Goal: Task Accomplishment & Management: Use online tool/utility

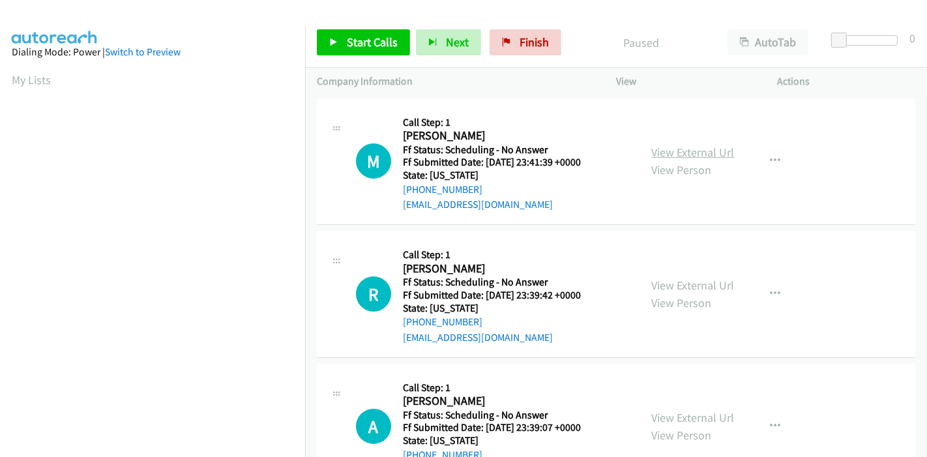
click at [674, 150] on link "View External Url" at bounding box center [692, 152] width 83 height 15
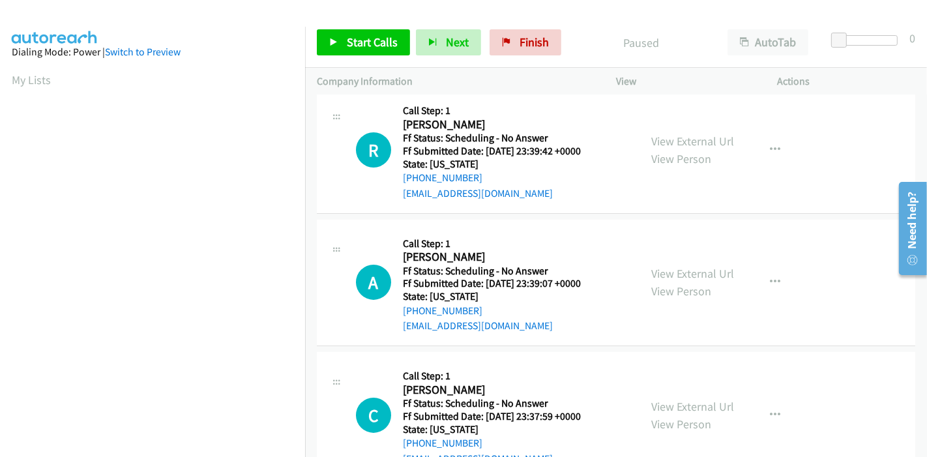
scroll to position [145, 0]
click at [690, 145] on link "View External Url" at bounding box center [692, 140] width 83 height 15
click at [670, 268] on link "View External Url" at bounding box center [692, 272] width 83 height 15
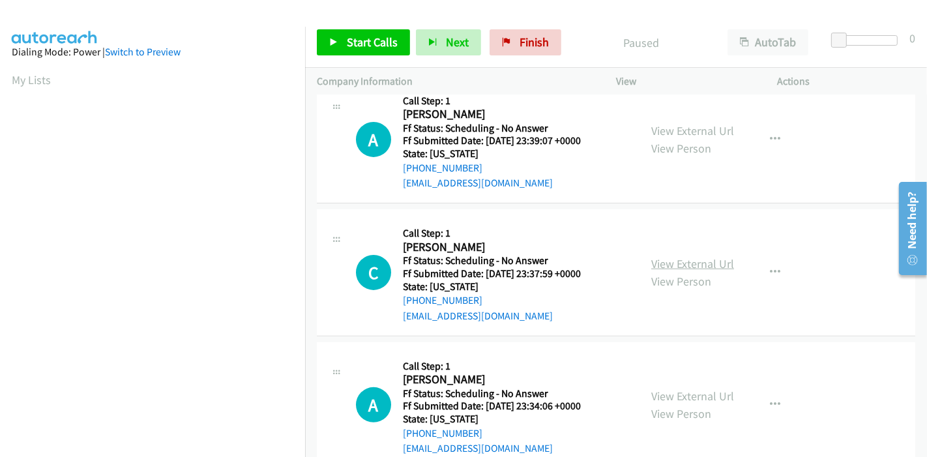
scroll to position [289, 0]
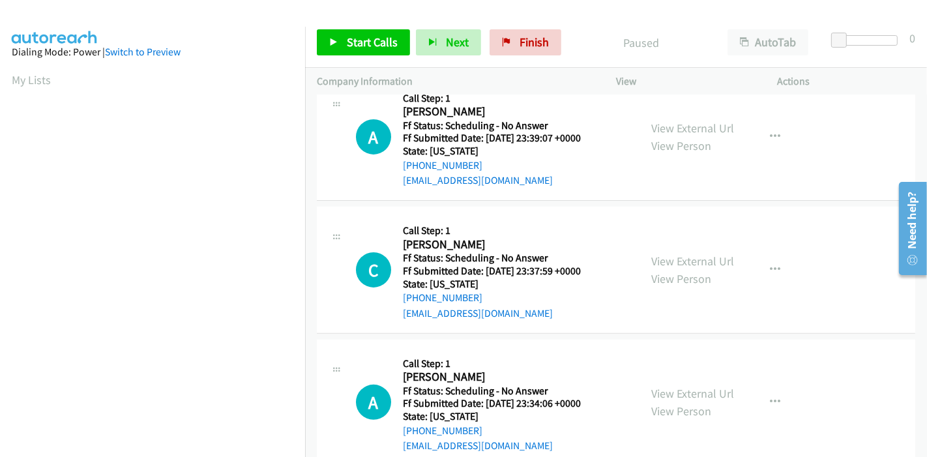
click at [704, 269] on div "View External Url View Person" at bounding box center [692, 269] width 83 height 35
click at [700, 264] on link "View External Url" at bounding box center [692, 261] width 83 height 15
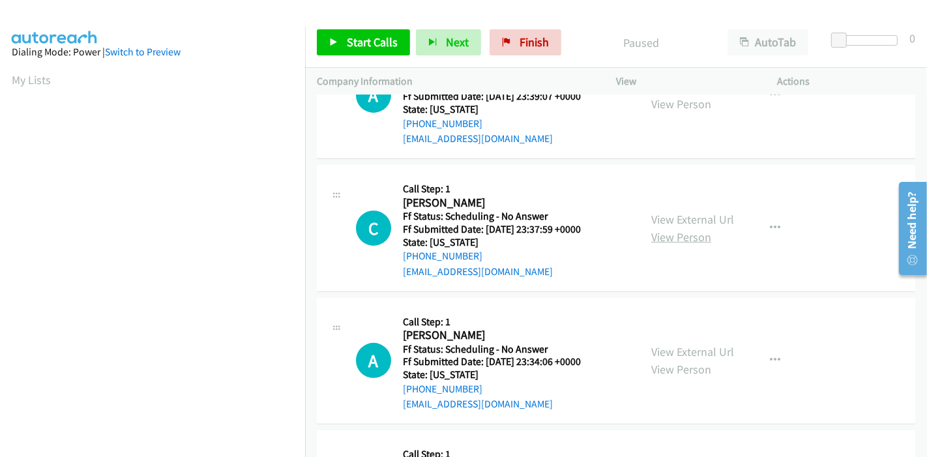
scroll to position [362, 0]
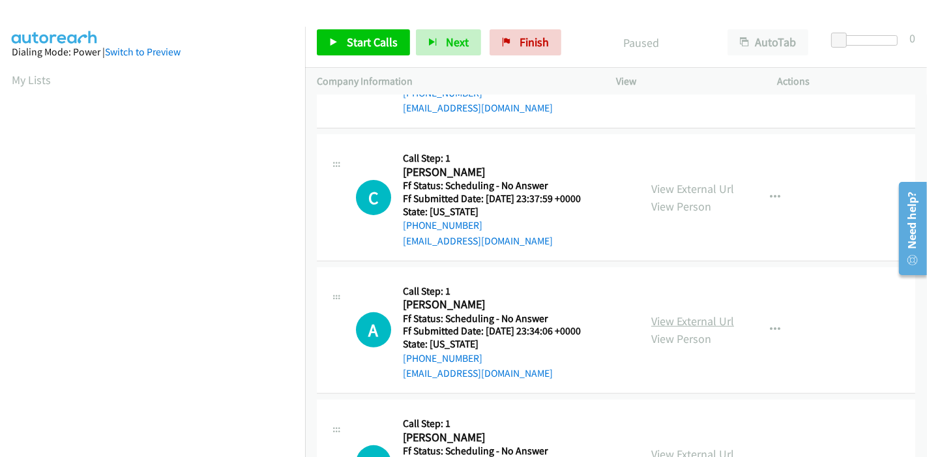
click at [664, 317] on link "View External Url" at bounding box center [692, 321] width 83 height 15
click at [348, 44] on span "Start Calls" at bounding box center [372, 42] width 51 height 15
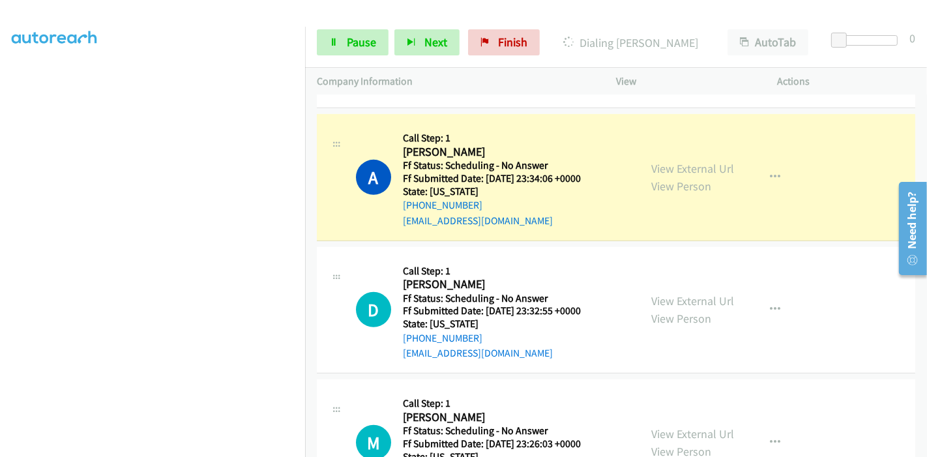
scroll to position [648, 0]
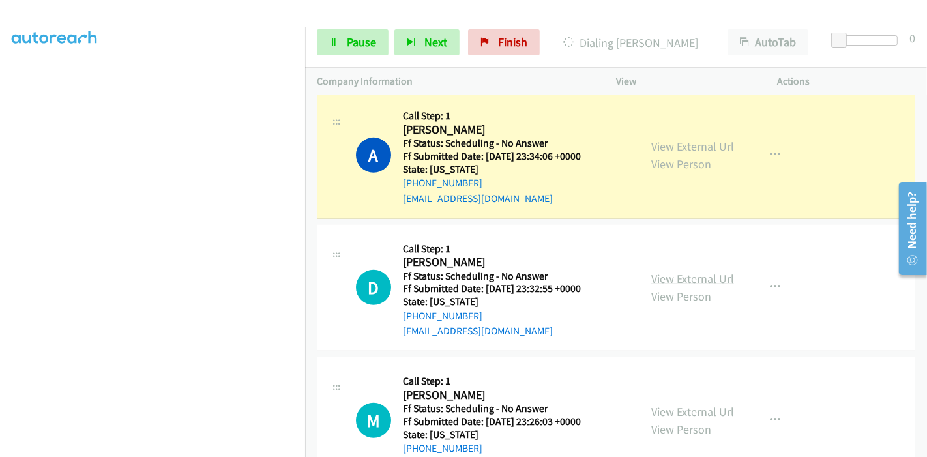
click at [667, 276] on link "View External Url" at bounding box center [692, 278] width 83 height 15
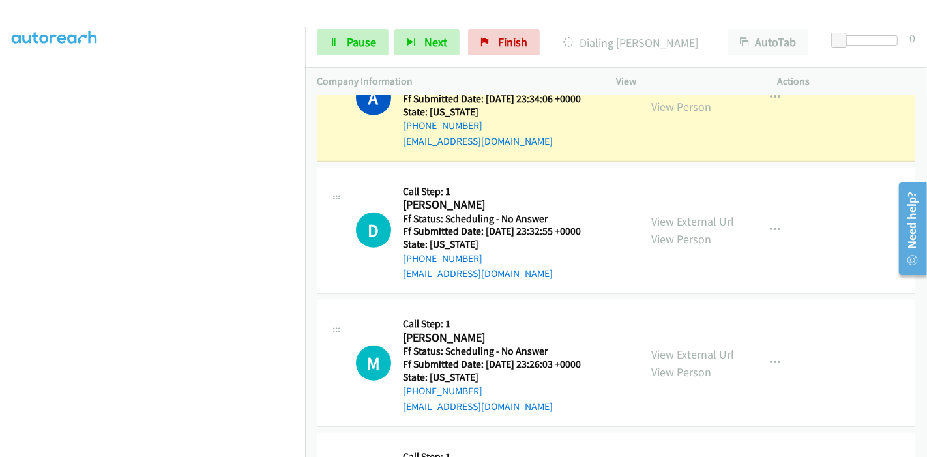
scroll to position [794, 0]
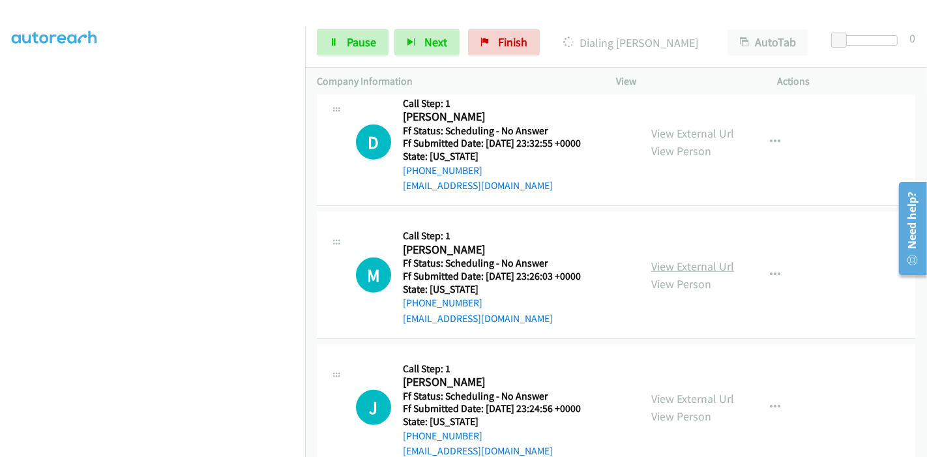
click at [666, 262] on link "View External Url" at bounding box center [692, 266] width 83 height 15
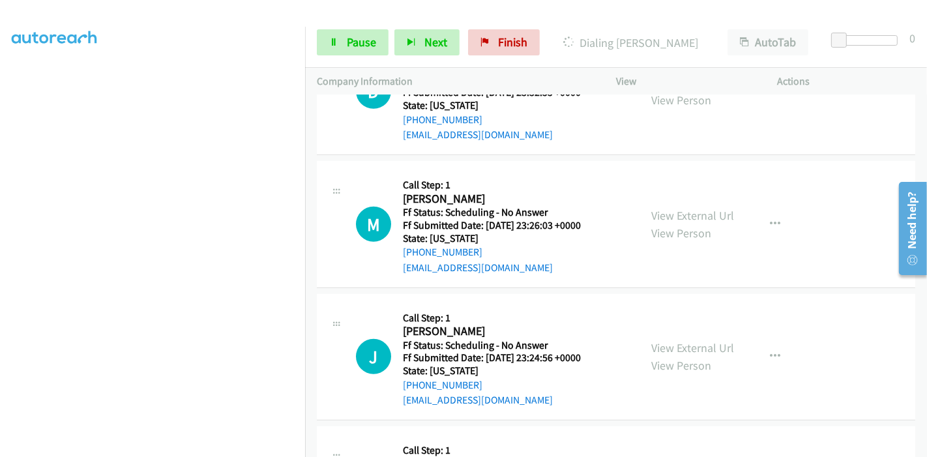
scroll to position [866, 0]
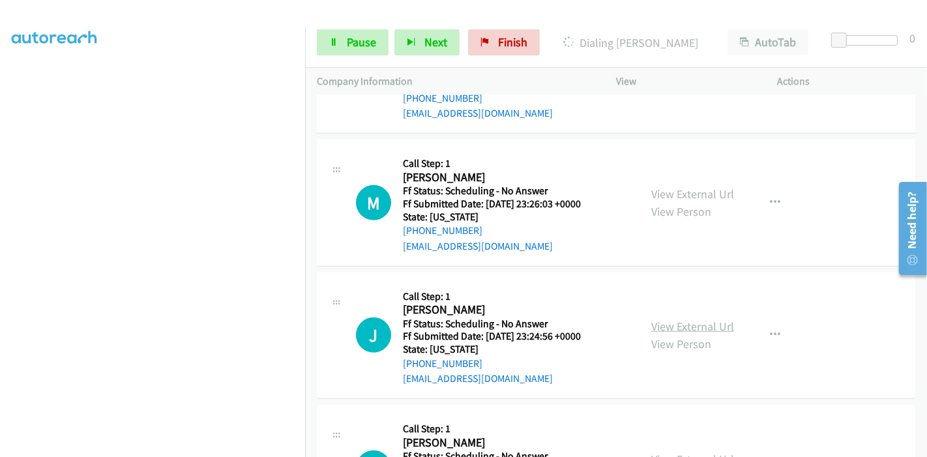
click at [662, 331] on link "View External Url" at bounding box center [692, 326] width 83 height 15
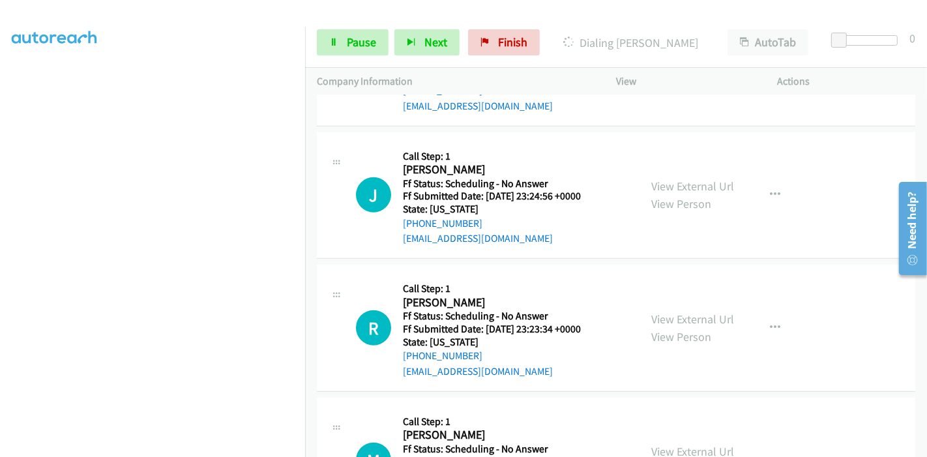
scroll to position [1011, 0]
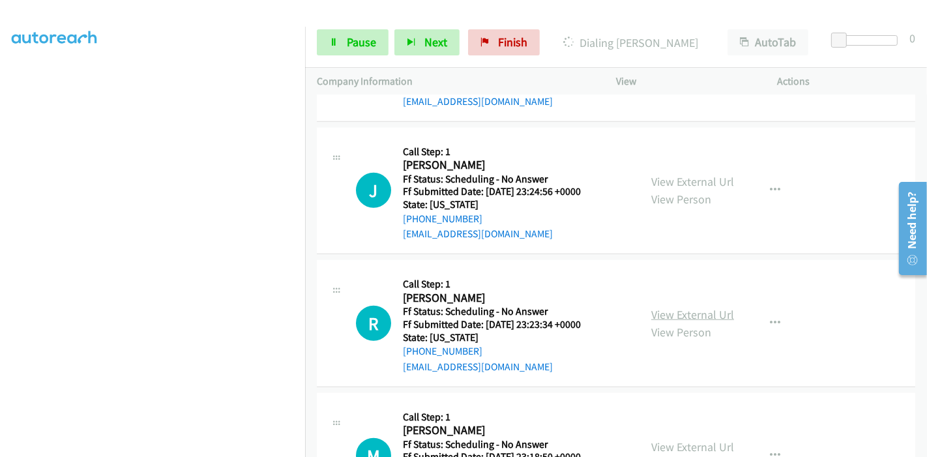
click at [659, 310] on link "View External Url" at bounding box center [692, 314] width 83 height 15
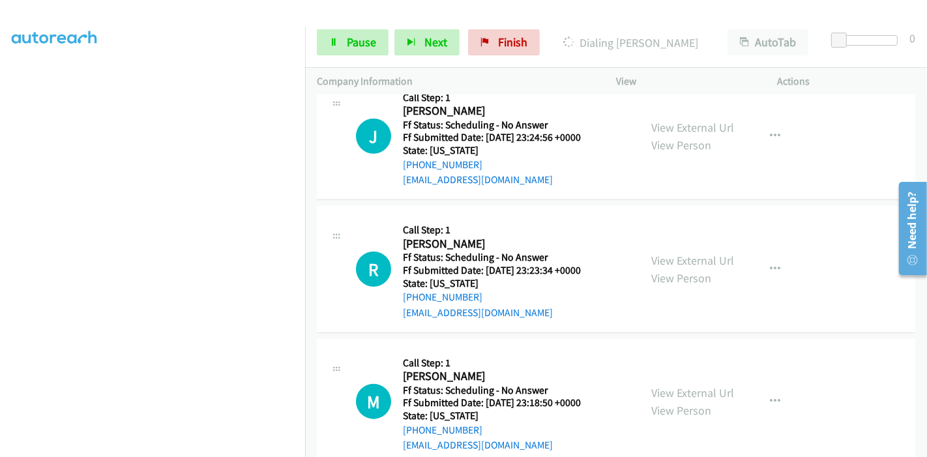
scroll to position [1155, 0]
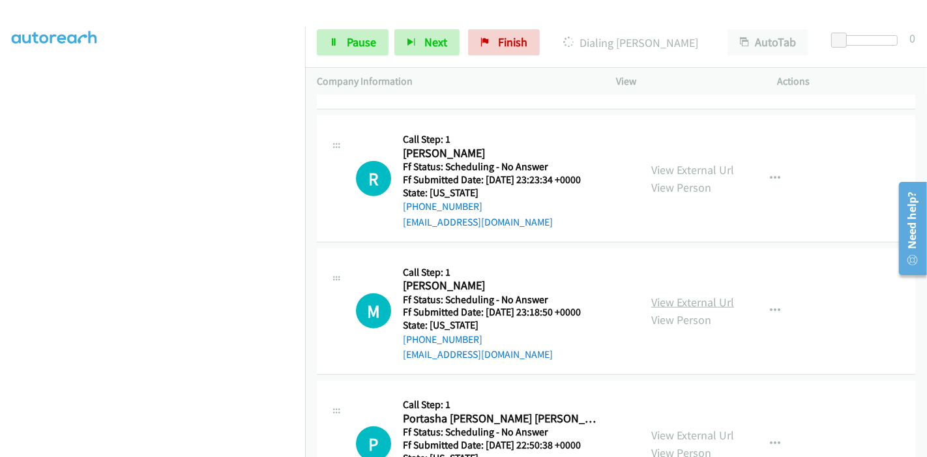
click at [668, 301] on link "View External Url" at bounding box center [692, 302] width 83 height 15
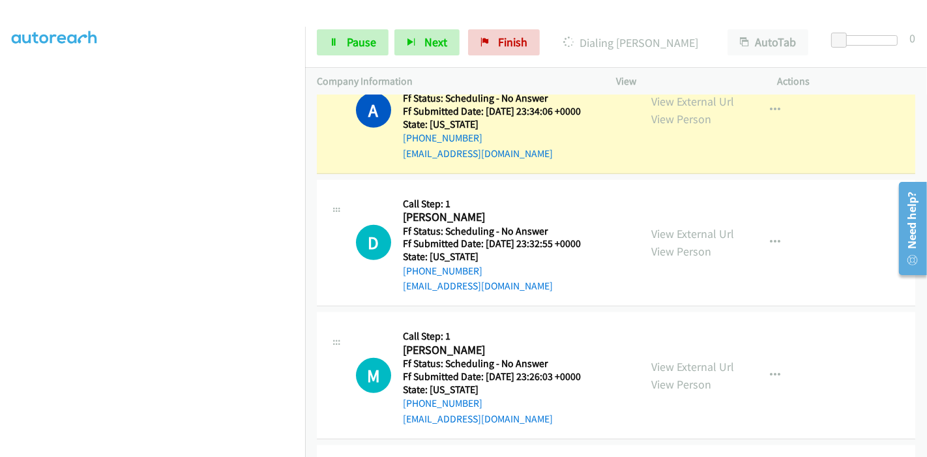
scroll to position [648, 0]
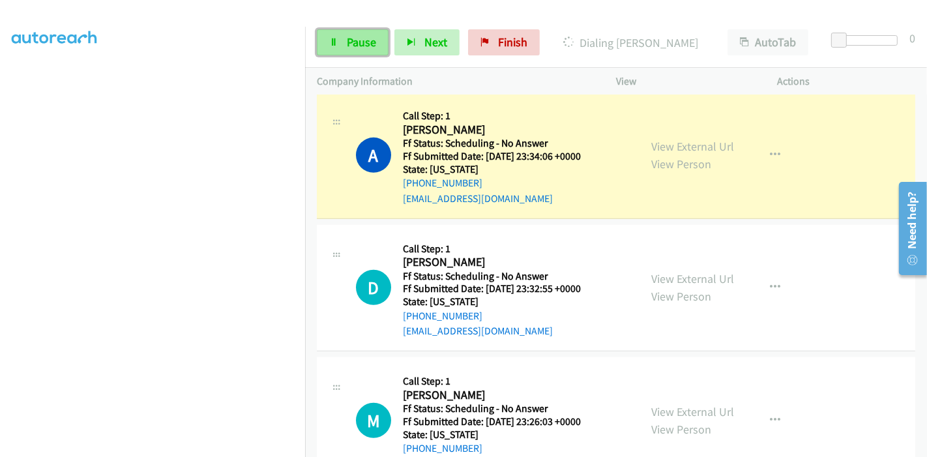
click at [353, 43] on span "Pause" at bounding box center [361, 42] width 29 height 15
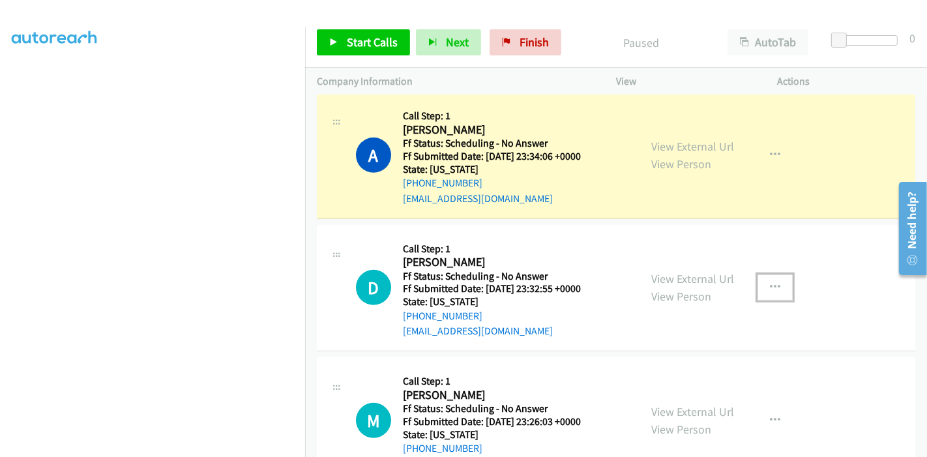
click at [770, 282] on icon "button" at bounding box center [775, 287] width 10 height 10
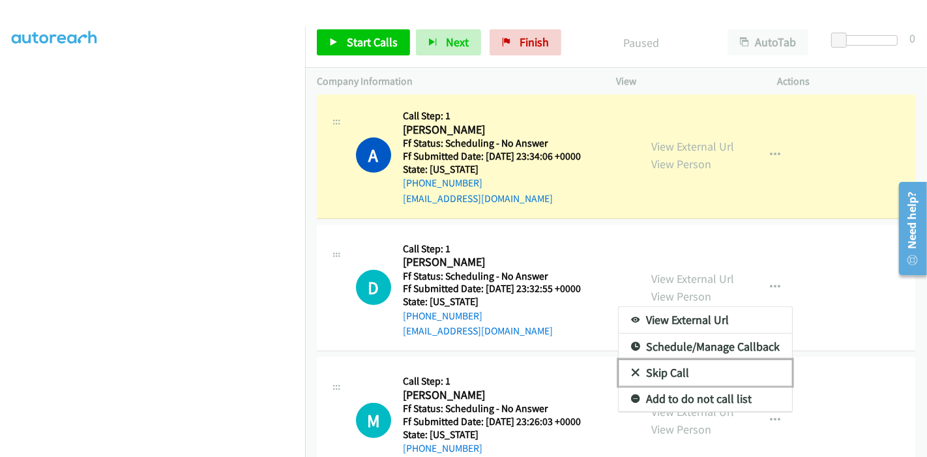
click at [657, 372] on link "Skip Call" at bounding box center [705, 373] width 173 height 26
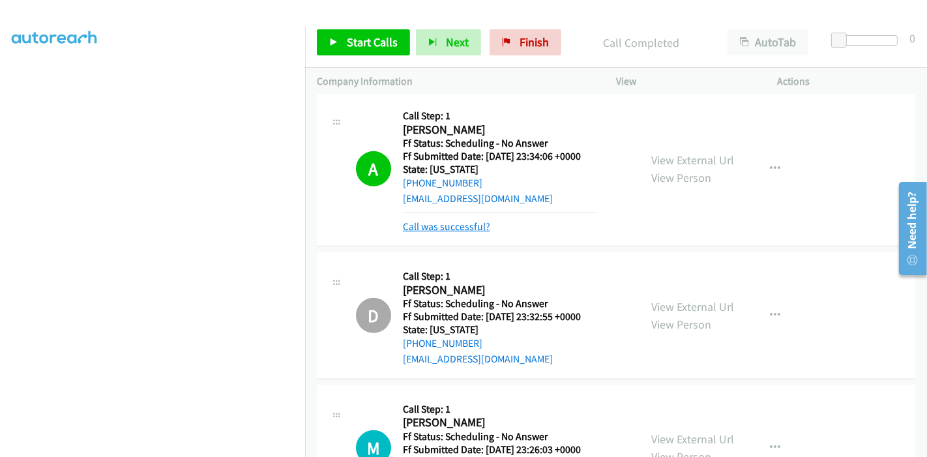
click at [438, 220] on link "Call was successful?" at bounding box center [446, 226] width 87 height 12
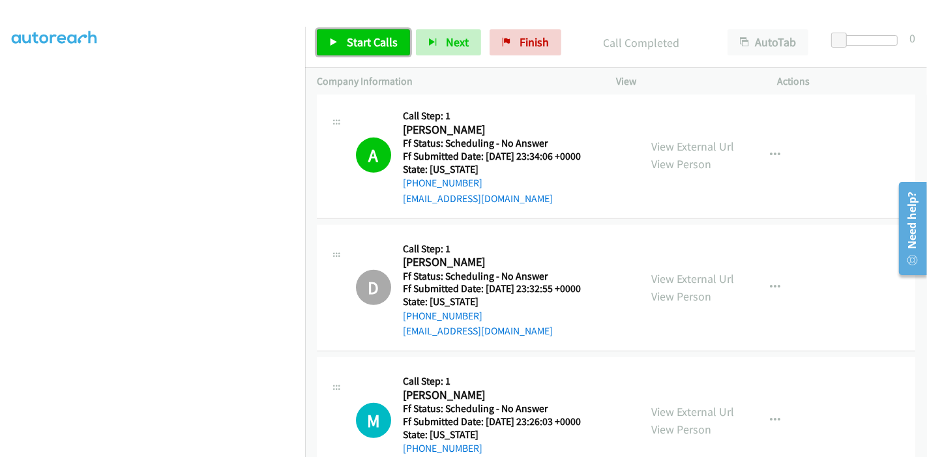
click at [370, 50] on link "Start Calls" at bounding box center [363, 42] width 93 height 26
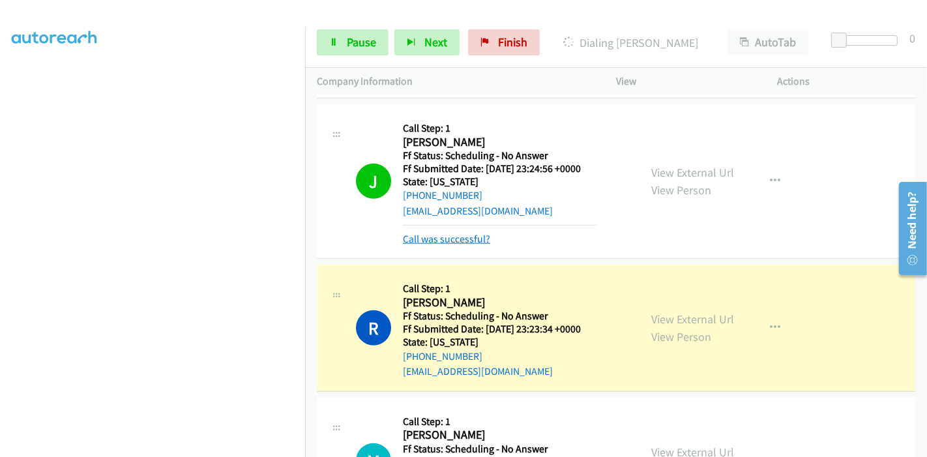
scroll to position [1083, 0]
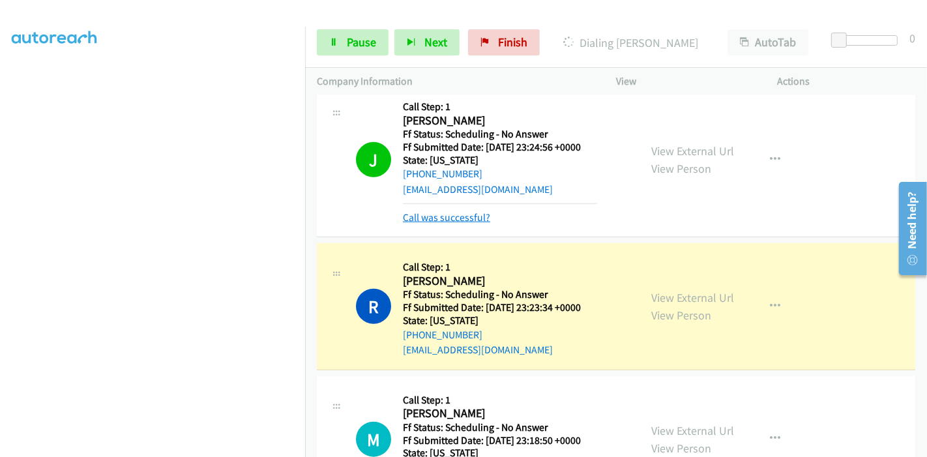
drag, startPoint x: 443, startPoint y: 215, endPoint x: 447, endPoint y: 224, distance: 10.2
click at [443, 216] on link "Call was successful?" at bounding box center [446, 217] width 87 height 12
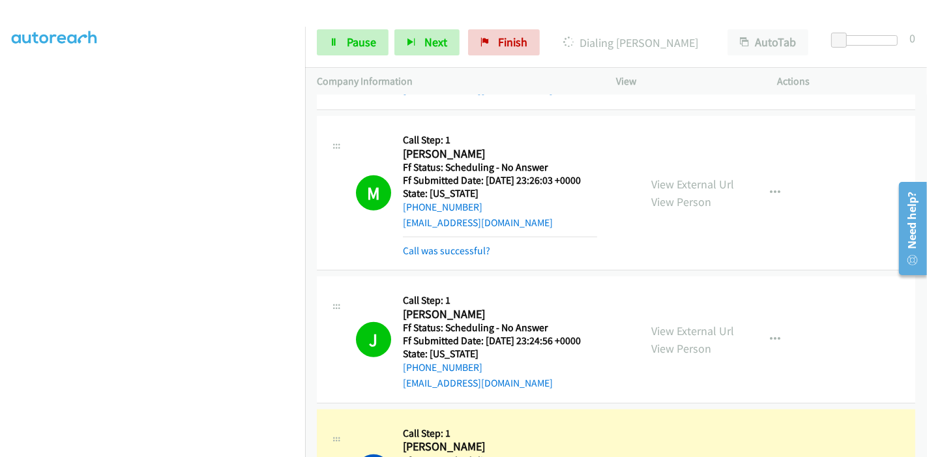
scroll to position [866, 0]
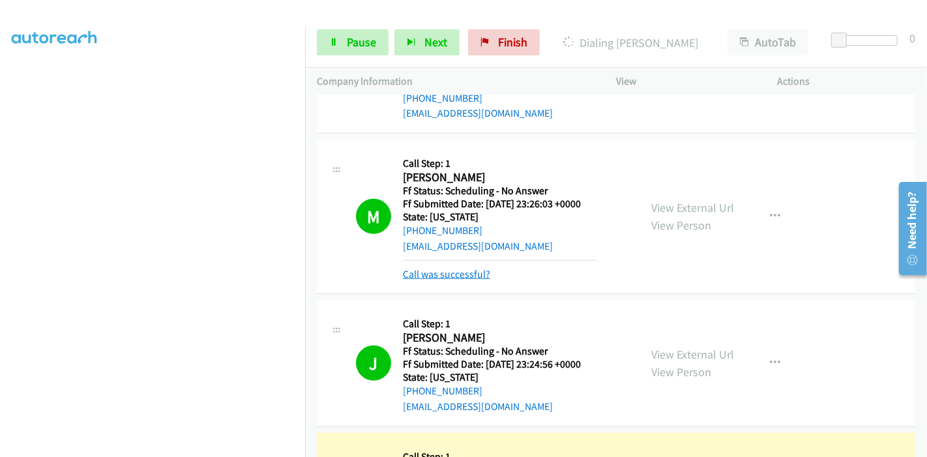
click at [463, 273] on link "Call was successful?" at bounding box center [446, 274] width 87 height 12
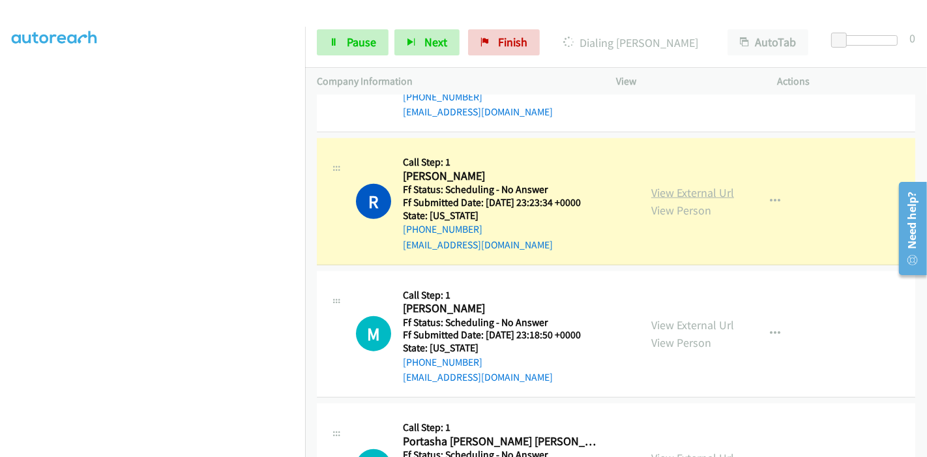
scroll to position [1155, 0]
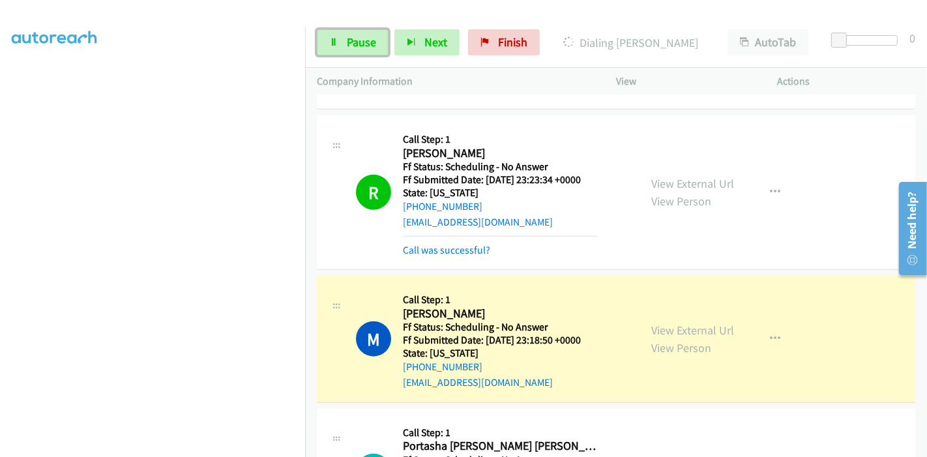
drag, startPoint x: 365, startPoint y: 40, endPoint x: 392, endPoint y: 93, distance: 59.2
click at [365, 40] on span "Pause" at bounding box center [361, 42] width 29 height 15
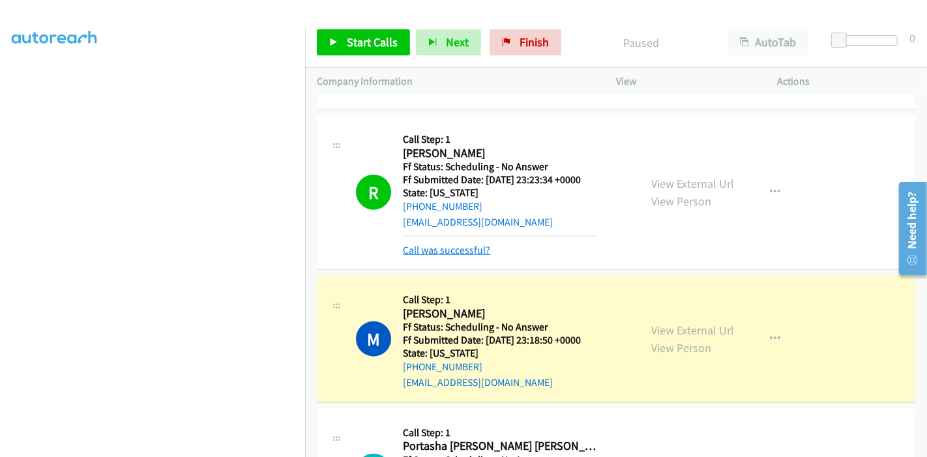
click at [431, 248] on link "Call was successful?" at bounding box center [446, 250] width 87 height 12
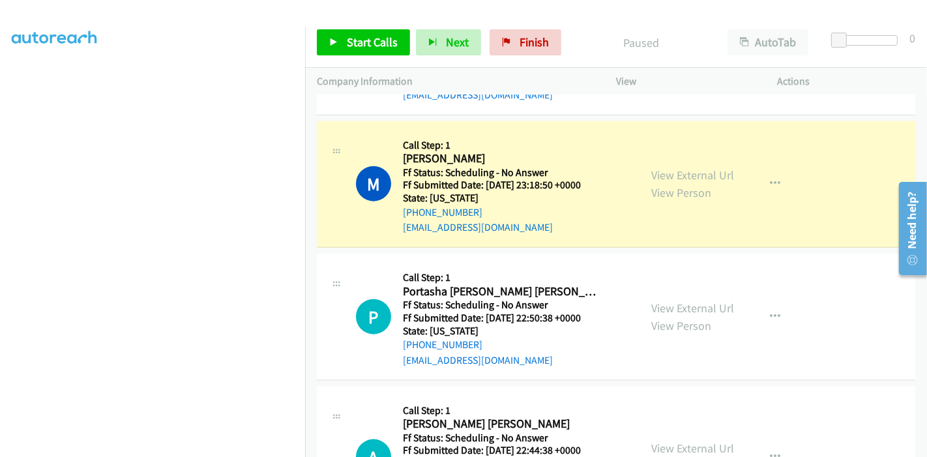
scroll to position [1300, 0]
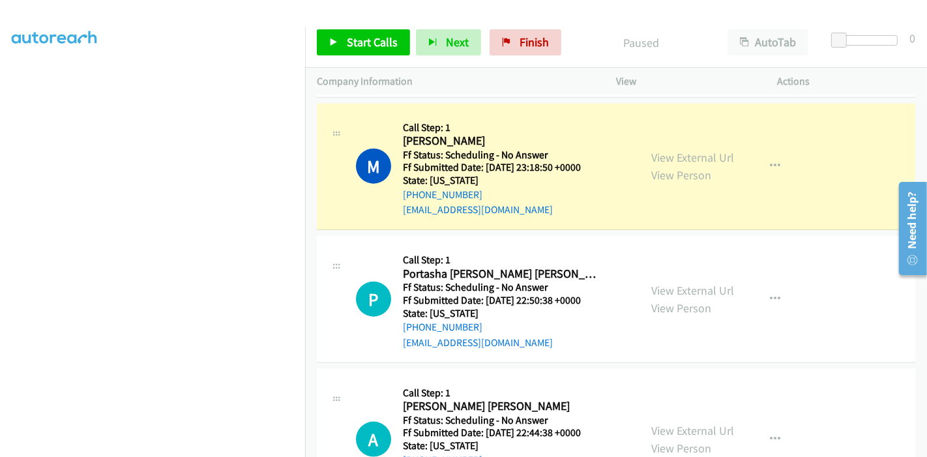
click at [337, 357] on div "P Callback Scheduled Call Step: 1 Portasha Moore Stallworth America/Phoenix Ff …" at bounding box center [616, 299] width 599 height 127
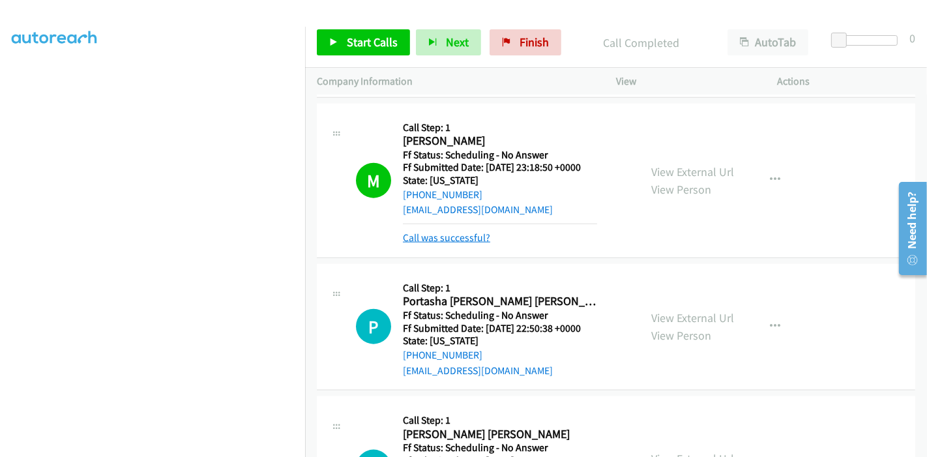
click at [456, 240] on link "Call was successful?" at bounding box center [446, 237] width 87 height 12
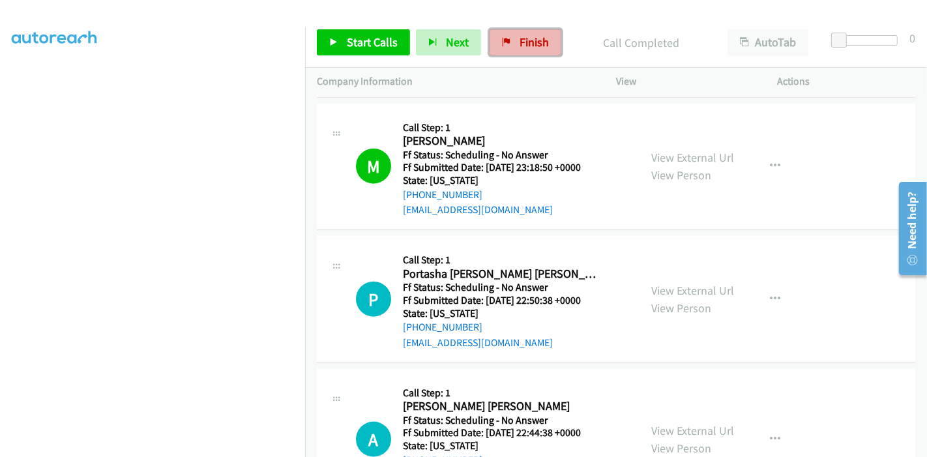
click at [524, 39] on span "Finish" at bounding box center [534, 42] width 29 height 15
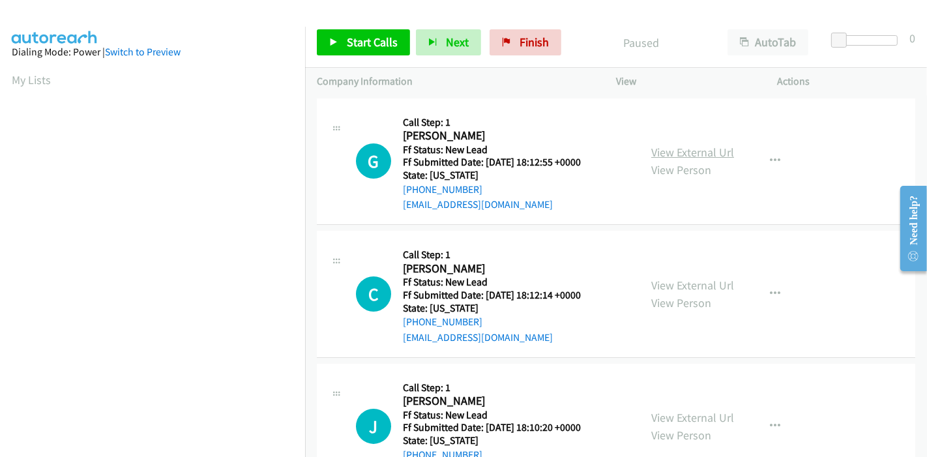
click at [705, 146] on link "View External Url" at bounding box center [692, 152] width 83 height 15
click at [662, 287] on link "View External Url" at bounding box center [692, 285] width 83 height 15
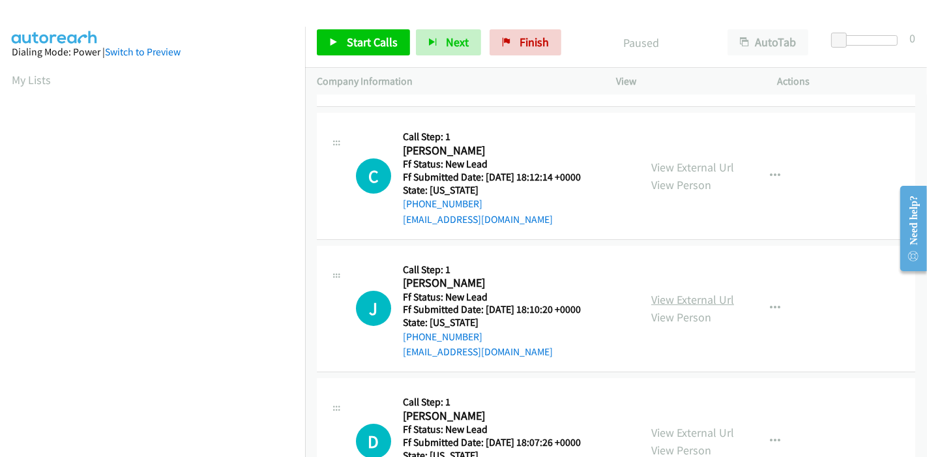
scroll to position [145, 0]
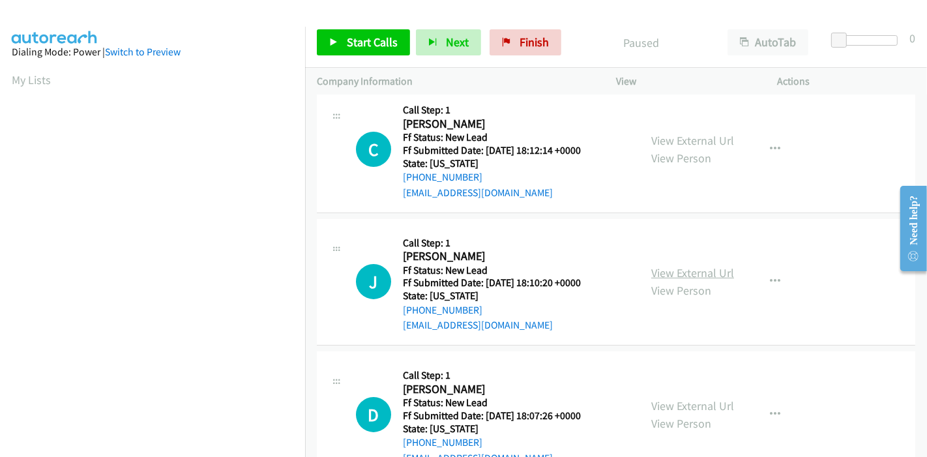
click at [677, 267] on link "View External Url" at bounding box center [692, 272] width 83 height 15
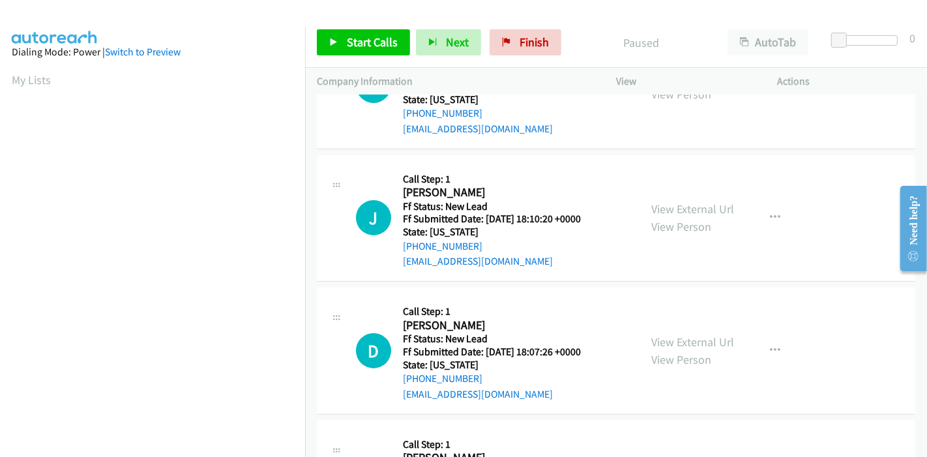
scroll to position [289, 0]
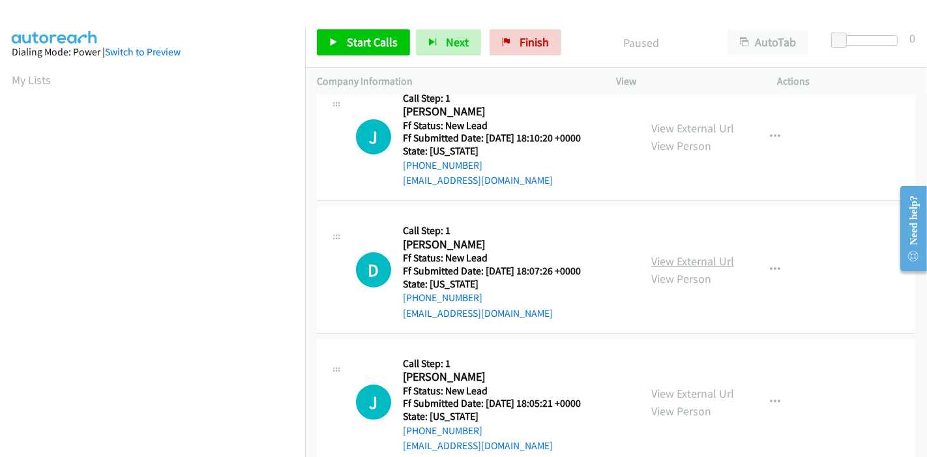
click at [682, 260] on link "View External Url" at bounding box center [692, 261] width 83 height 15
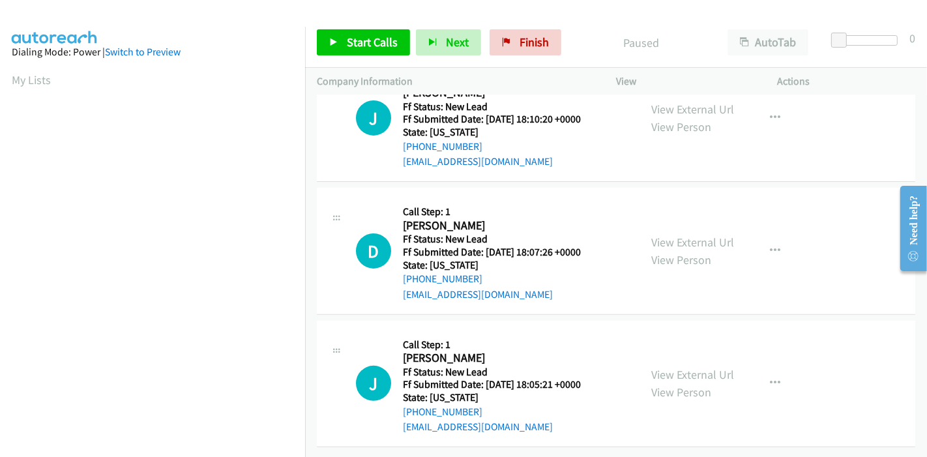
scroll to position [318, 0]
click at [677, 367] on link "View External Url" at bounding box center [692, 374] width 83 height 15
click at [355, 48] on span "Start Calls" at bounding box center [372, 42] width 51 height 15
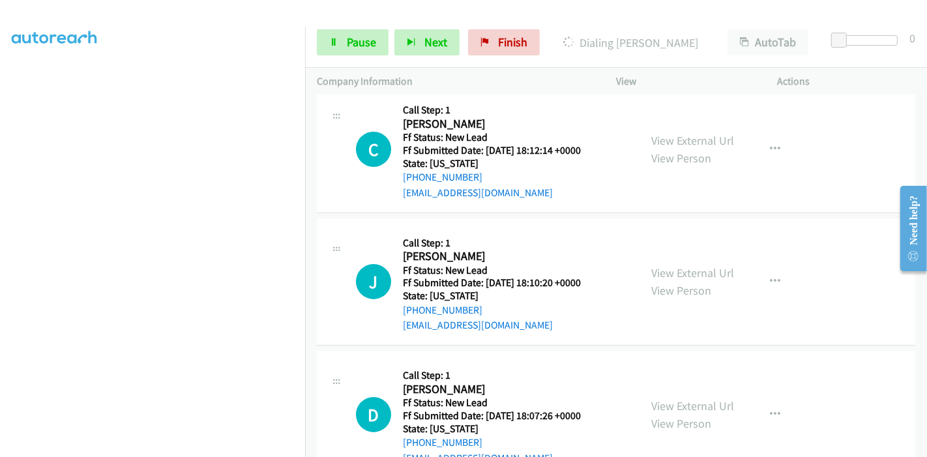
scroll to position [0, 0]
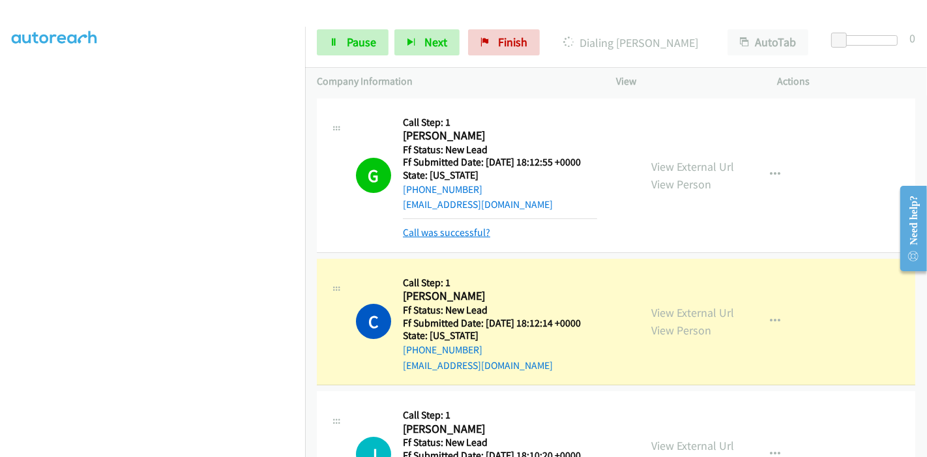
click at [453, 231] on link "Call was successful?" at bounding box center [446, 232] width 87 height 12
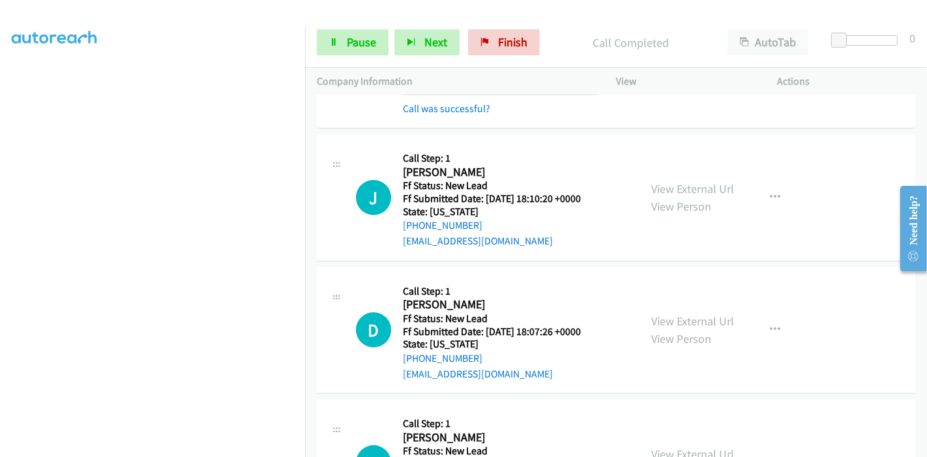
scroll to position [100, 0]
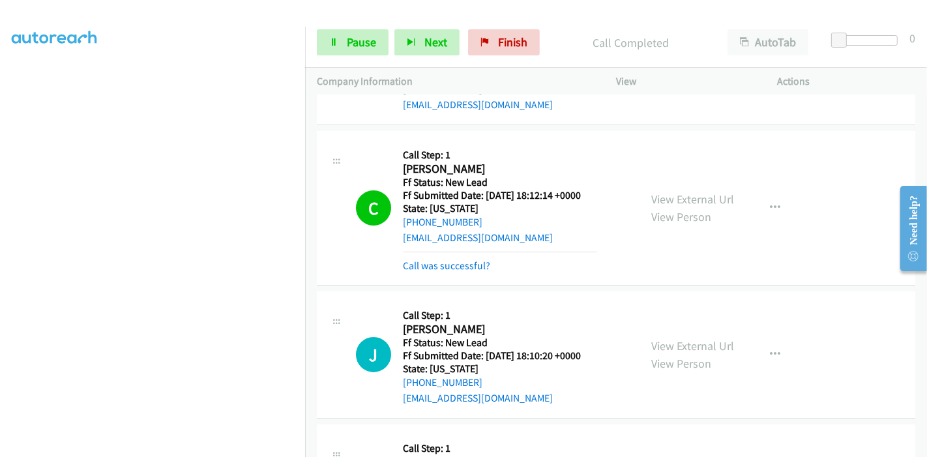
click at [419, 256] on mb0 "Call was successful?" at bounding box center [500, 263] width 194 height 22
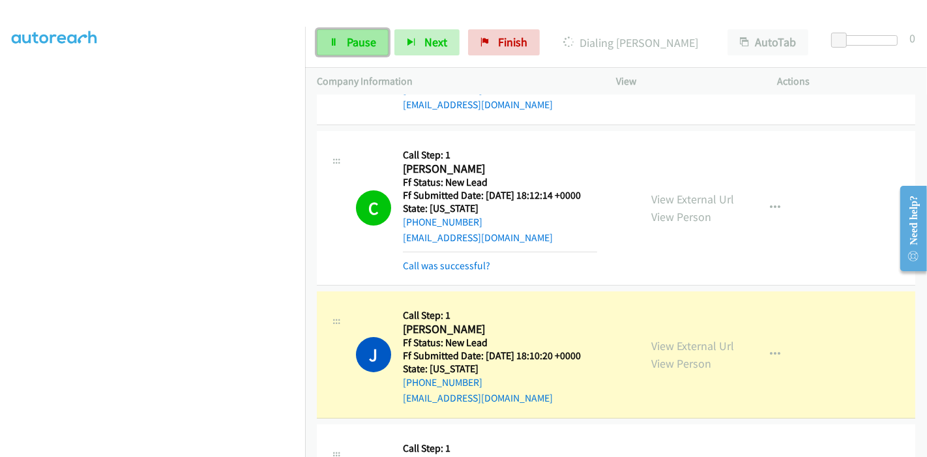
click at [351, 47] on span "Pause" at bounding box center [361, 42] width 29 height 15
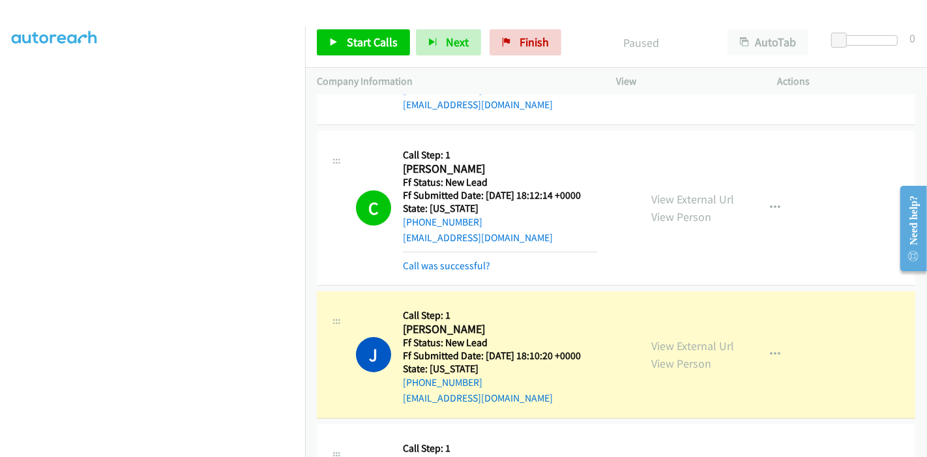
click at [549, 336] on h5 "Ff Status: New Lead" at bounding box center [500, 342] width 194 height 13
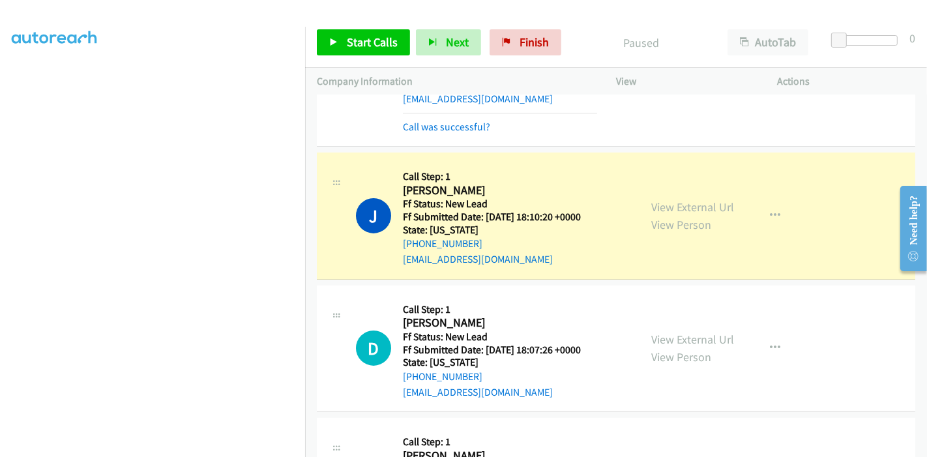
scroll to position [245, 0]
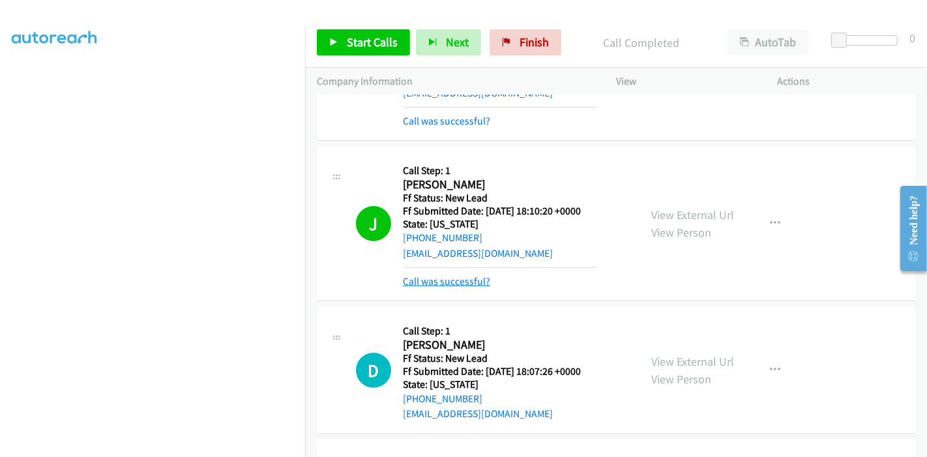
click at [454, 284] on link "Call was successful?" at bounding box center [446, 281] width 87 height 12
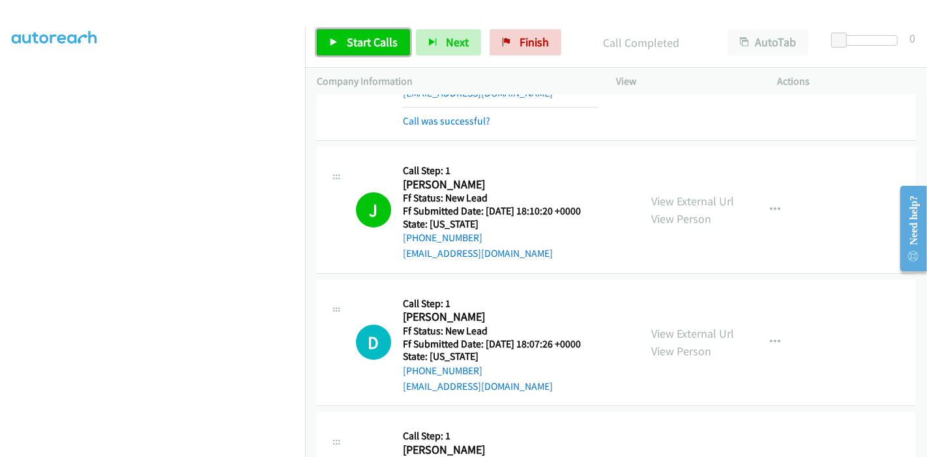
click at [342, 37] on link "Start Calls" at bounding box center [363, 42] width 93 height 26
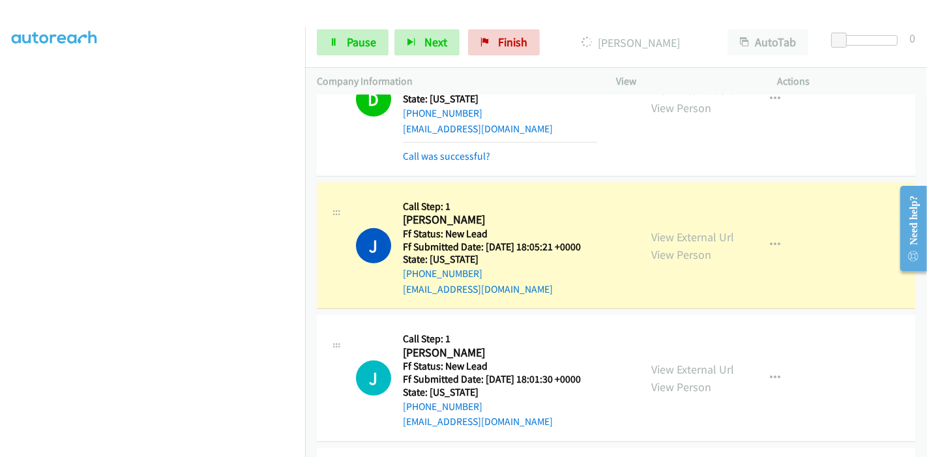
scroll to position [490, 0]
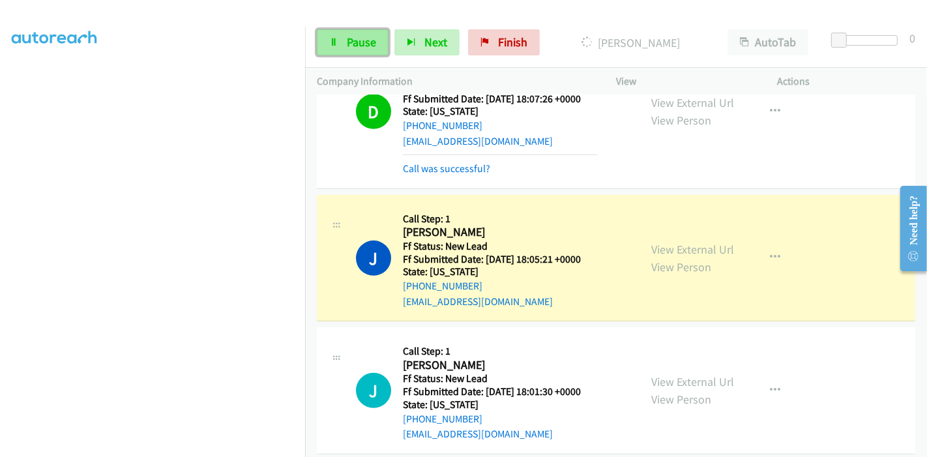
click at [332, 38] on icon at bounding box center [333, 42] width 9 height 9
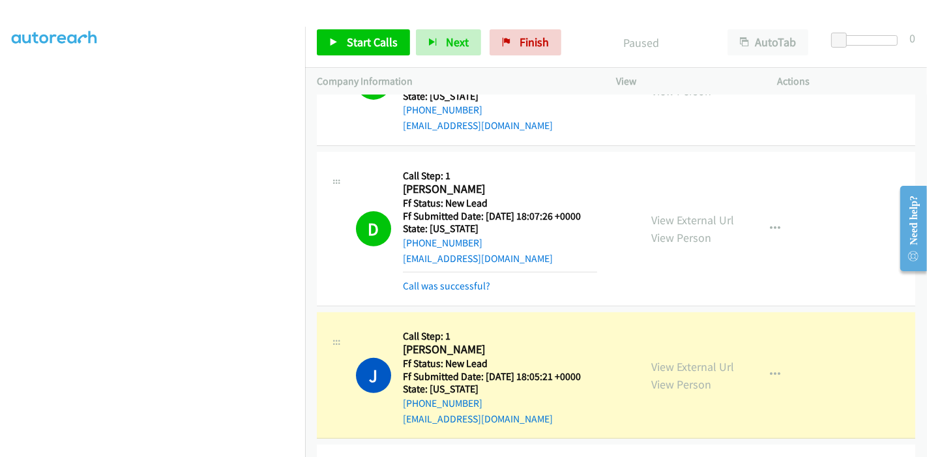
scroll to position [345, 0]
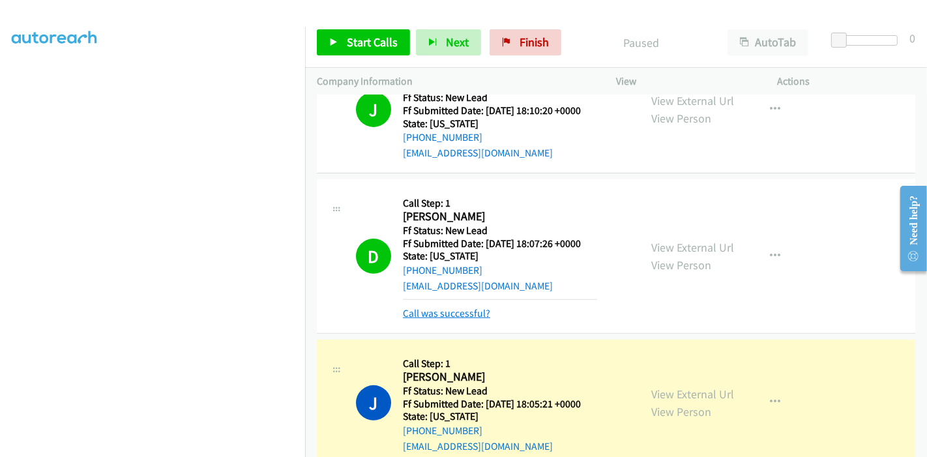
click at [435, 311] on link "Call was successful?" at bounding box center [446, 313] width 87 height 12
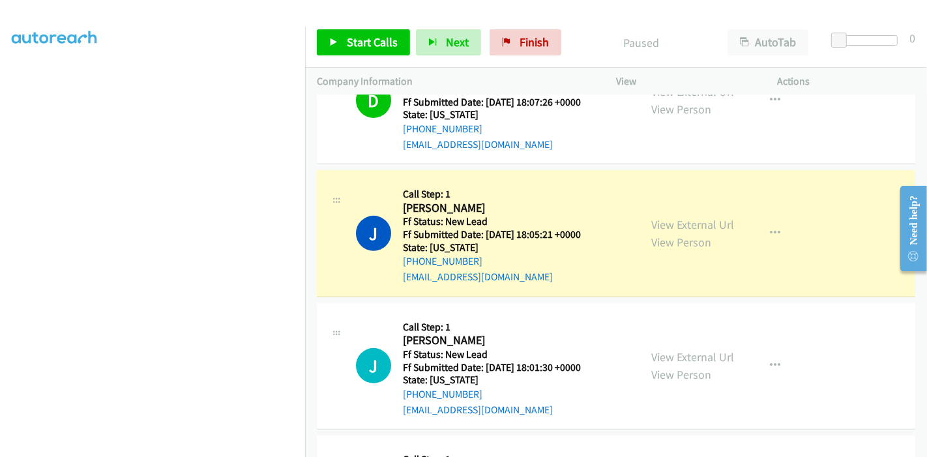
scroll to position [490, 0]
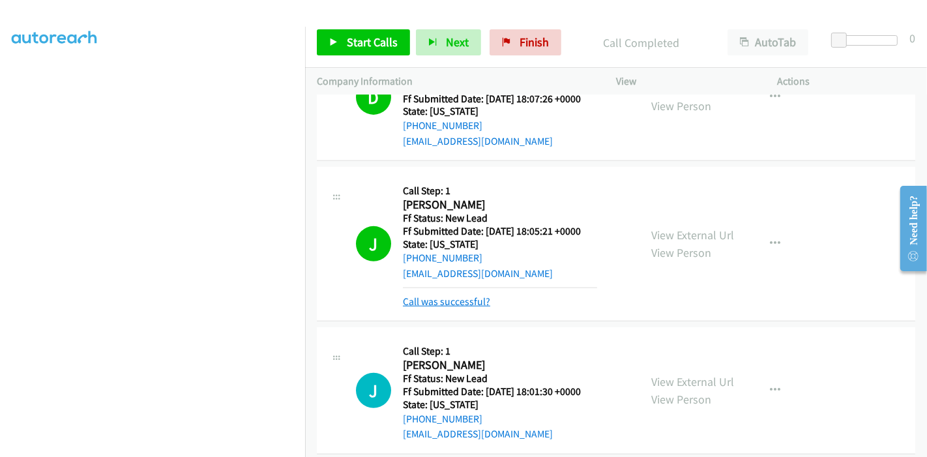
click at [436, 298] on link "Call was successful?" at bounding box center [446, 301] width 87 height 12
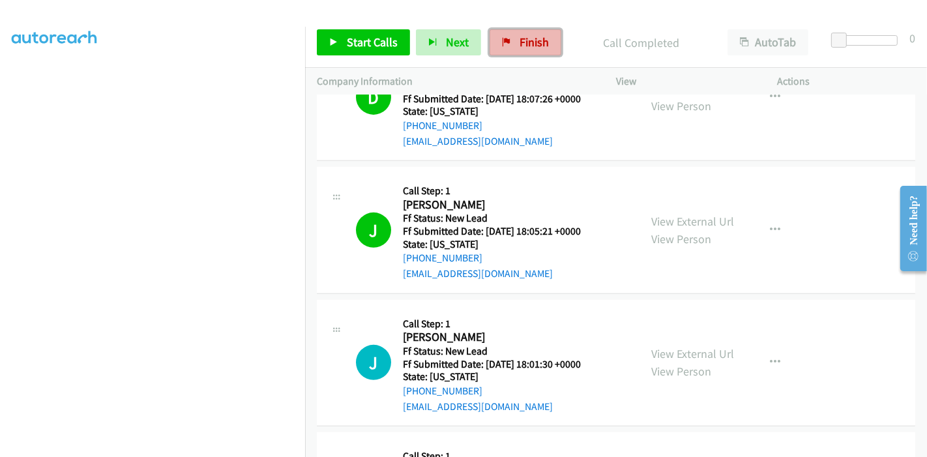
click at [520, 44] on span "Finish" at bounding box center [534, 42] width 29 height 15
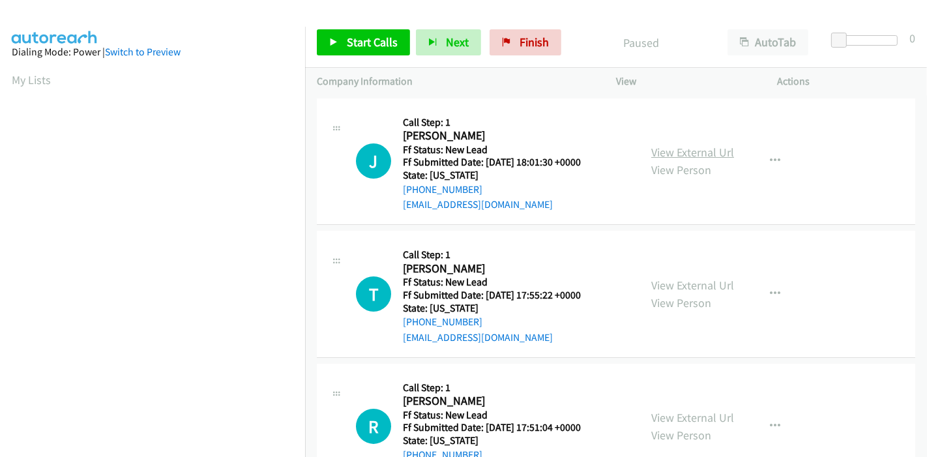
click at [680, 153] on link "View External Url" at bounding box center [692, 152] width 83 height 15
click at [694, 284] on link "View External Url" at bounding box center [692, 285] width 83 height 15
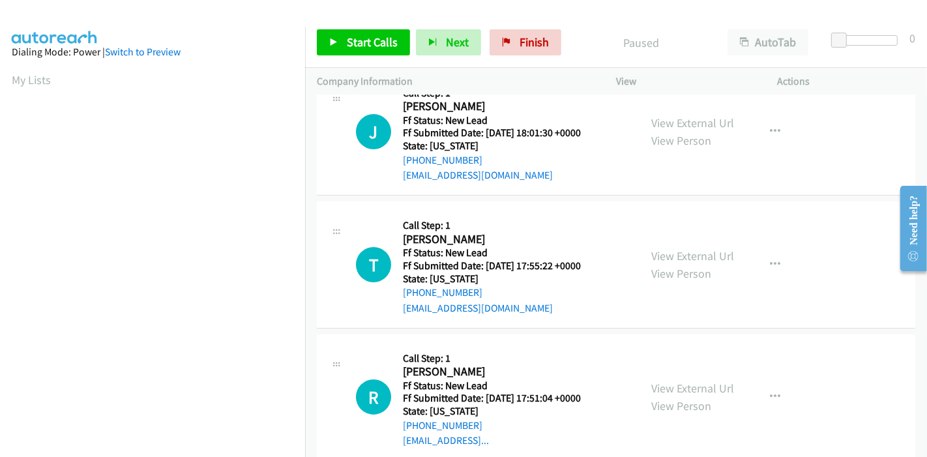
scroll to position [52, 0]
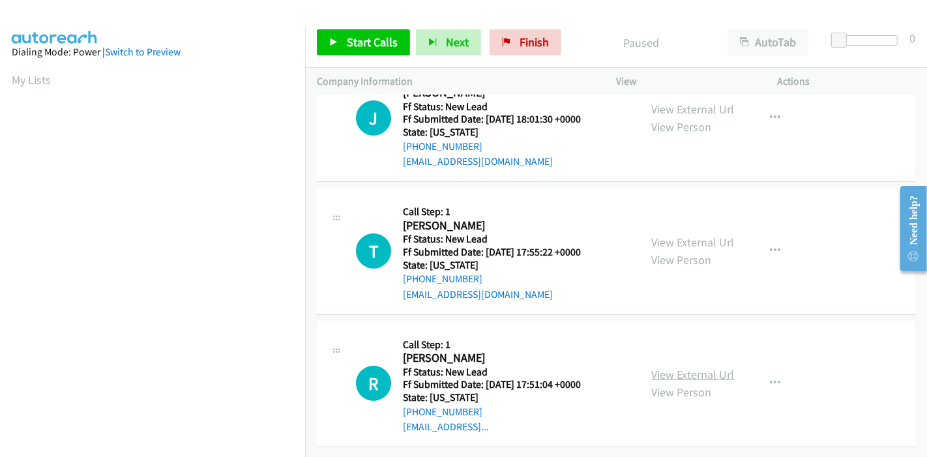
click at [690, 368] on link "View External Url" at bounding box center [692, 374] width 83 height 15
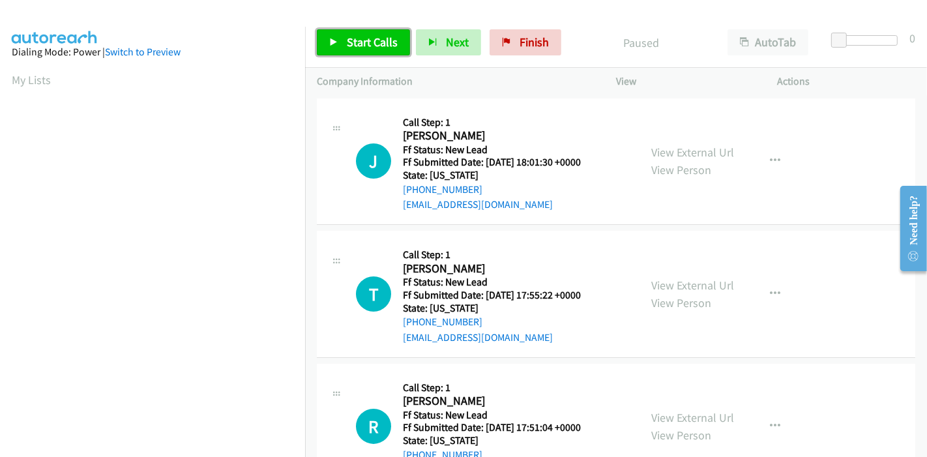
click at [340, 40] on link "Start Calls" at bounding box center [363, 42] width 93 height 26
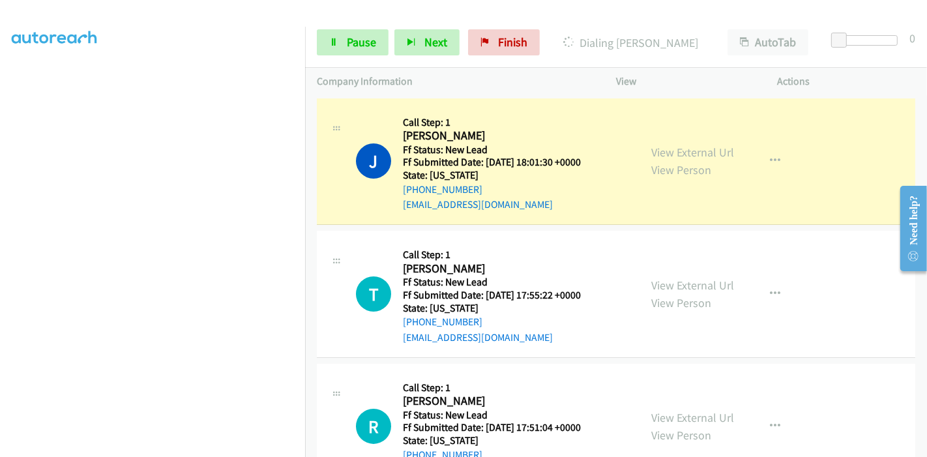
scroll to position [275, 0]
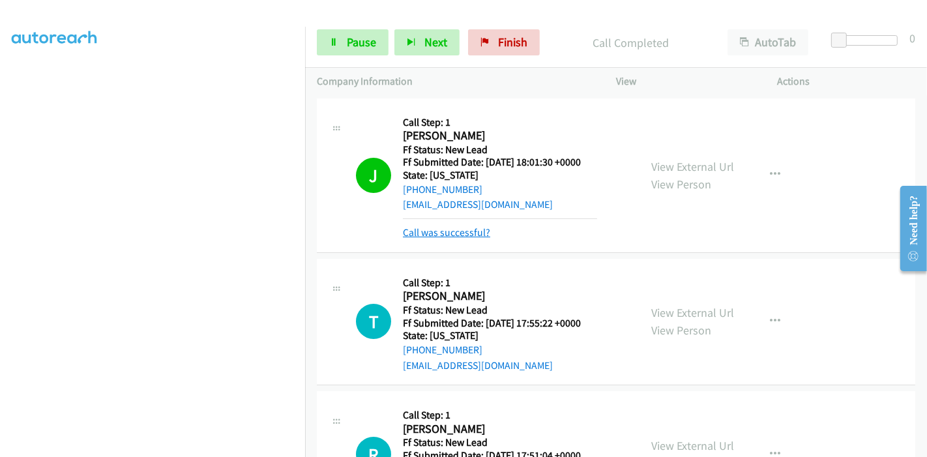
click at [462, 234] on link "Call was successful?" at bounding box center [446, 232] width 87 height 12
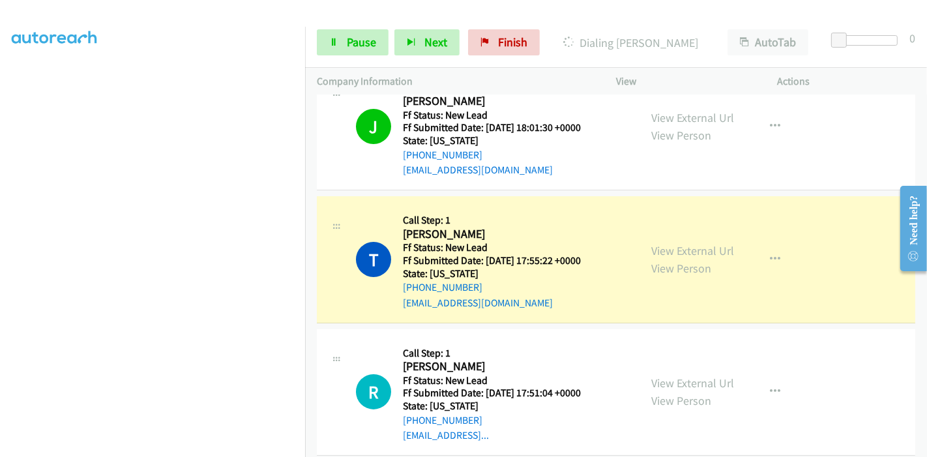
scroll to position [52, 0]
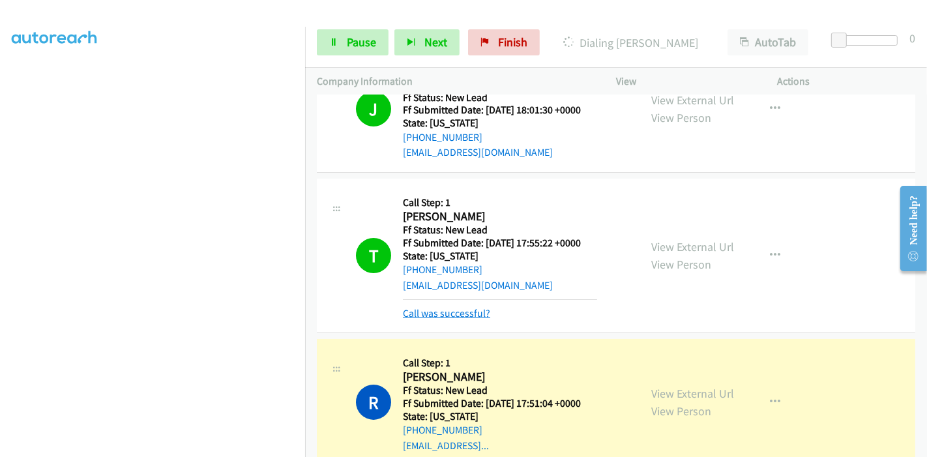
click at [449, 312] on link "Call was successful?" at bounding box center [446, 313] width 87 height 12
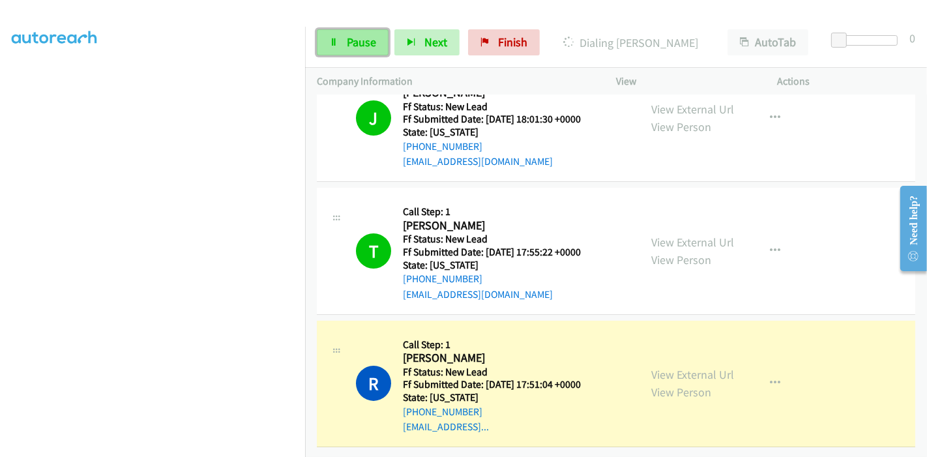
click at [334, 38] on icon at bounding box center [333, 42] width 9 height 9
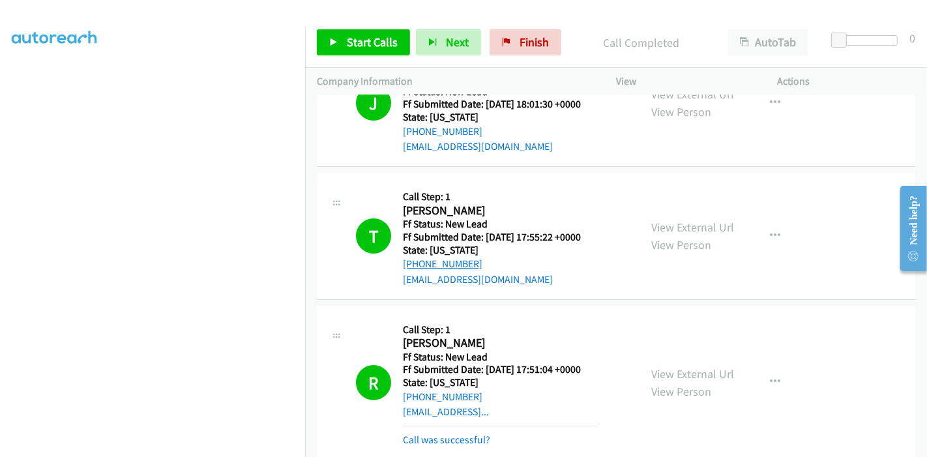
scroll to position [122, 0]
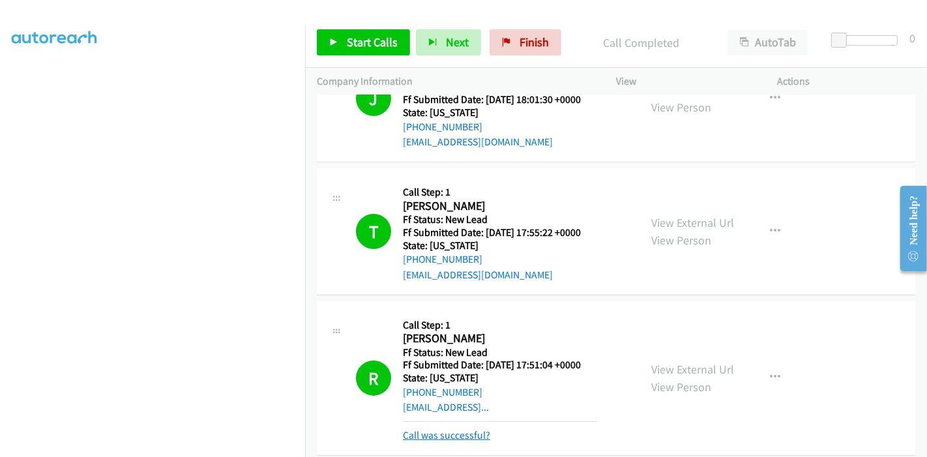
click at [445, 435] on link "Call was successful?" at bounding box center [446, 435] width 87 height 12
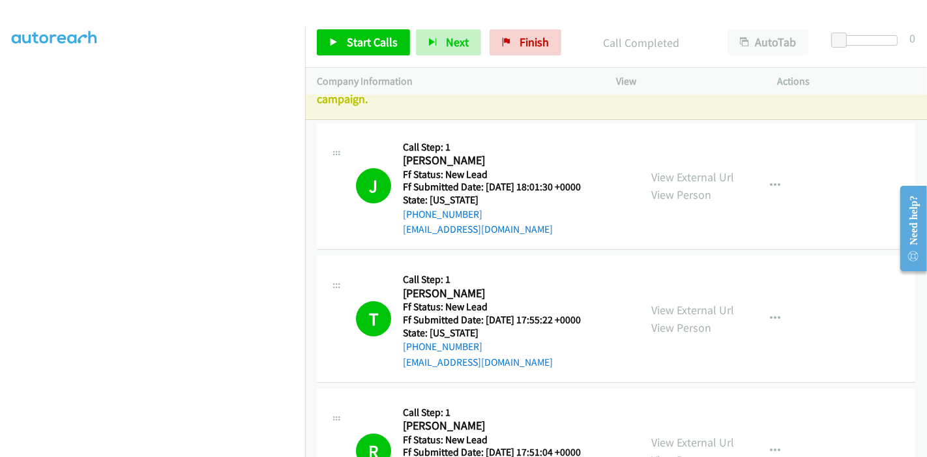
scroll to position [0, 0]
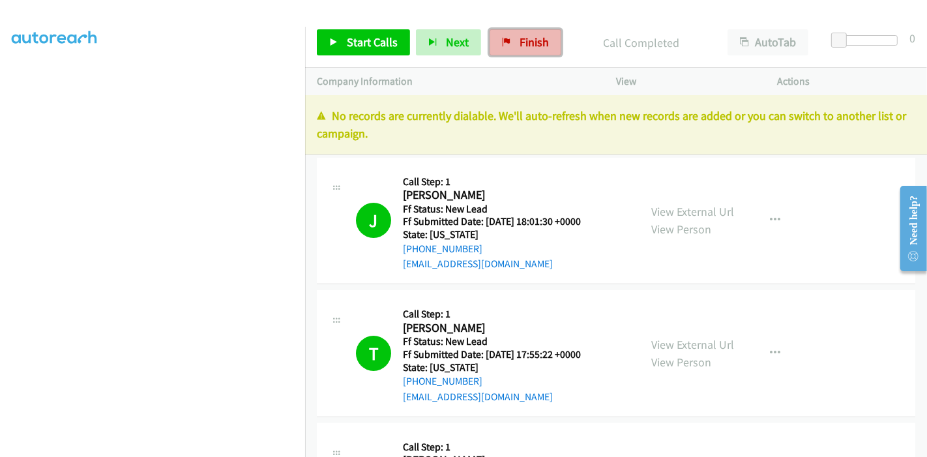
click at [538, 51] on link "Finish" at bounding box center [526, 42] width 72 height 26
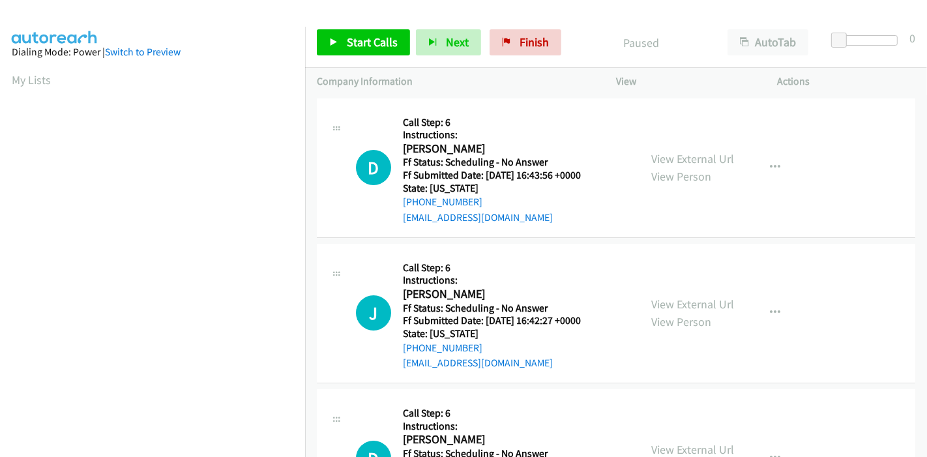
click at [672, 150] on div "View External Url View Person" at bounding box center [692, 167] width 83 height 35
click at [675, 153] on link "View External Url" at bounding box center [692, 158] width 83 height 15
click at [704, 304] on link "View External Url" at bounding box center [692, 304] width 83 height 15
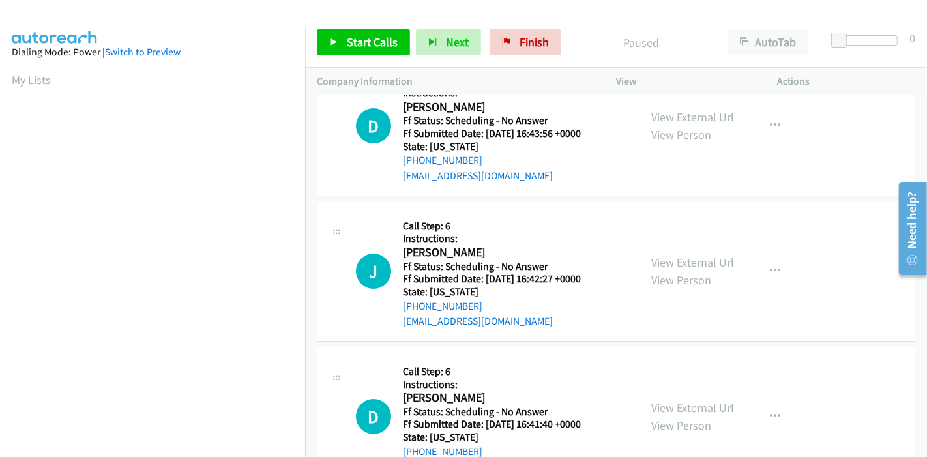
scroll to position [72, 0]
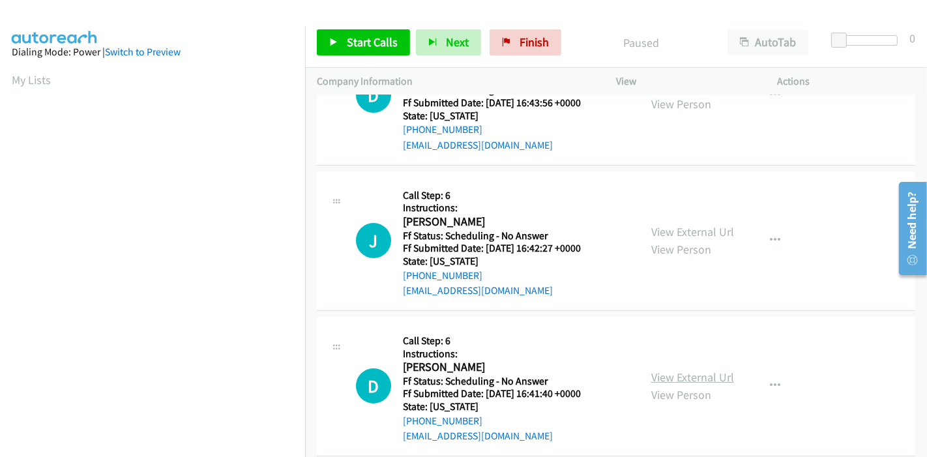
click at [714, 377] on link "View External Url" at bounding box center [692, 377] width 83 height 15
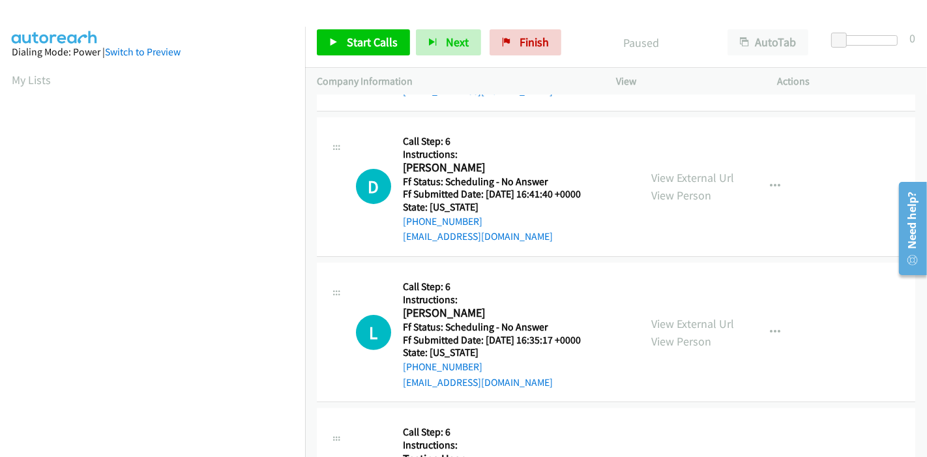
scroll to position [289, 0]
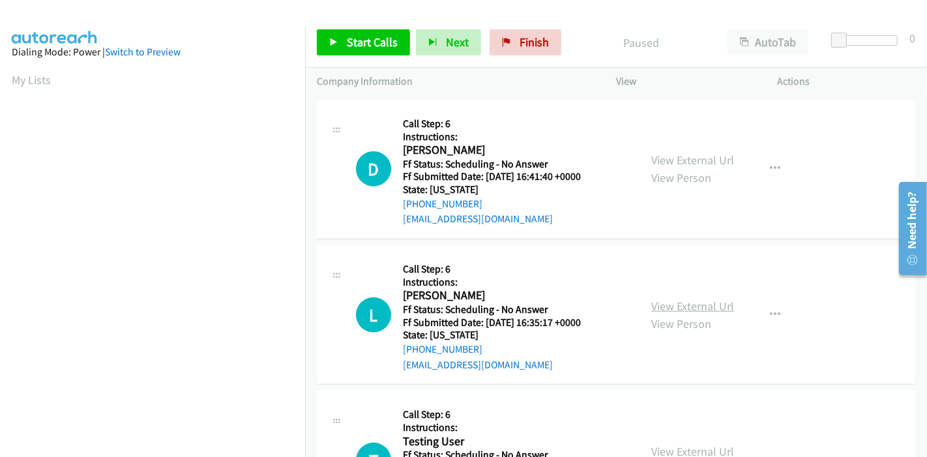
click at [691, 304] on link "View External Url" at bounding box center [692, 306] width 83 height 15
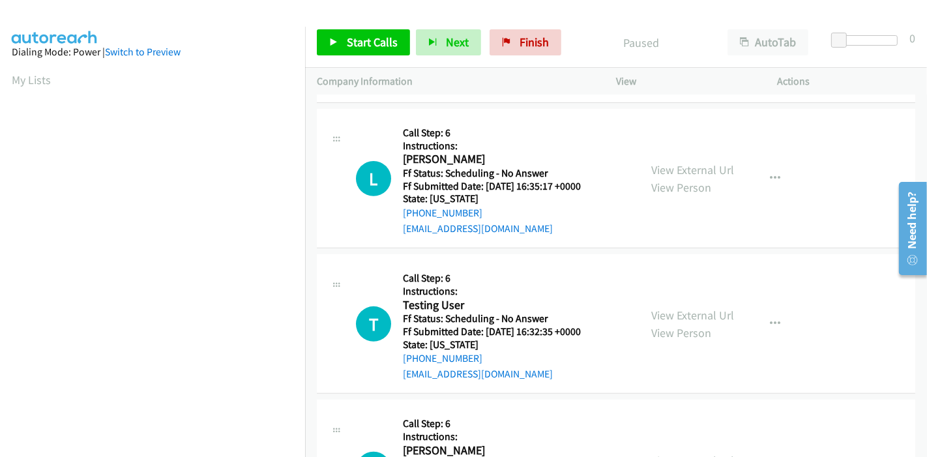
scroll to position [434, 0]
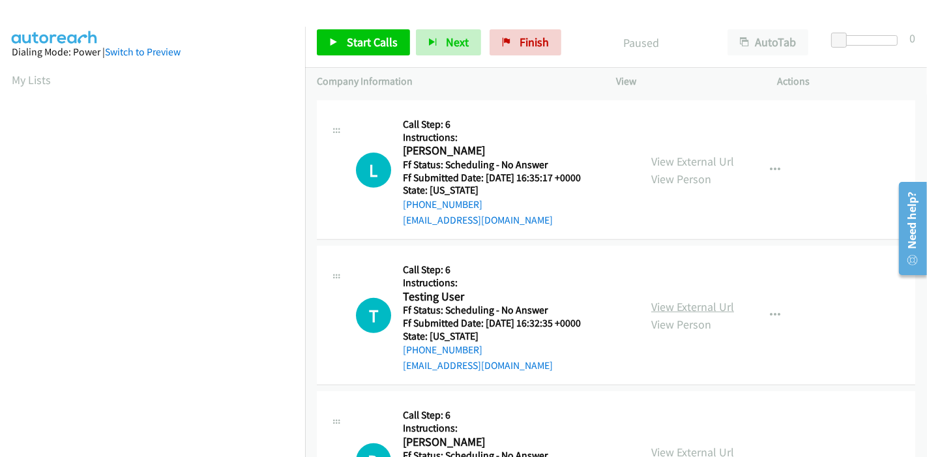
click at [687, 303] on link "View External Url" at bounding box center [692, 306] width 83 height 15
click at [348, 40] on span "Start Calls" at bounding box center [372, 42] width 51 height 15
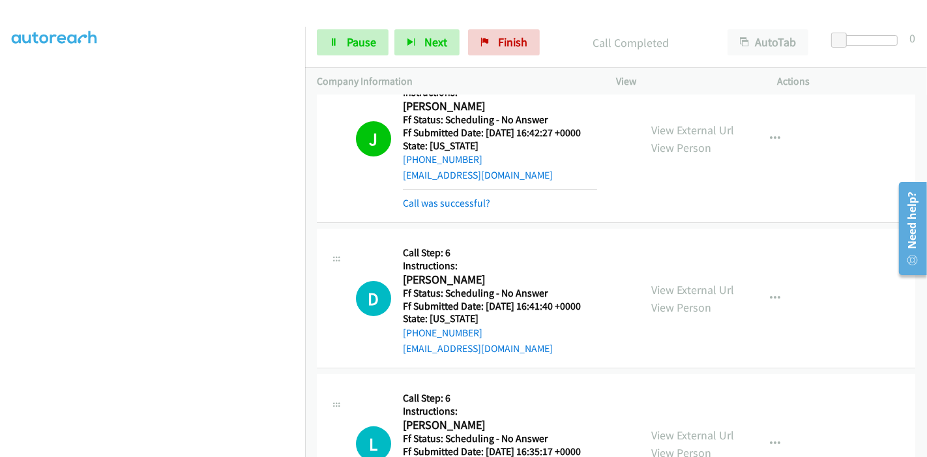
scroll to position [217, 0]
click at [454, 205] on link "Call was successful?" at bounding box center [446, 202] width 87 height 12
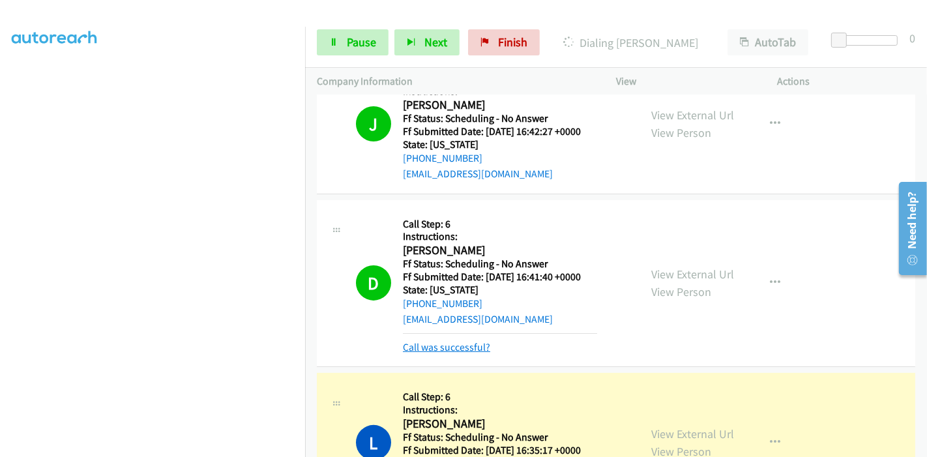
click at [430, 343] on link "Call was successful?" at bounding box center [446, 347] width 87 height 12
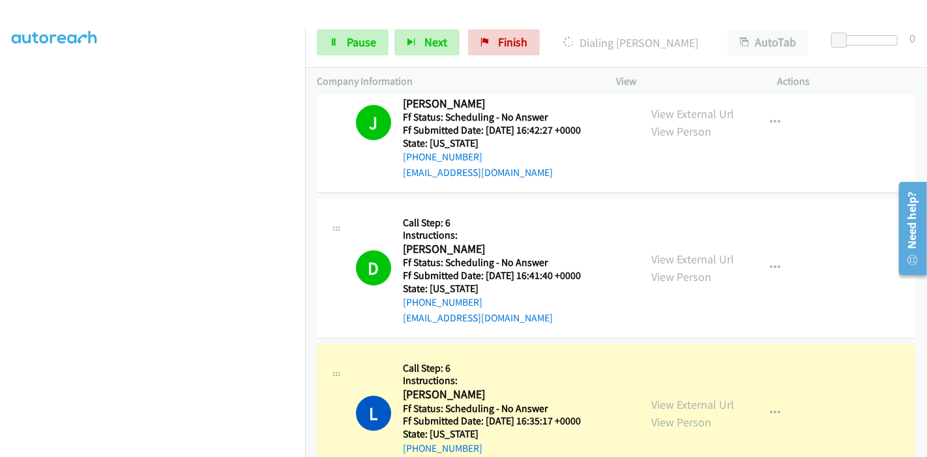
scroll to position [289, 0]
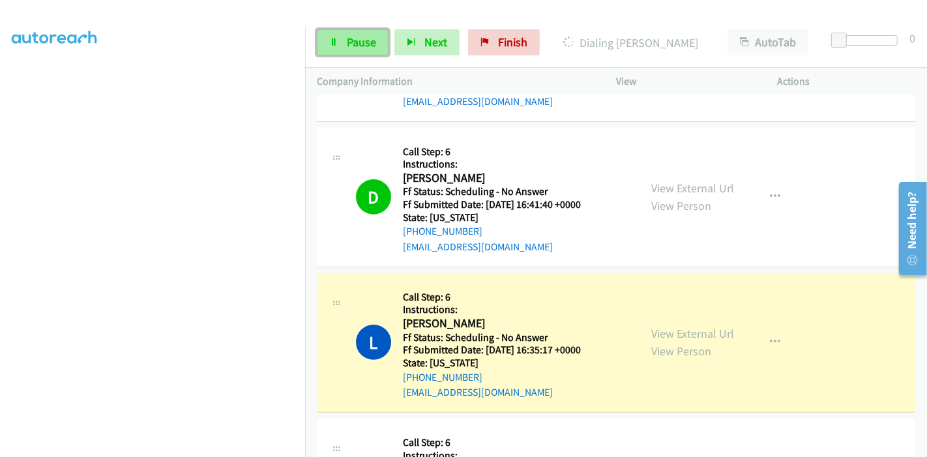
click at [329, 40] on icon at bounding box center [333, 42] width 9 height 9
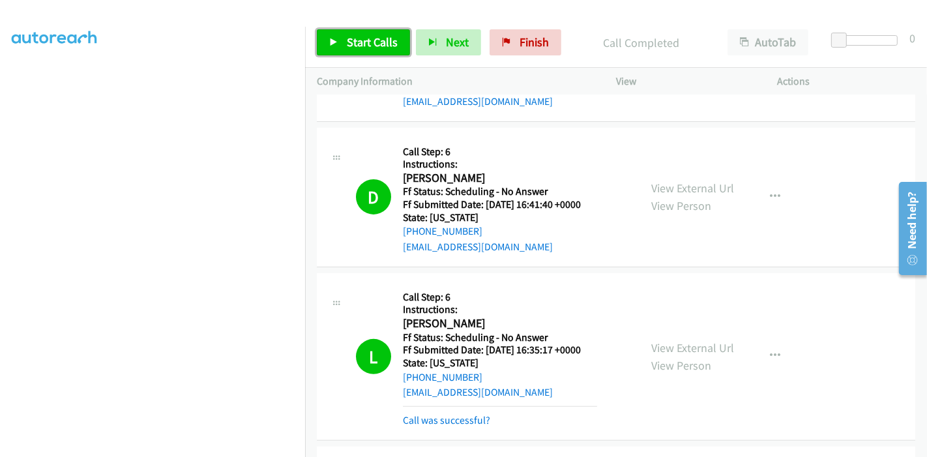
click at [352, 42] on span "Start Calls" at bounding box center [372, 42] width 51 height 15
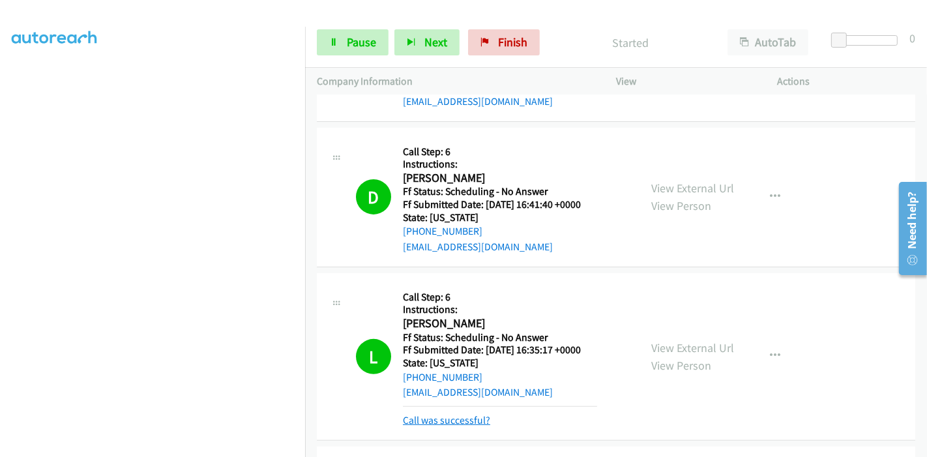
click at [456, 418] on link "Call was successful?" at bounding box center [446, 420] width 87 height 12
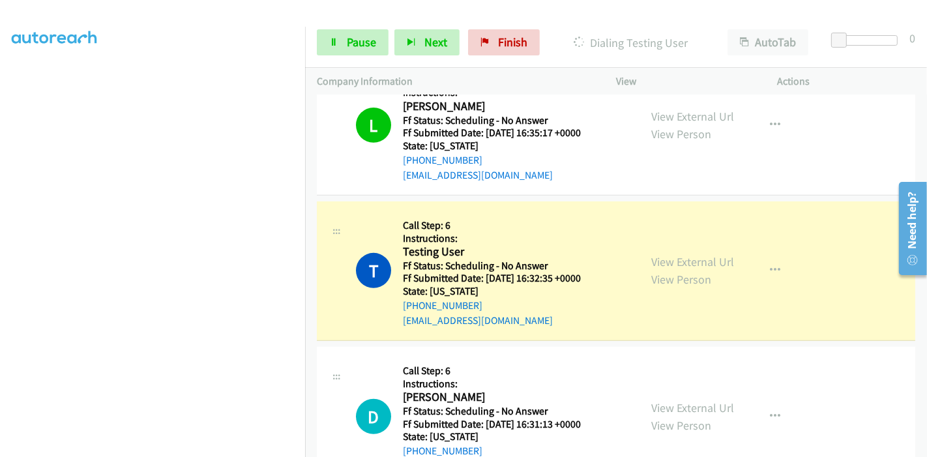
scroll to position [0, 0]
click at [357, 39] on span "Pause" at bounding box center [361, 42] width 29 height 15
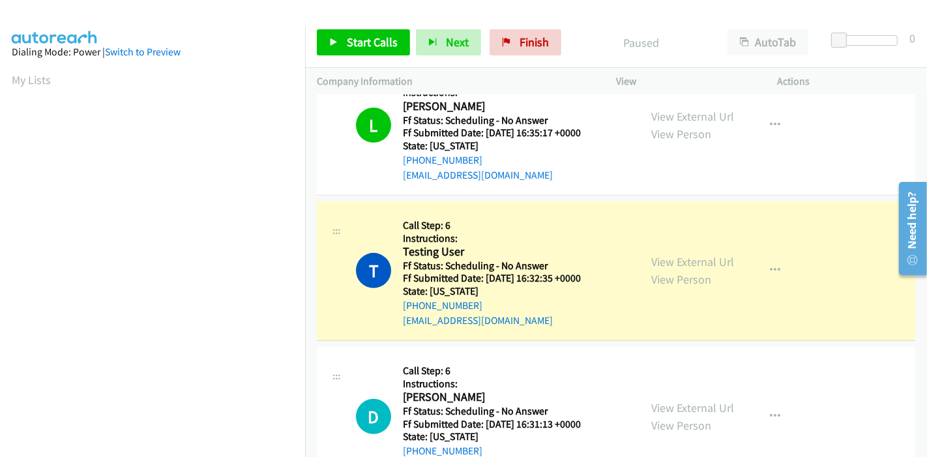
scroll to position [275, 0]
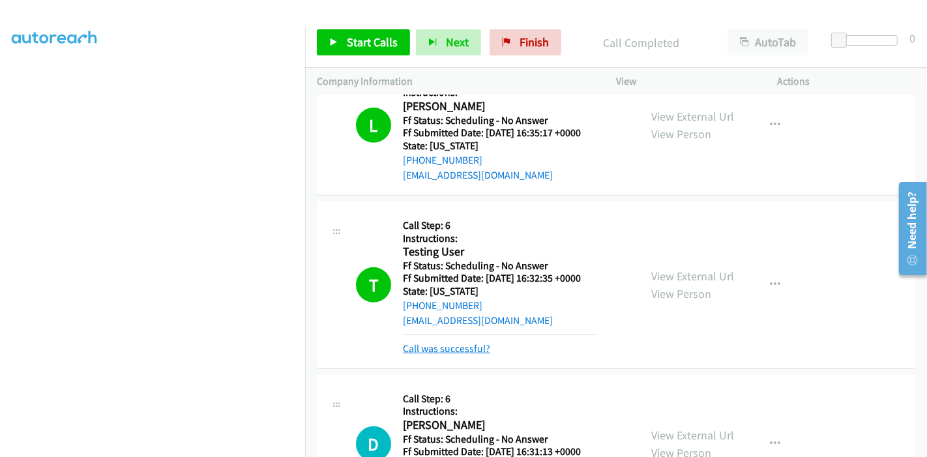
click at [463, 348] on link "Call was successful?" at bounding box center [446, 348] width 87 height 12
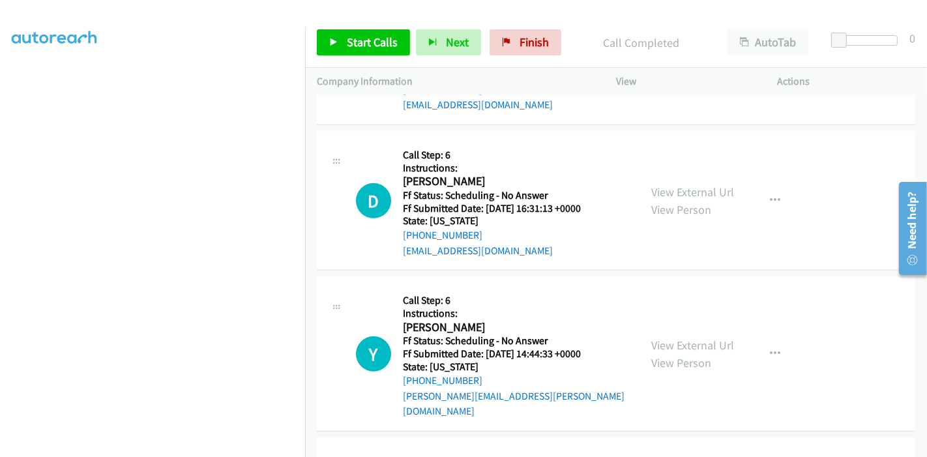
scroll to position [724, 0]
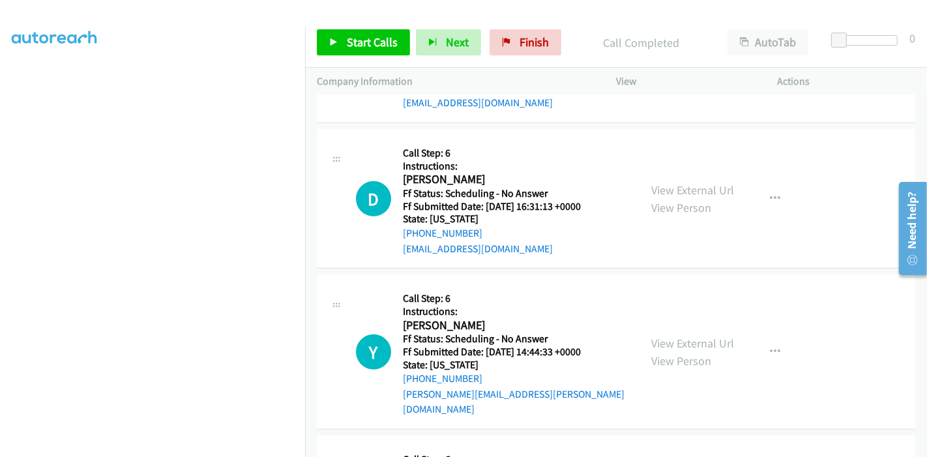
click at [644, 188] on div "View External Url View Person View External Url Email Schedule/Manage Callback …" at bounding box center [726, 198] width 173 height 115
click at [653, 189] on link "View External Url" at bounding box center [692, 190] width 83 height 15
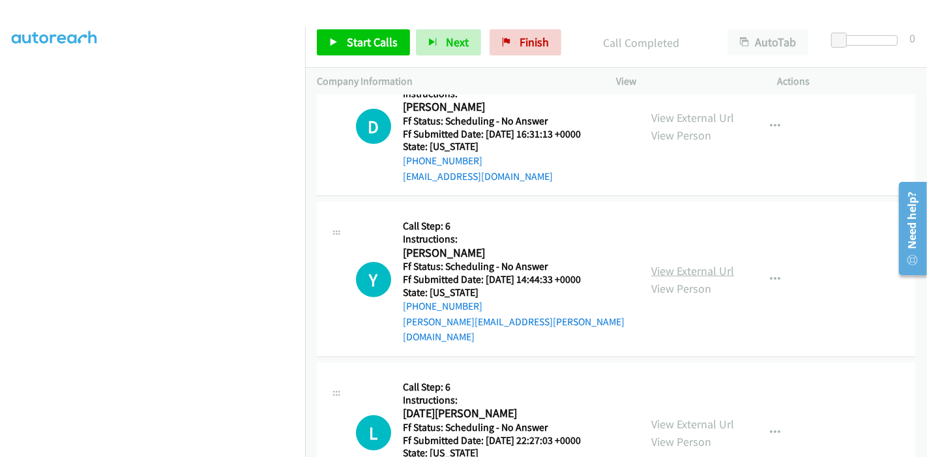
click at [666, 263] on link "View External Url" at bounding box center [692, 270] width 83 height 15
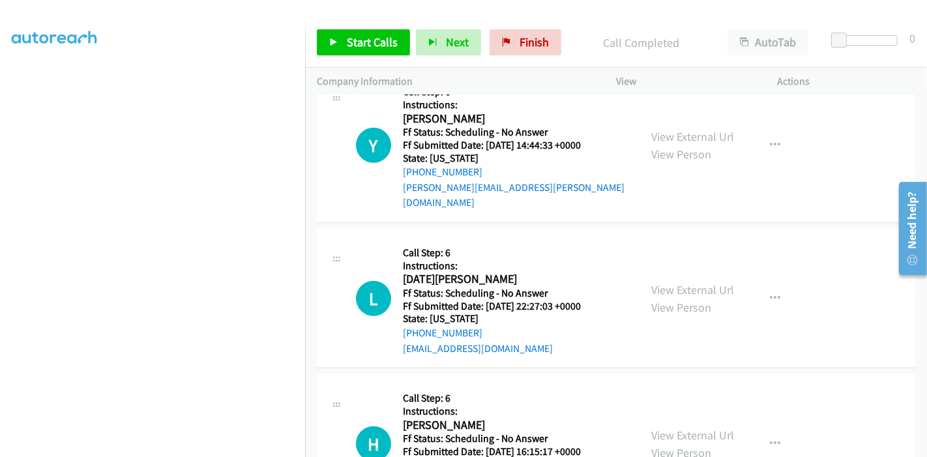
scroll to position [942, 0]
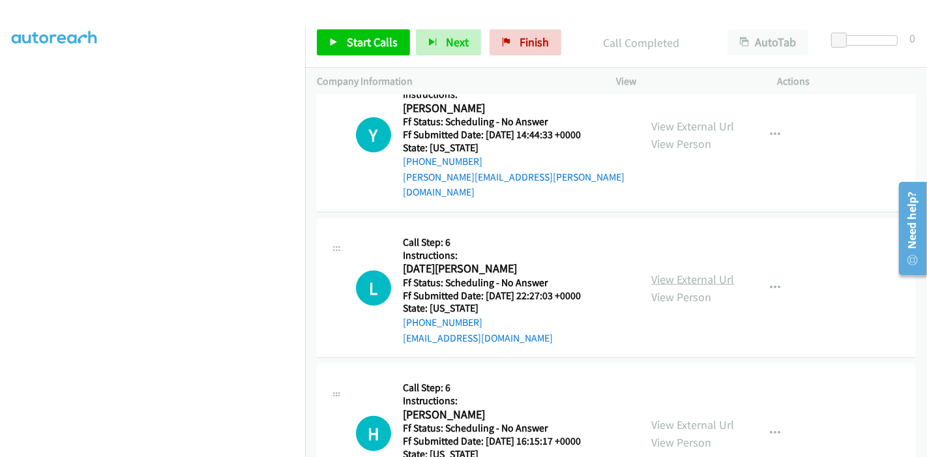
click at [681, 272] on link "View External Url" at bounding box center [692, 279] width 83 height 15
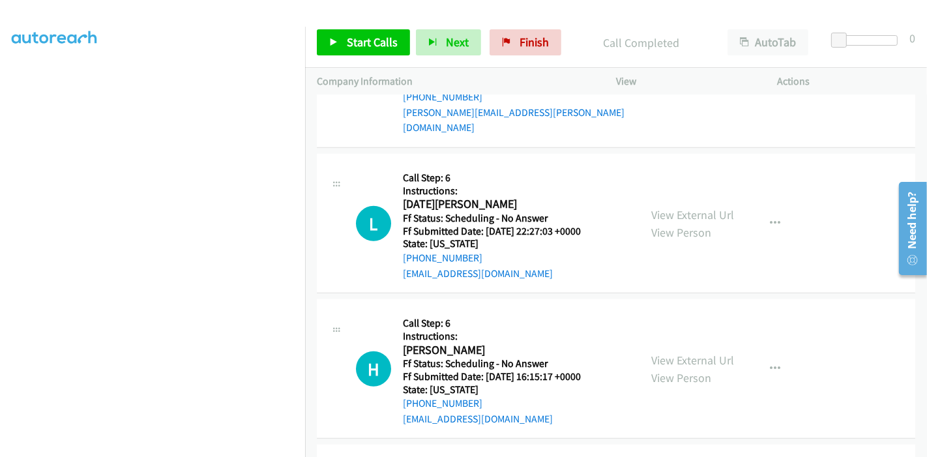
scroll to position [1014, 0]
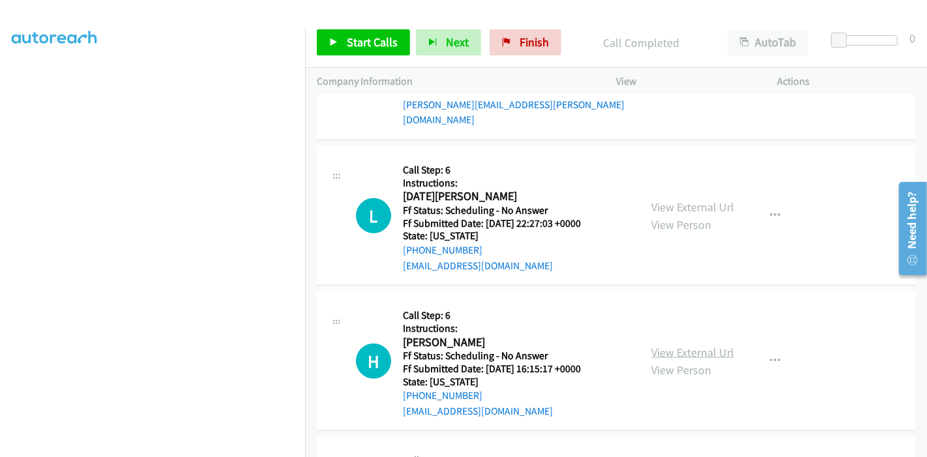
click at [686, 345] on link "View External Url" at bounding box center [692, 352] width 83 height 15
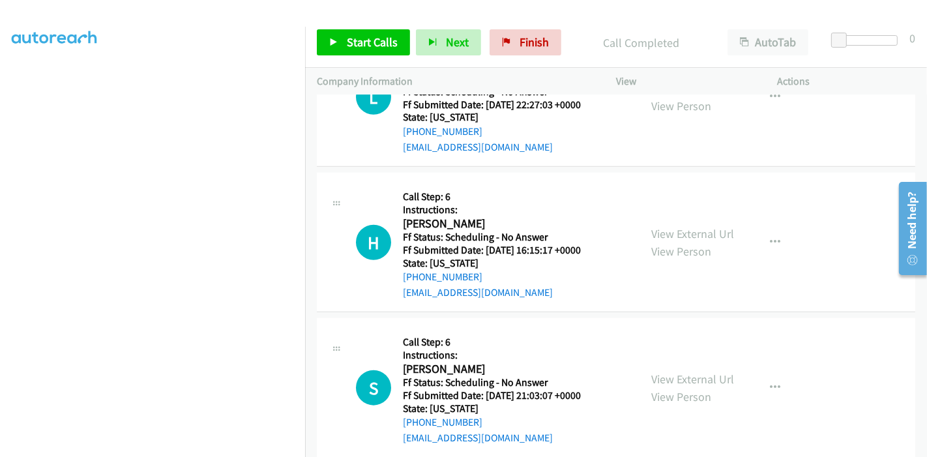
scroll to position [1159, 0]
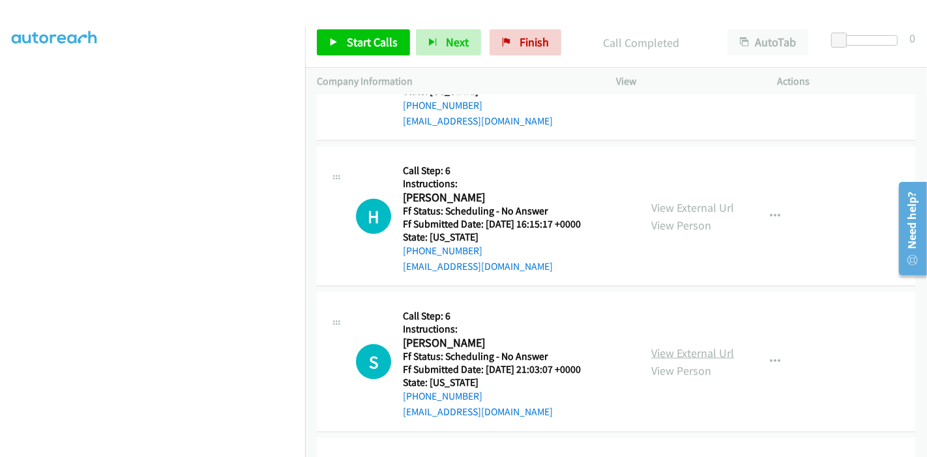
click at [687, 346] on link "View External Url" at bounding box center [692, 353] width 83 height 15
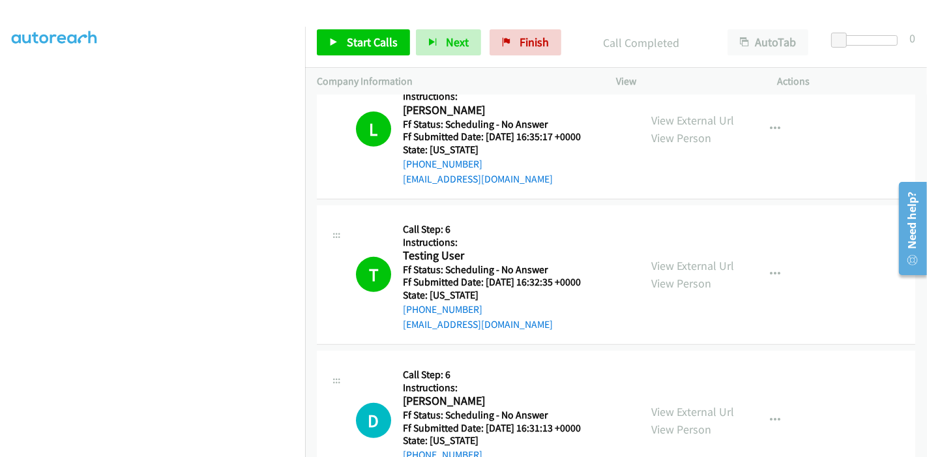
scroll to position [579, 0]
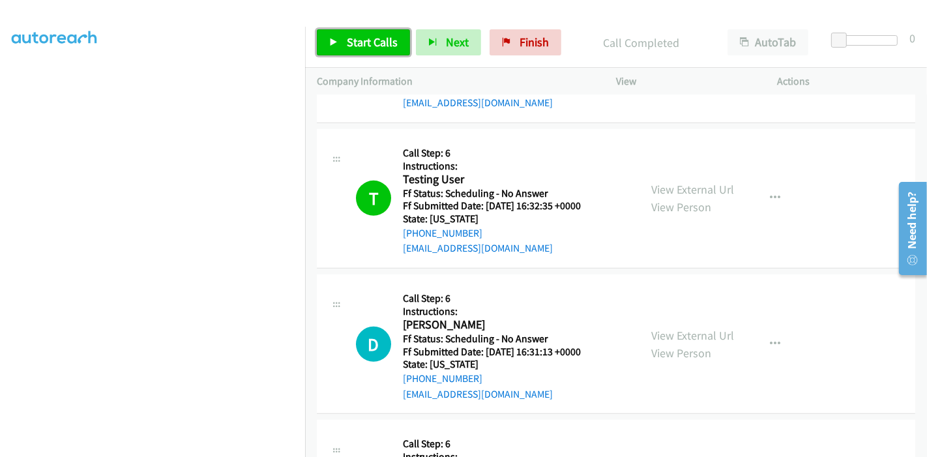
click at [365, 49] on span "Start Calls" at bounding box center [372, 42] width 51 height 15
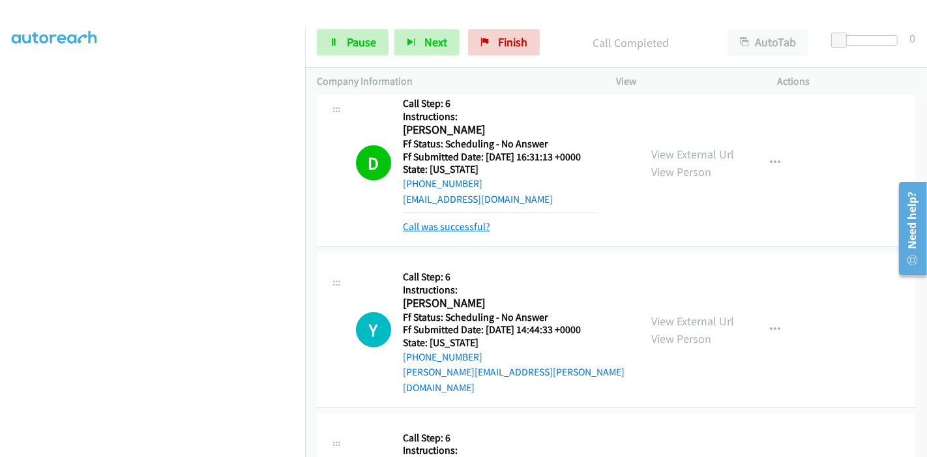
scroll to position [797, 0]
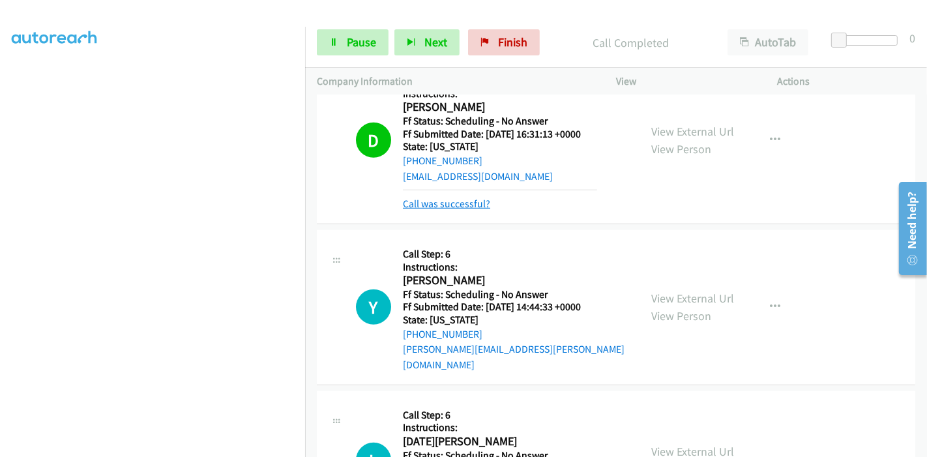
click at [417, 200] on link "Call was successful?" at bounding box center [446, 204] width 87 height 12
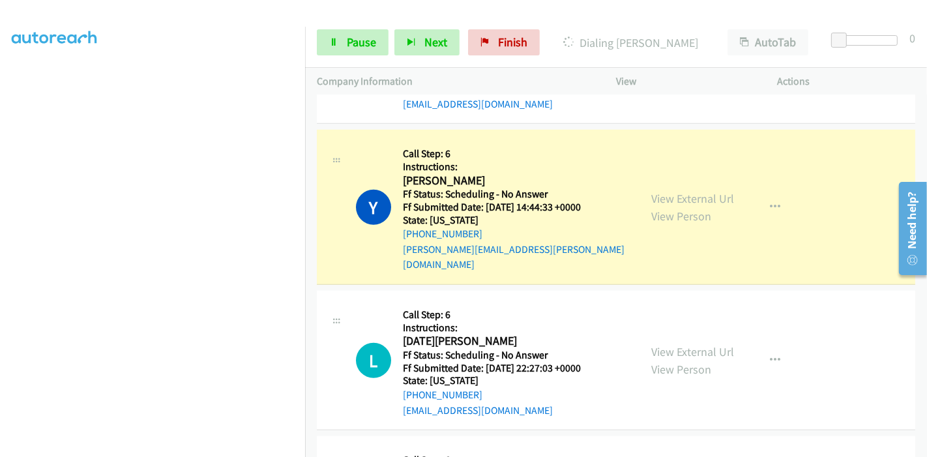
scroll to position [0, 0]
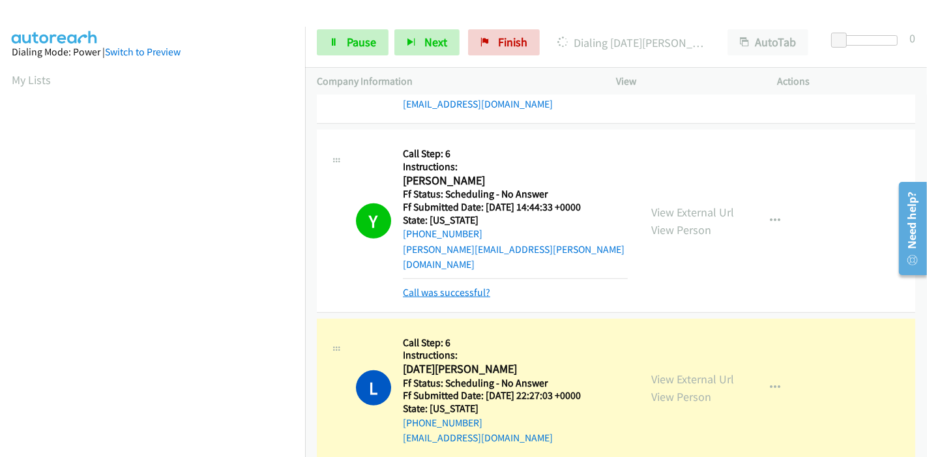
click at [457, 286] on link "Call was successful?" at bounding box center [446, 292] width 87 height 12
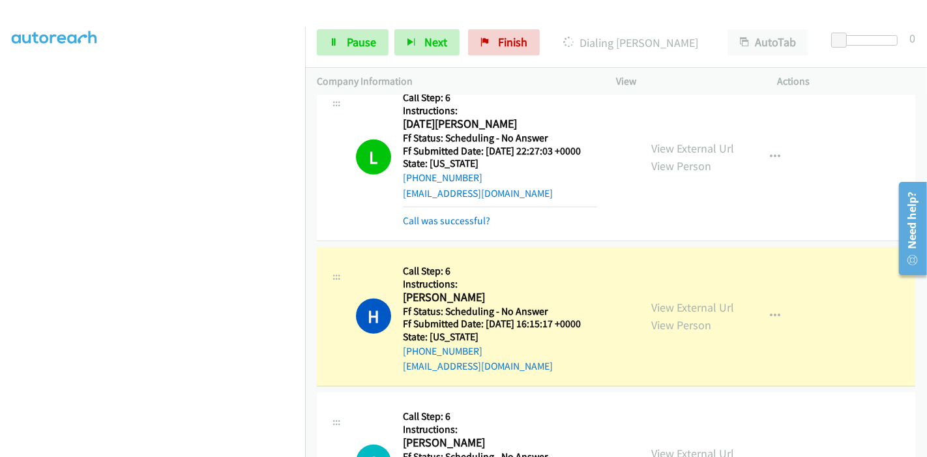
scroll to position [1159, 0]
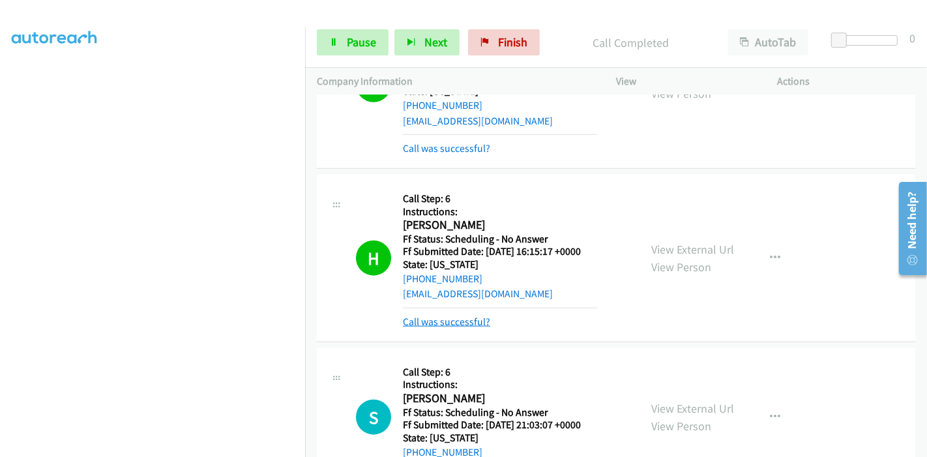
click at [454, 316] on link "Call was successful?" at bounding box center [446, 322] width 87 height 12
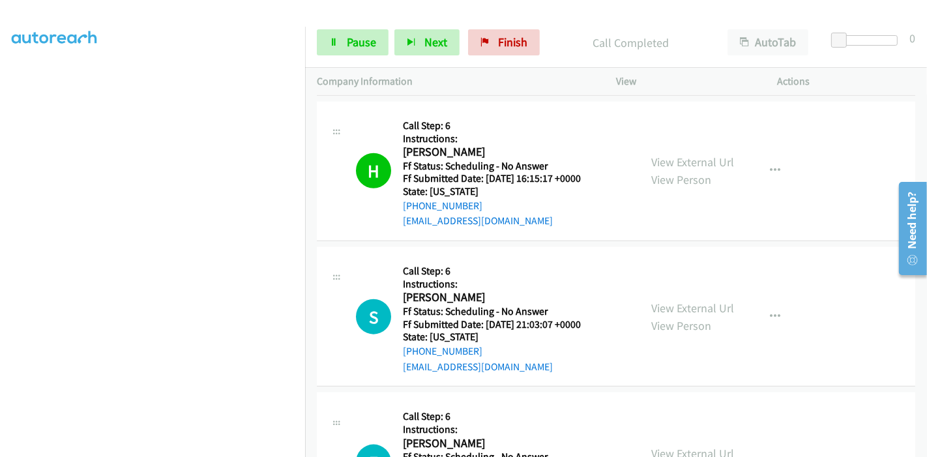
scroll to position [1304, 0]
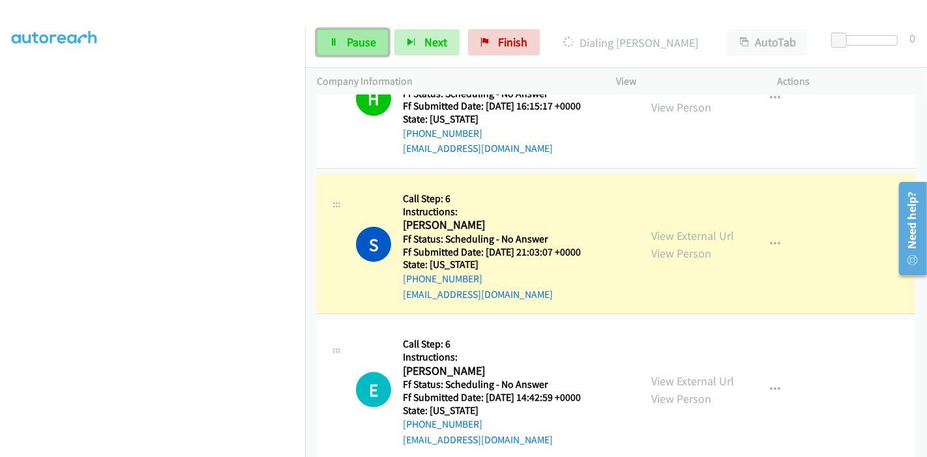
click at [369, 50] on link "Pause" at bounding box center [353, 42] width 72 height 26
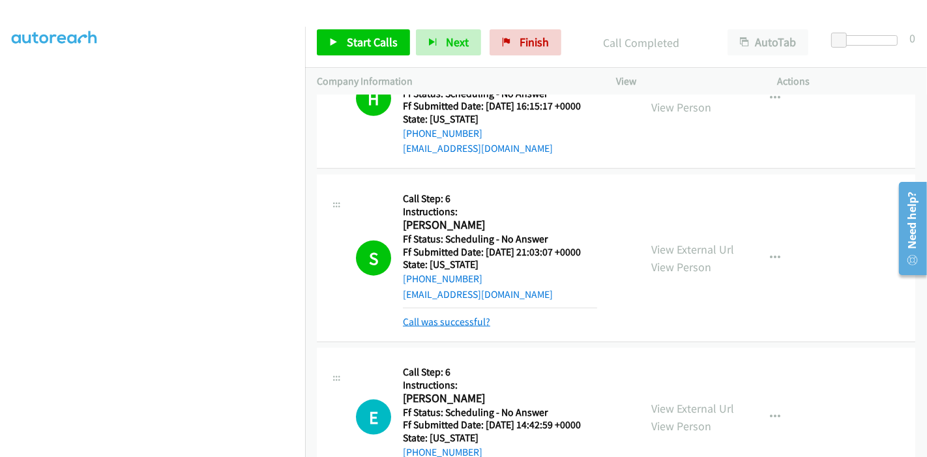
click at [431, 316] on link "Call was successful?" at bounding box center [446, 322] width 87 height 12
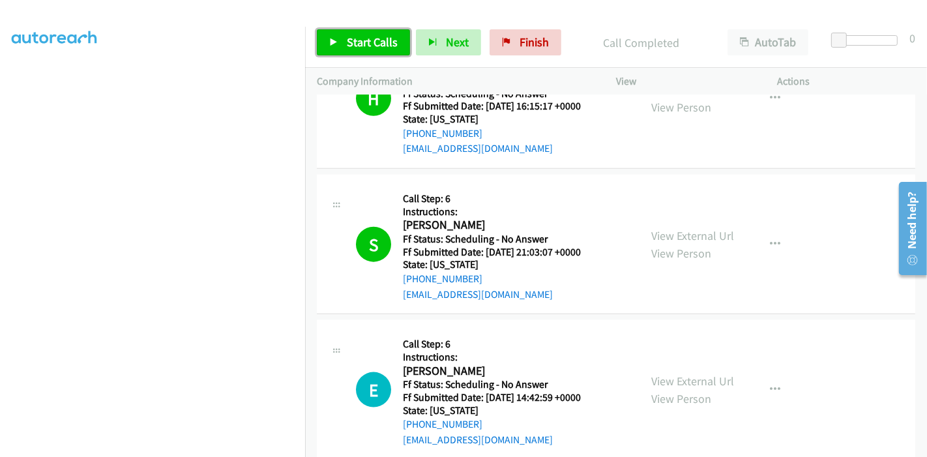
click at [366, 39] on span "Start Calls" at bounding box center [372, 42] width 51 height 15
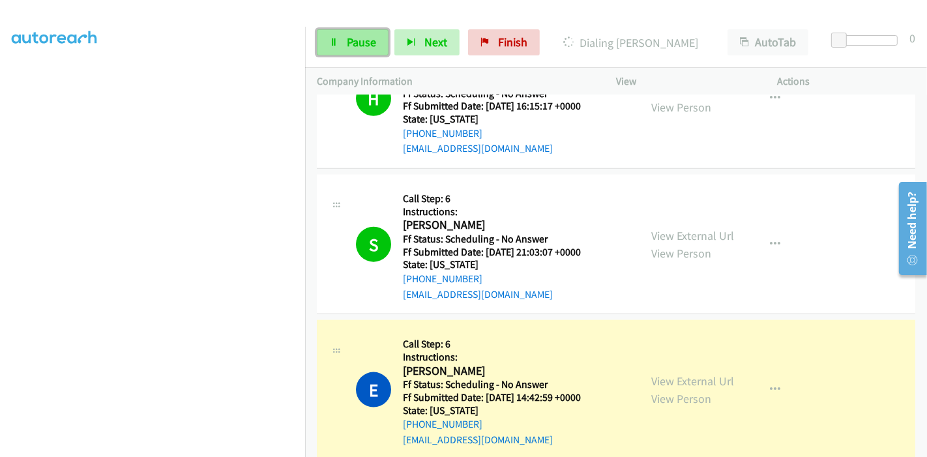
click at [357, 43] on span "Pause" at bounding box center [361, 42] width 29 height 15
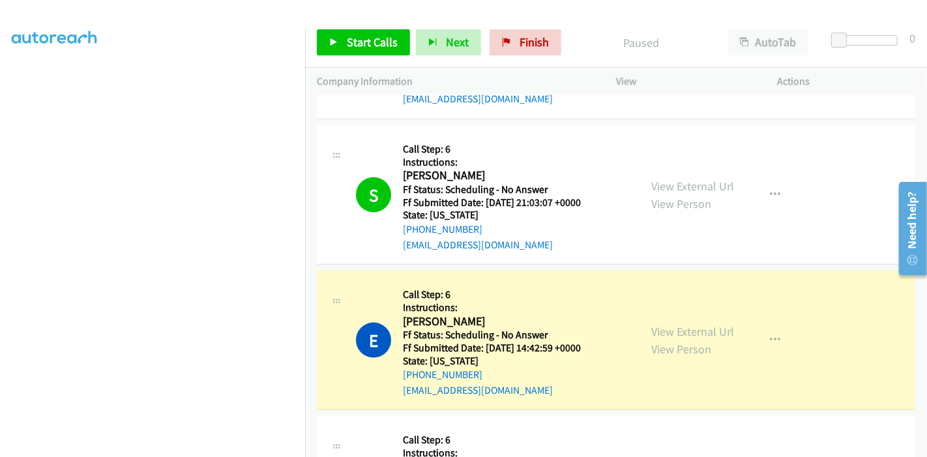
scroll to position [1376, 0]
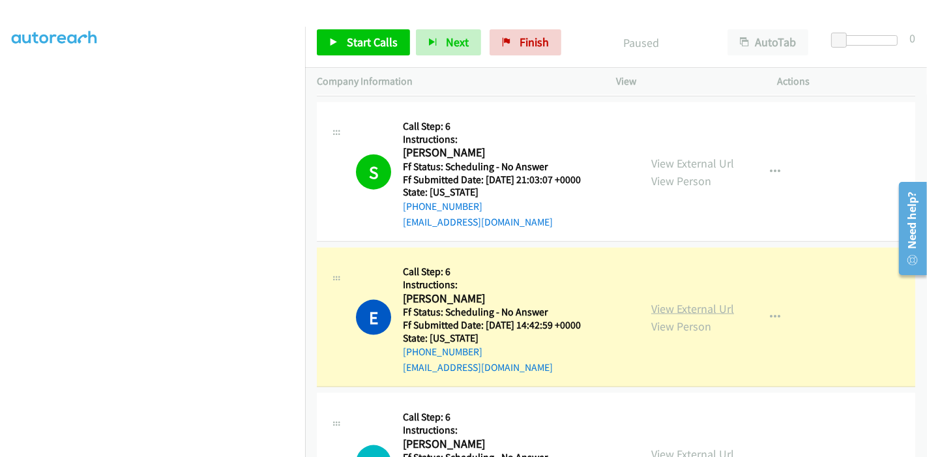
click at [668, 301] on link "View External Url" at bounding box center [692, 308] width 83 height 15
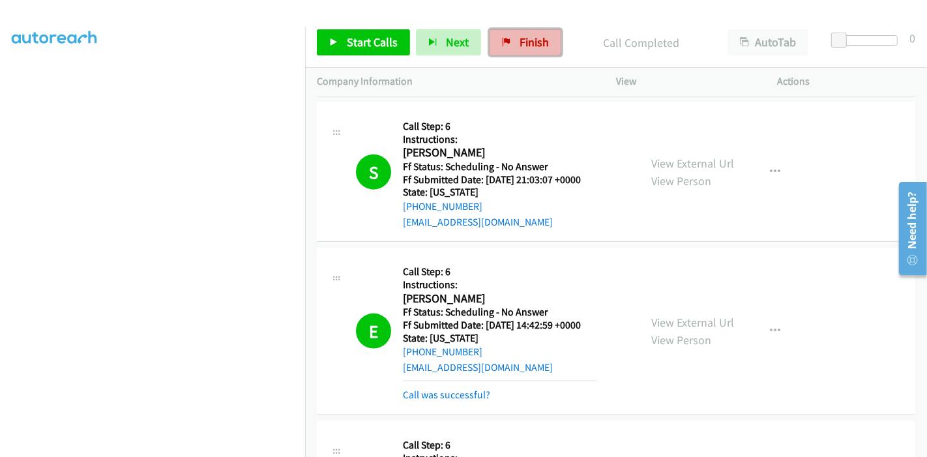
click at [505, 36] on link "Finish" at bounding box center [526, 42] width 72 height 26
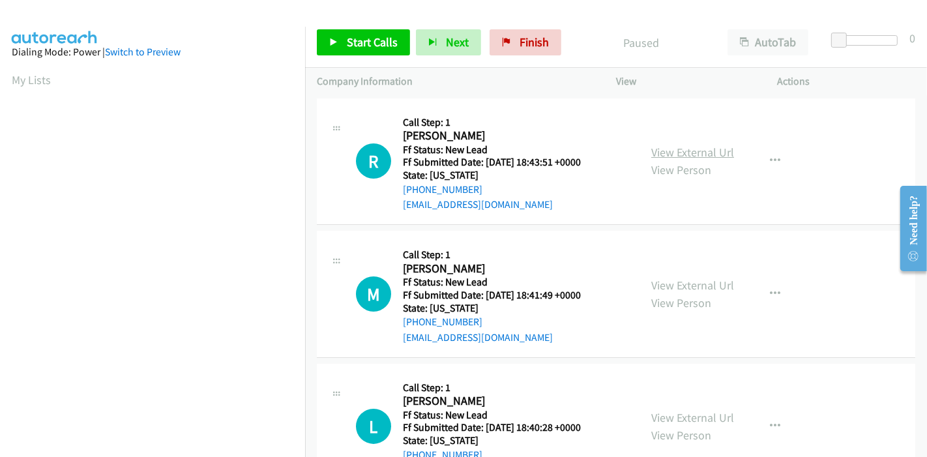
click at [698, 154] on link "View External Url" at bounding box center [692, 152] width 83 height 15
click at [711, 285] on link "View External Url" at bounding box center [692, 285] width 83 height 15
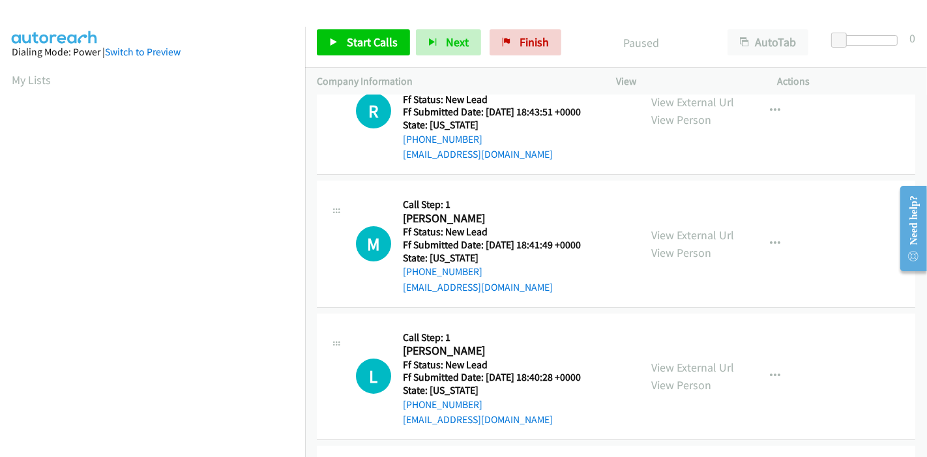
scroll to position [72, 0]
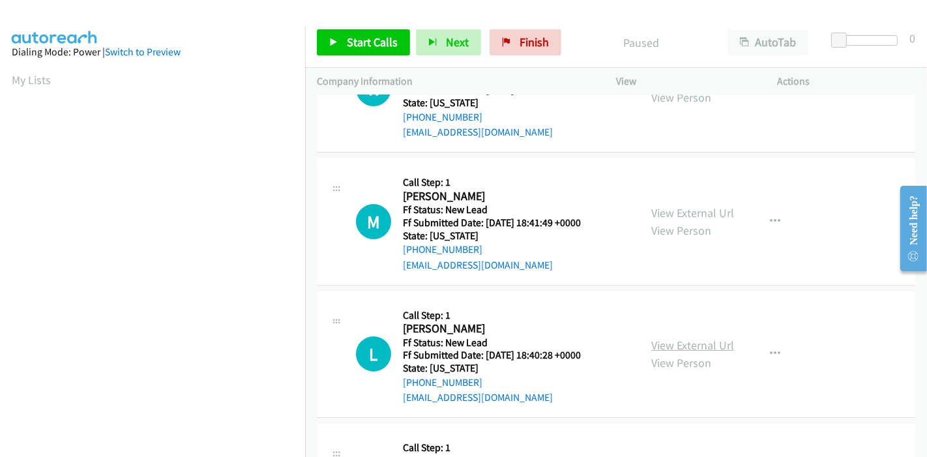
click at [694, 340] on link "View External Url" at bounding box center [692, 345] width 83 height 15
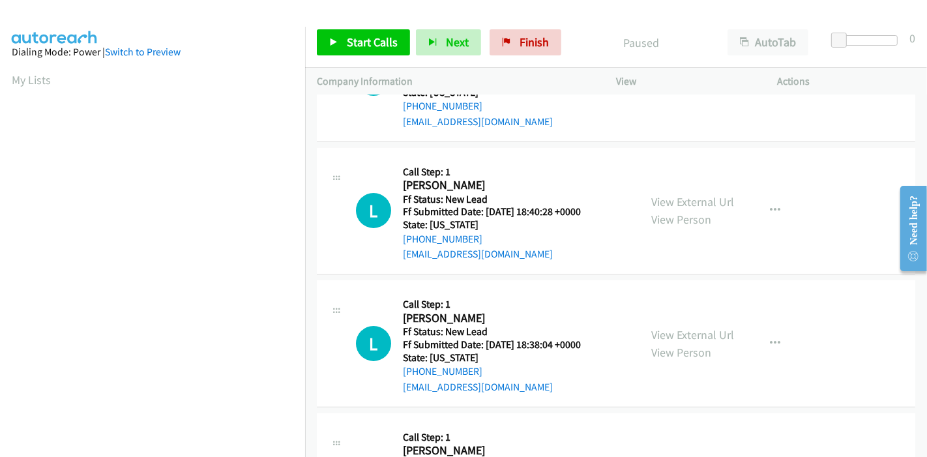
scroll to position [217, 0]
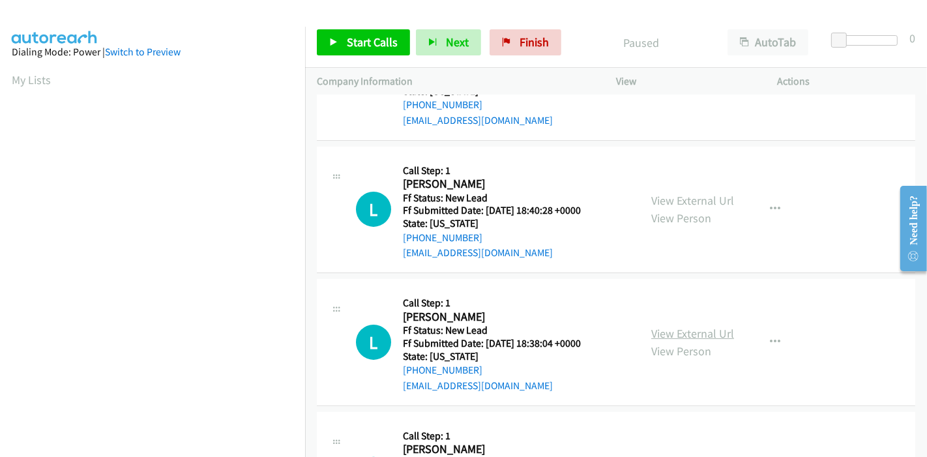
click at [668, 335] on link "View External Url" at bounding box center [692, 333] width 83 height 15
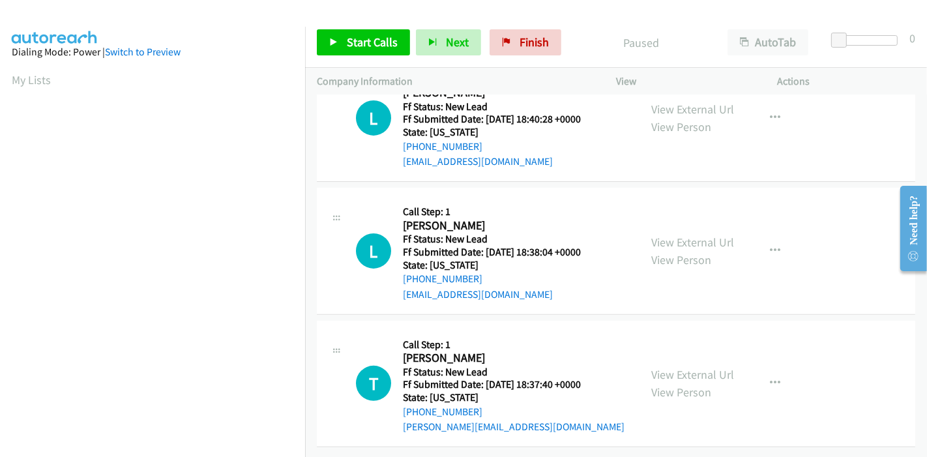
scroll to position [318, 0]
click at [681, 367] on link "View External Url" at bounding box center [692, 374] width 83 height 15
click at [326, 44] on link "Start Calls" at bounding box center [363, 42] width 93 height 26
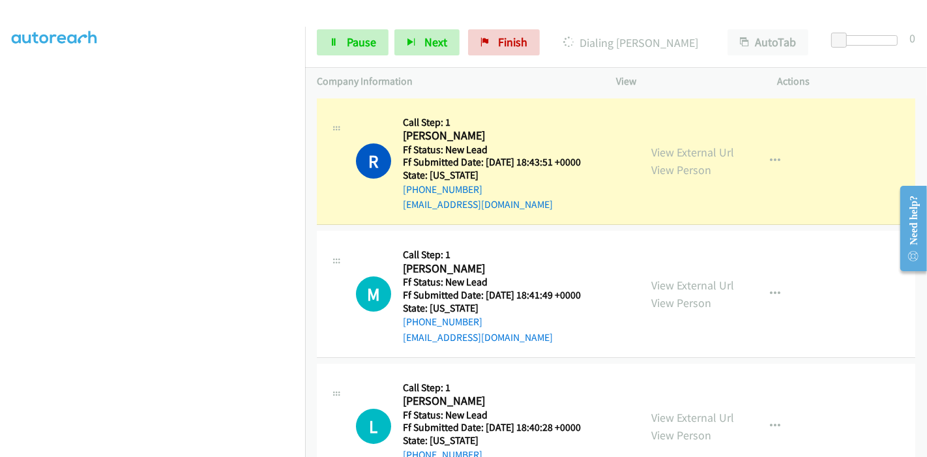
scroll to position [275, 0]
click at [354, 41] on span "Pause" at bounding box center [361, 42] width 29 height 15
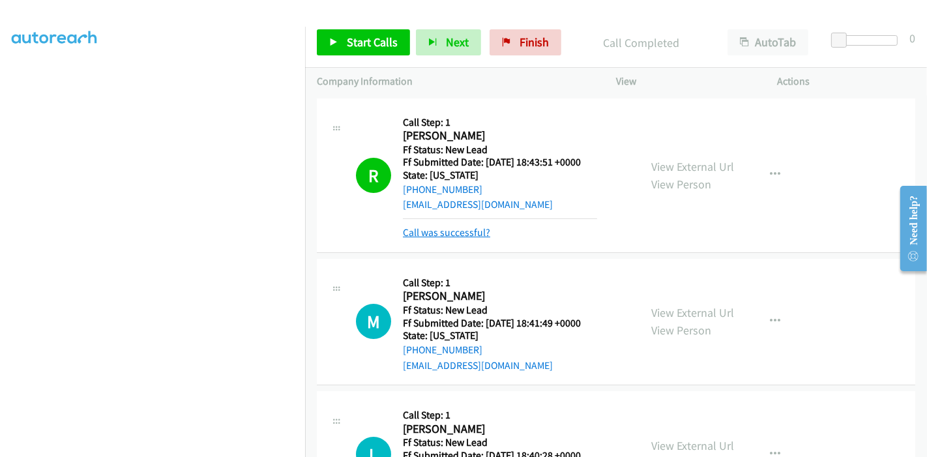
click at [467, 229] on link "Call was successful?" at bounding box center [446, 232] width 87 height 12
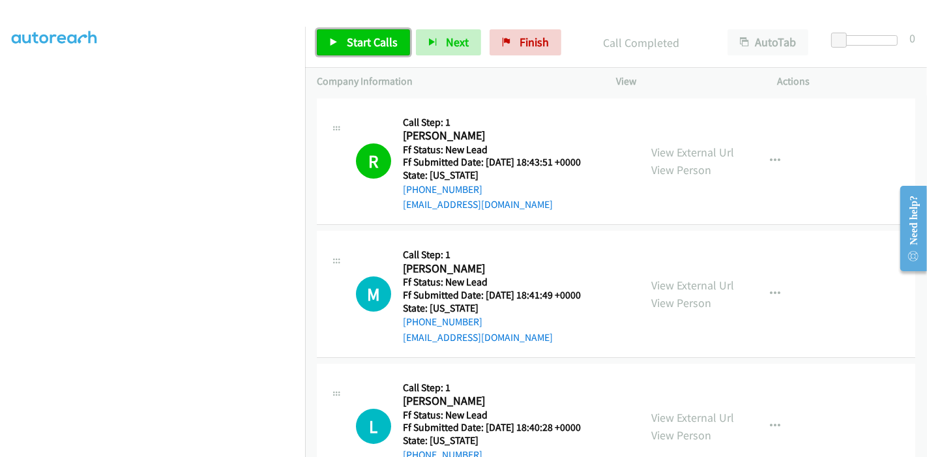
click at [352, 47] on span "Start Calls" at bounding box center [372, 42] width 51 height 15
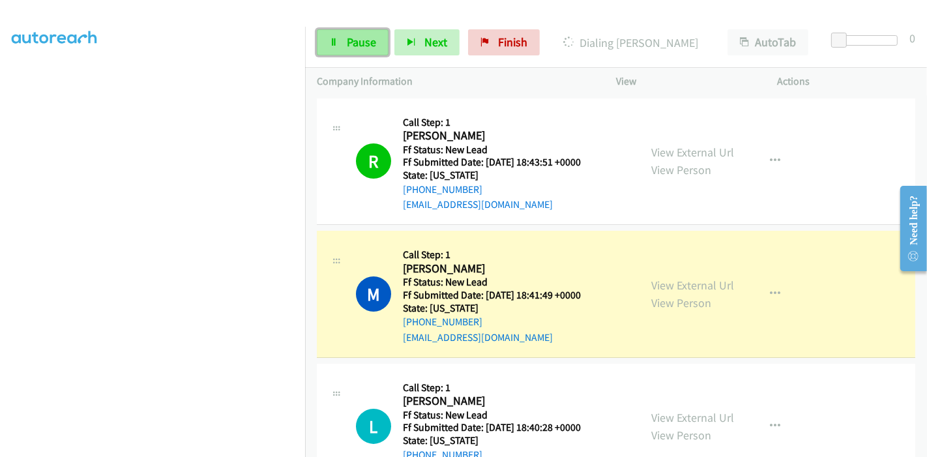
click at [350, 42] on span "Pause" at bounding box center [361, 42] width 29 height 15
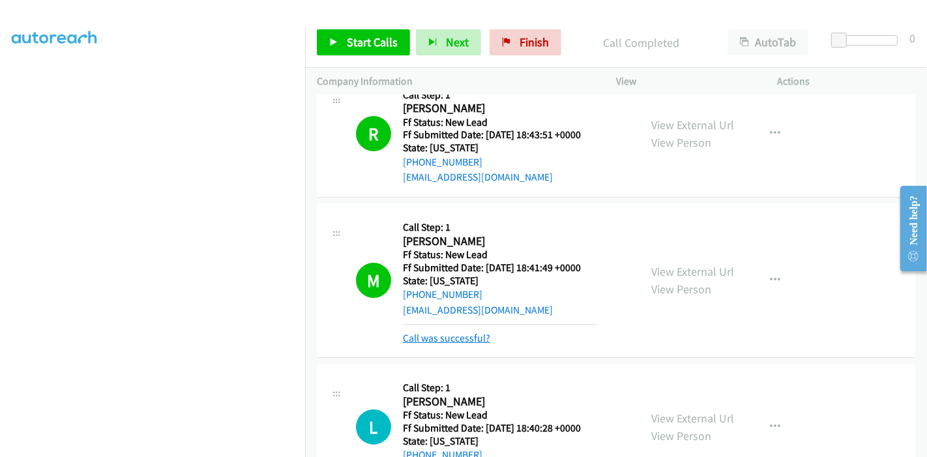
click at [452, 332] on link "Call was successful?" at bounding box center [446, 338] width 87 height 12
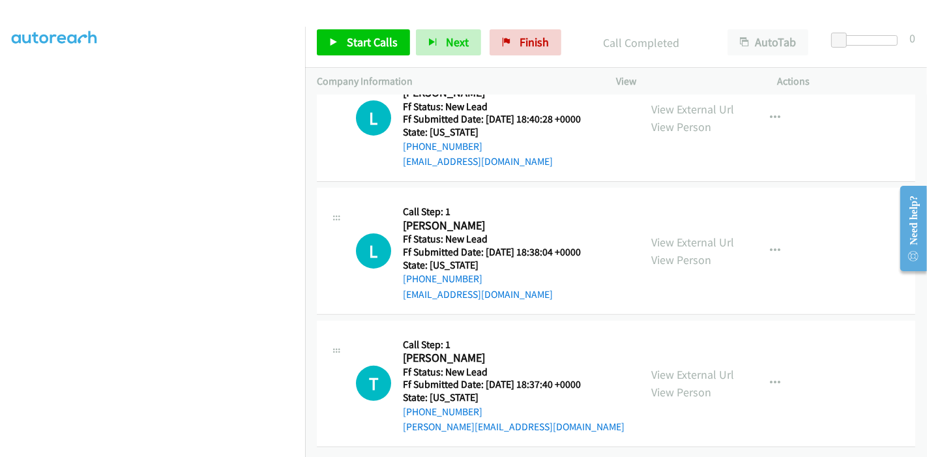
scroll to position [245, 0]
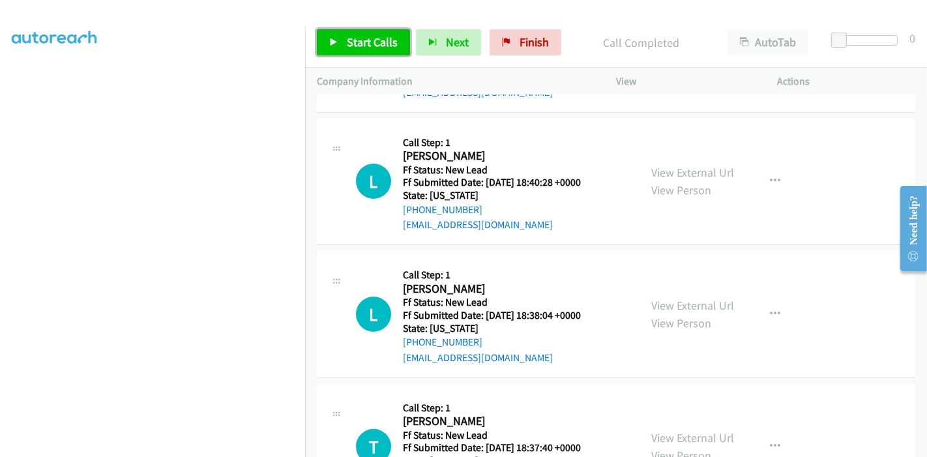
click at [356, 43] on span "Start Calls" at bounding box center [372, 42] width 51 height 15
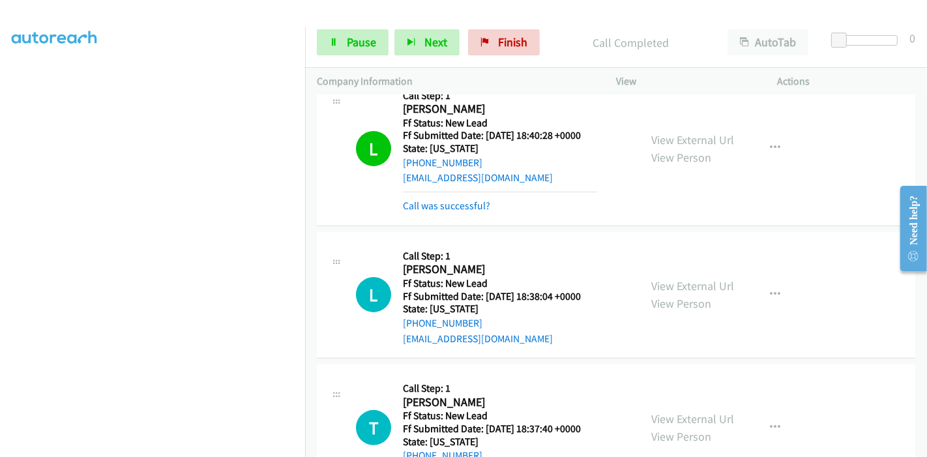
scroll to position [259, 0]
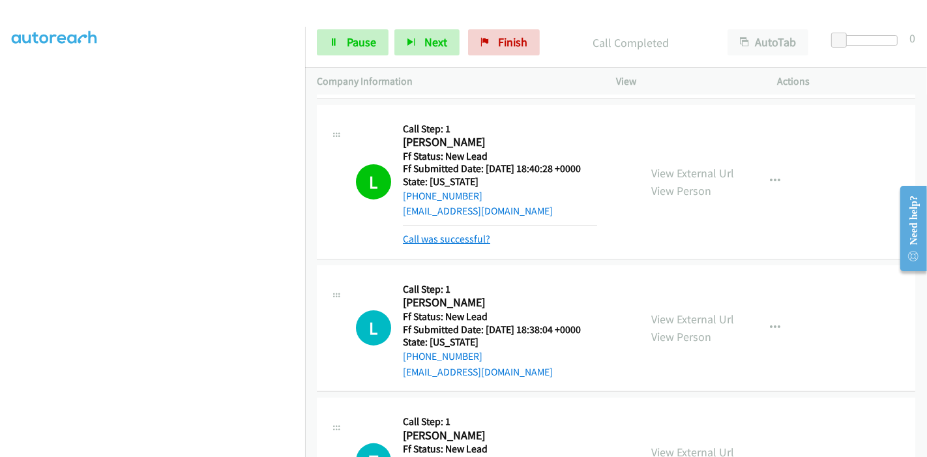
click at [434, 243] on link "Call was successful?" at bounding box center [446, 239] width 87 height 12
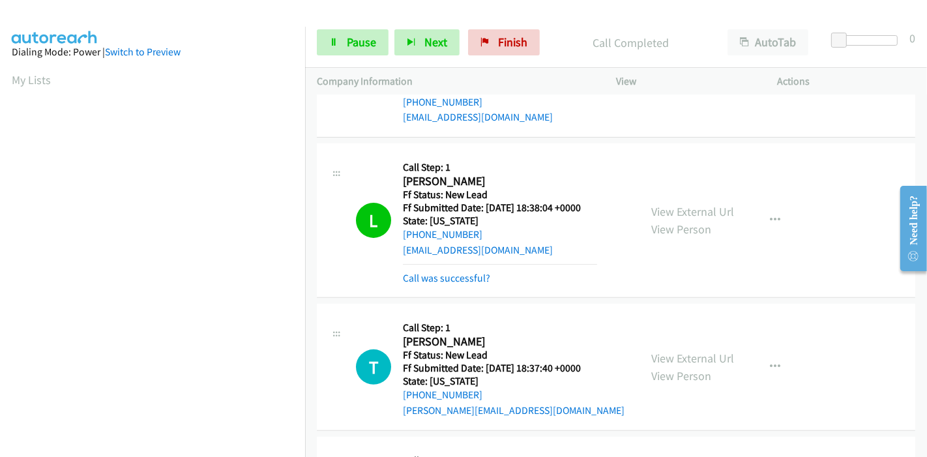
scroll to position [275, 0]
click at [421, 280] on link "Call was successful?" at bounding box center [446, 278] width 87 height 12
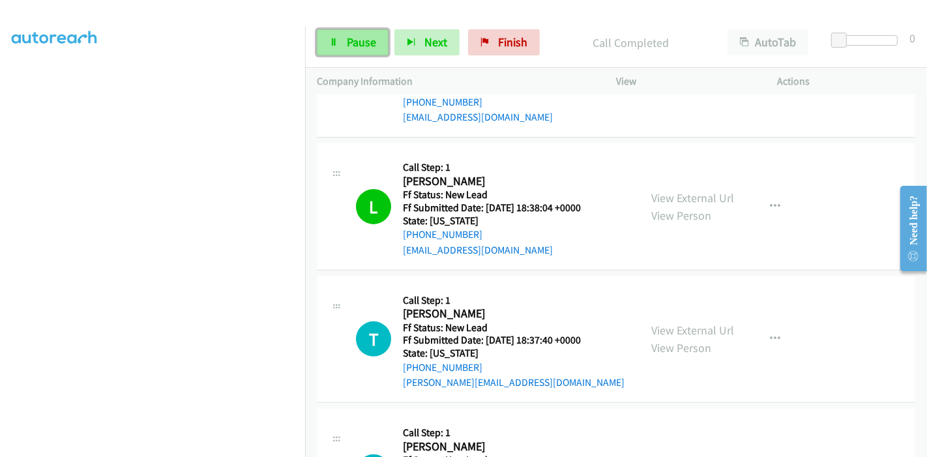
click at [350, 33] on link "Pause" at bounding box center [353, 42] width 72 height 26
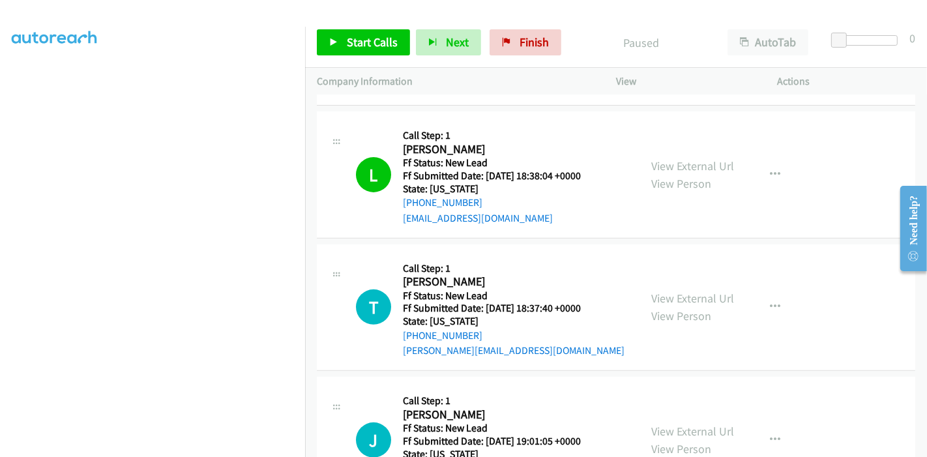
scroll to position [497, 0]
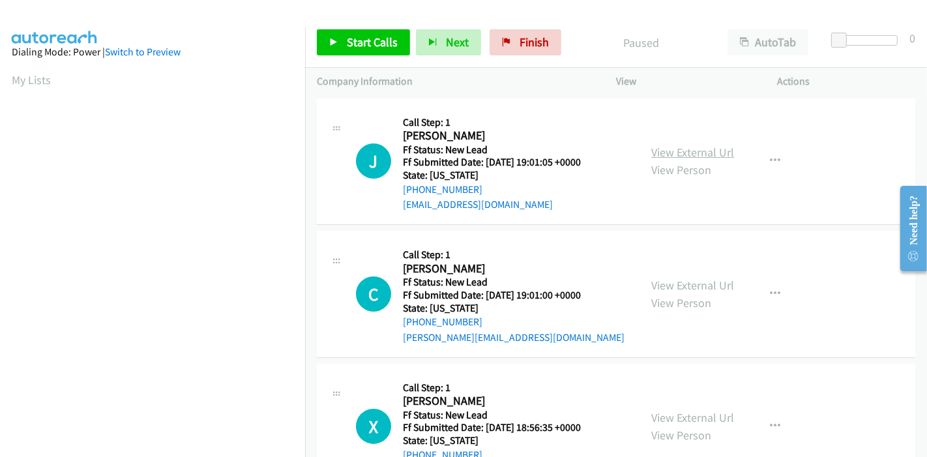
click at [705, 150] on link "View External Url" at bounding box center [692, 152] width 83 height 15
click at [676, 284] on link "View External Url" at bounding box center [692, 285] width 83 height 15
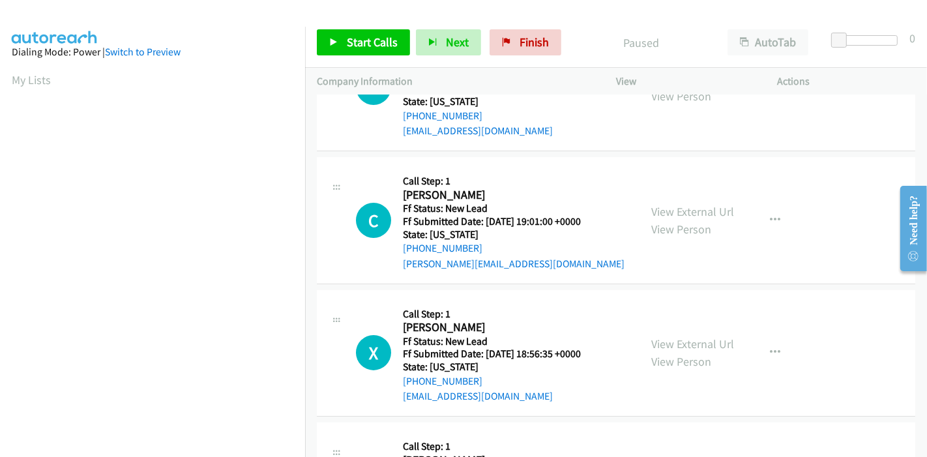
scroll to position [145, 0]
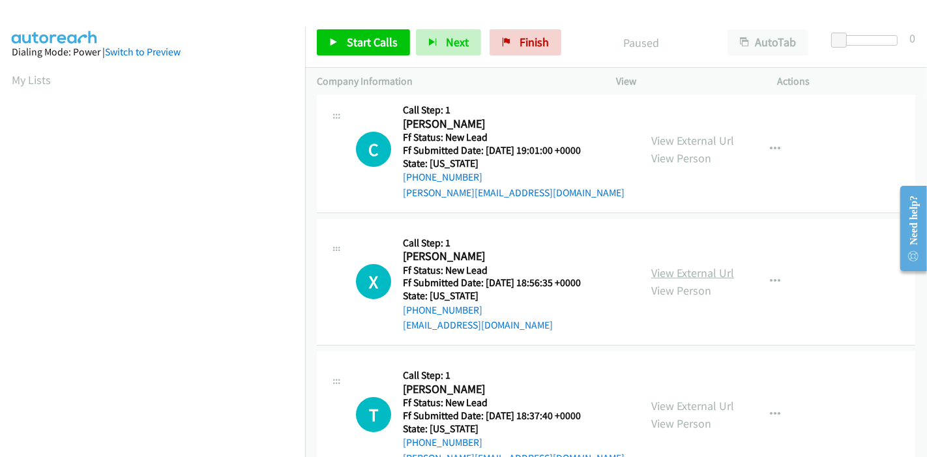
click at [702, 273] on link "View External Url" at bounding box center [692, 272] width 83 height 15
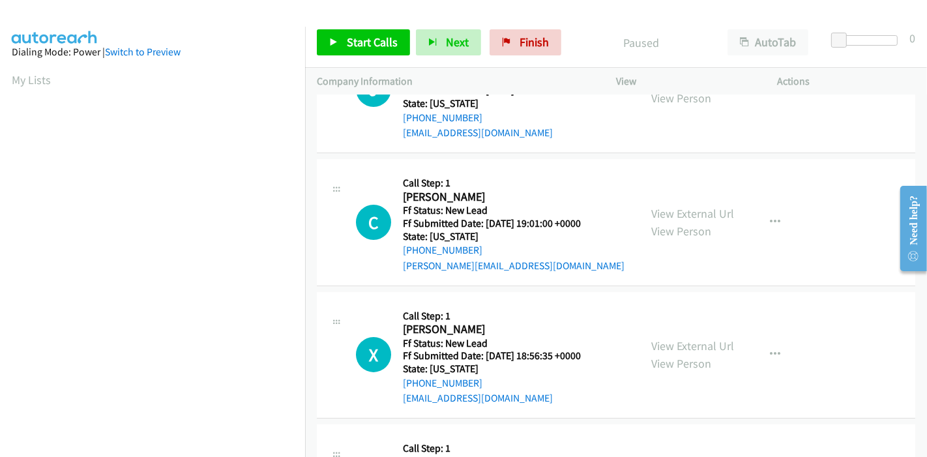
scroll to position [0, 0]
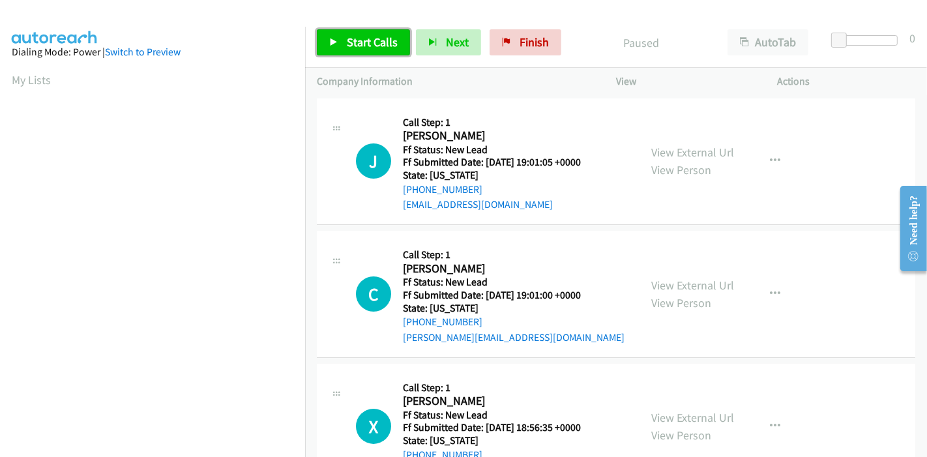
click at [358, 44] on span "Start Calls" at bounding box center [372, 42] width 51 height 15
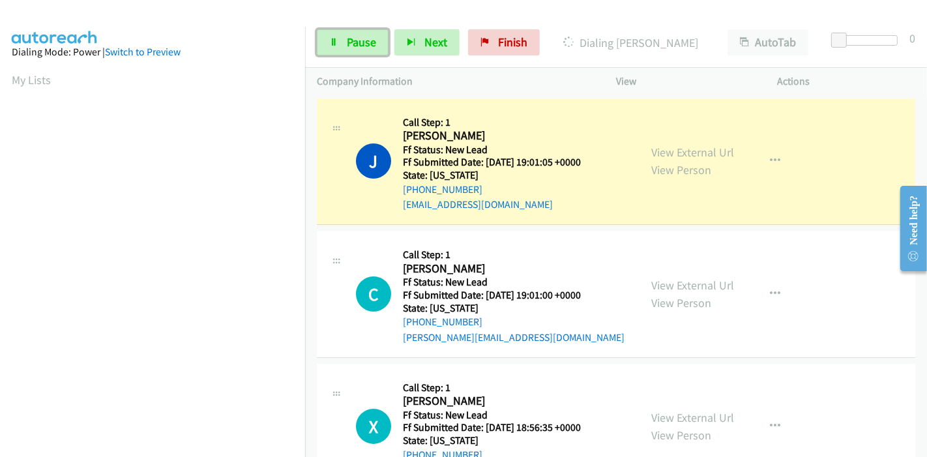
click at [358, 44] on span "Pause" at bounding box center [361, 42] width 29 height 15
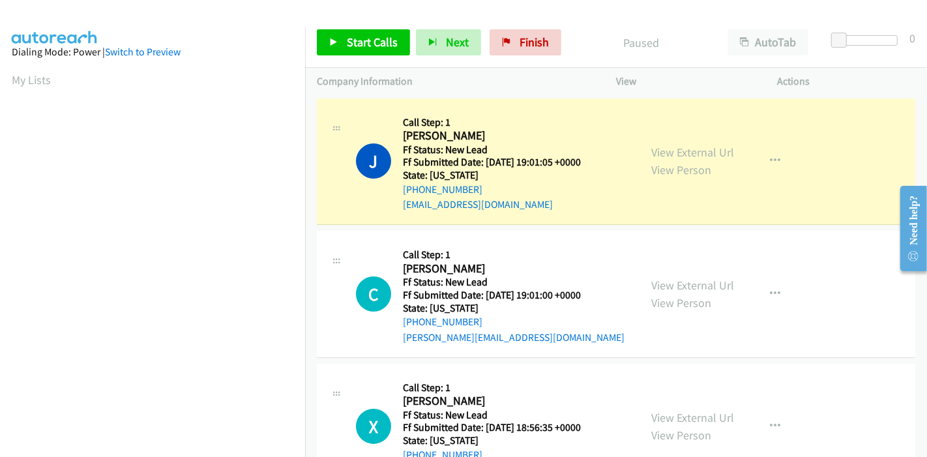
scroll to position [275, 0]
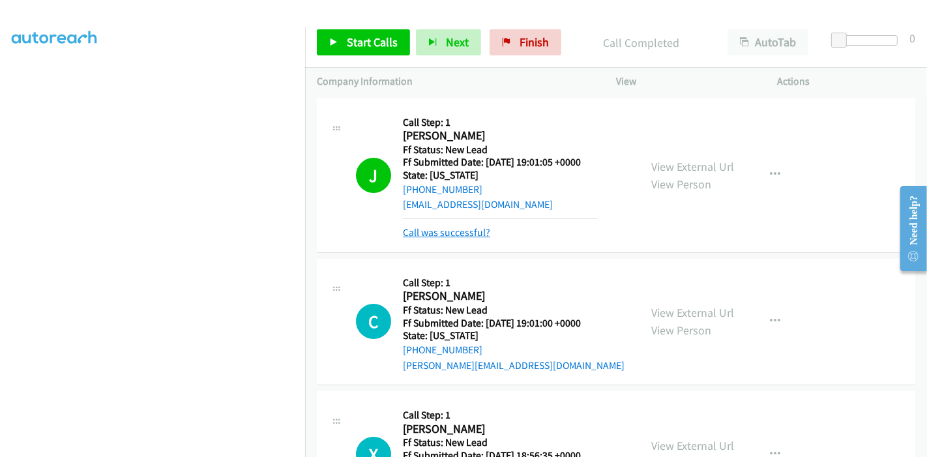
click at [432, 233] on link "Call was successful?" at bounding box center [446, 232] width 87 height 12
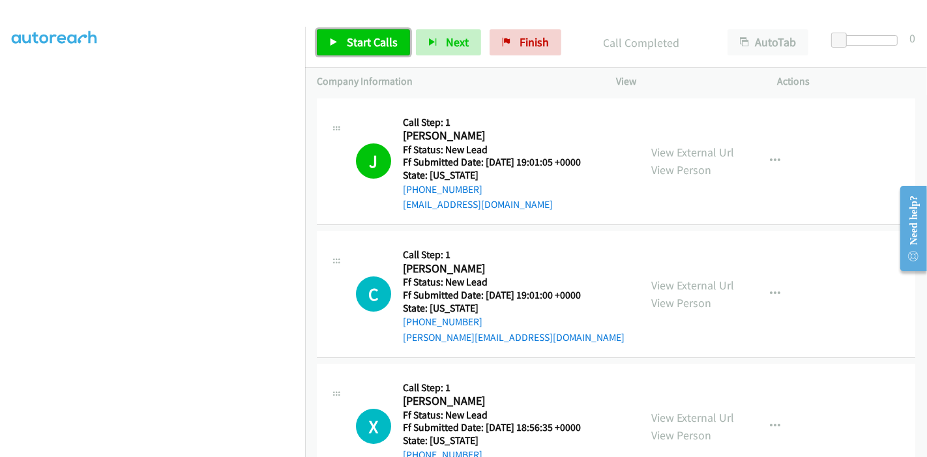
click at [344, 42] on link "Start Calls" at bounding box center [363, 42] width 93 height 26
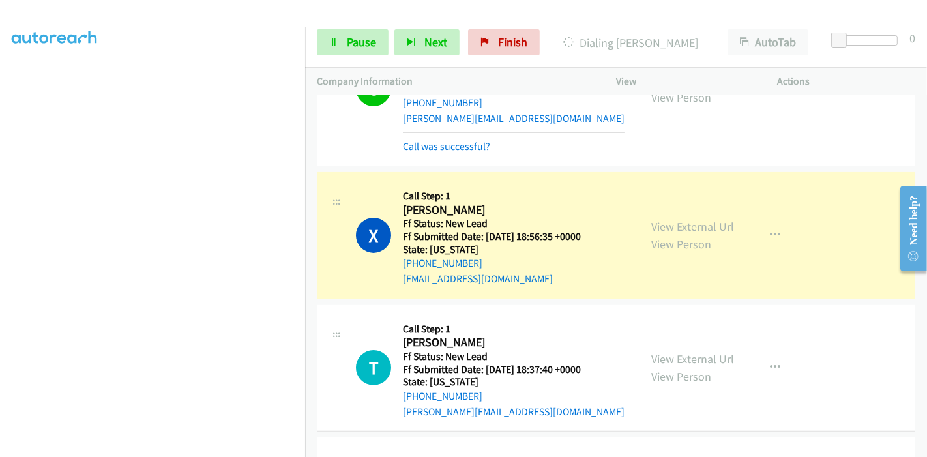
scroll to position [175, 0]
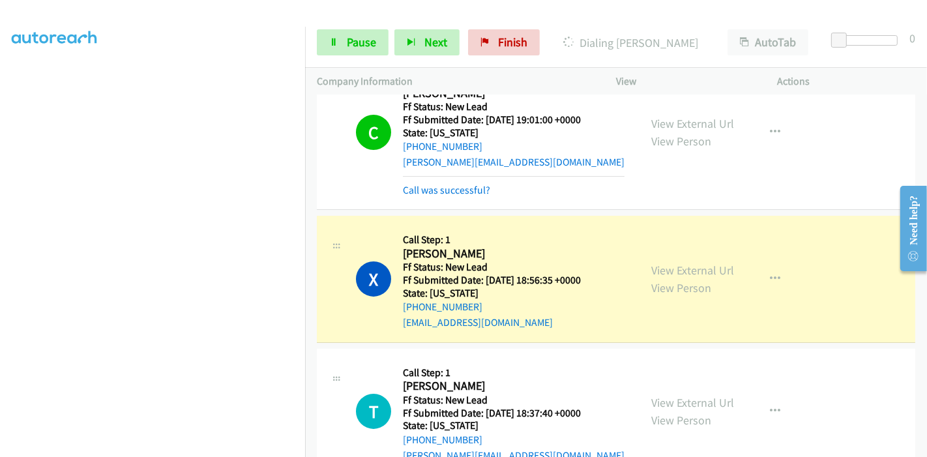
click at [443, 200] on div "C Callback Scheduled Call Step: 1 Connie Cummings America/Los_Angeles Ff Status…" at bounding box center [616, 132] width 599 height 155
click at [451, 190] on link "Call was successful?" at bounding box center [446, 190] width 87 height 12
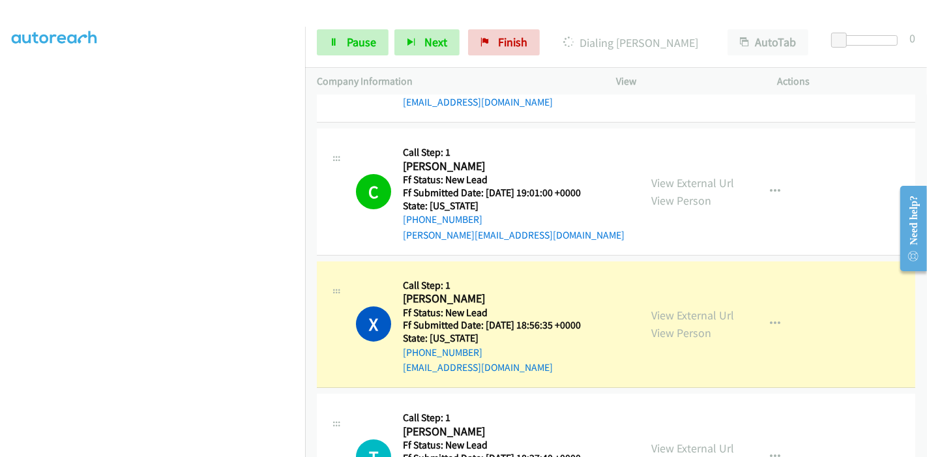
scroll to position [145, 0]
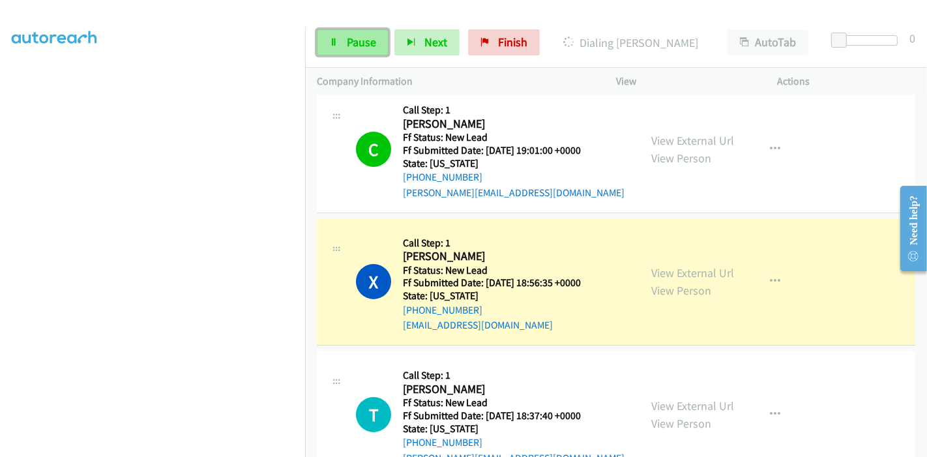
click at [351, 39] on span "Pause" at bounding box center [361, 42] width 29 height 15
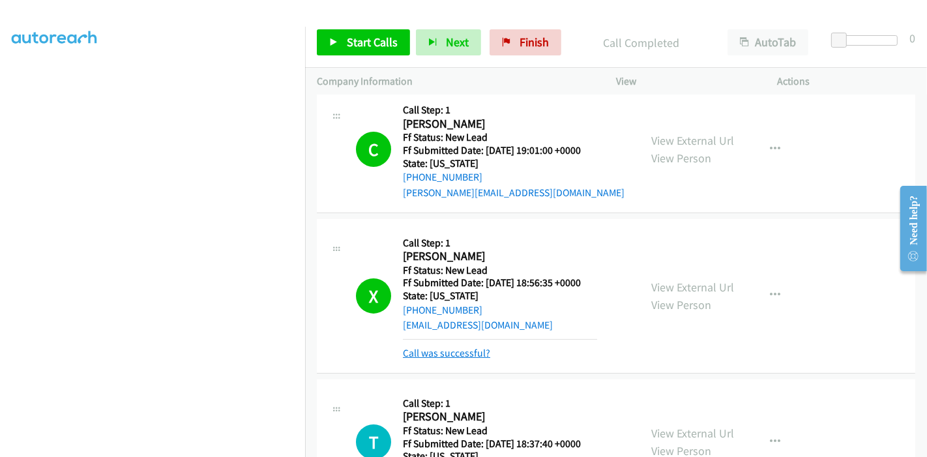
click at [447, 356] on link "Call was successful?" at bounding box center [446, 353] width 87 height 12
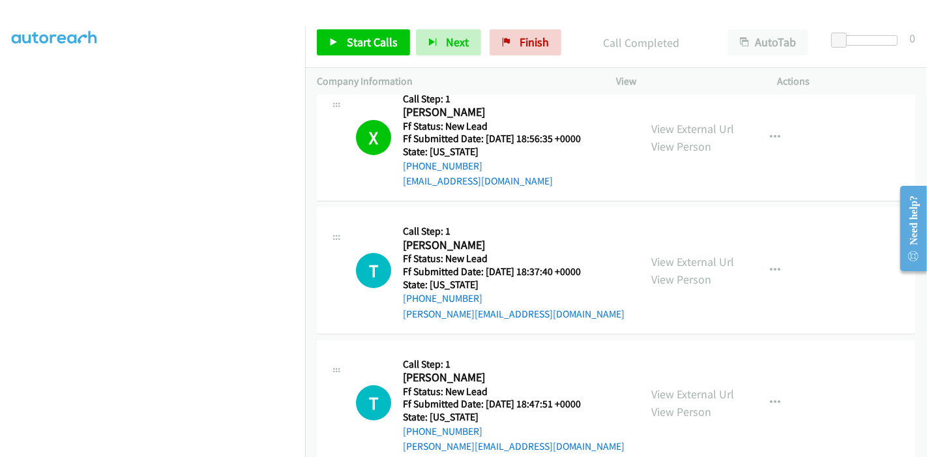
scroll to position [289, 0]
click at [372, 42] on span "Start Calls" at bounding box center [372, 42] width 51 height 15
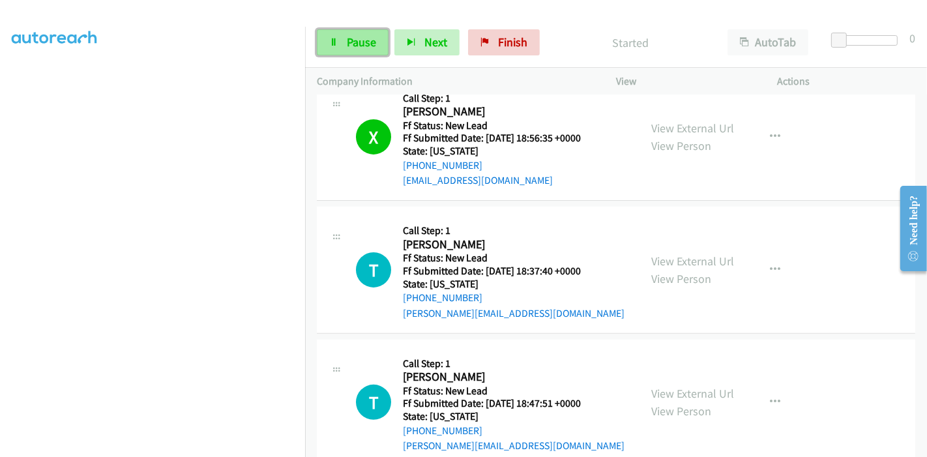
click at [359, 42] on span "Pause" at bounding box center [361, 42] width 29 height 15
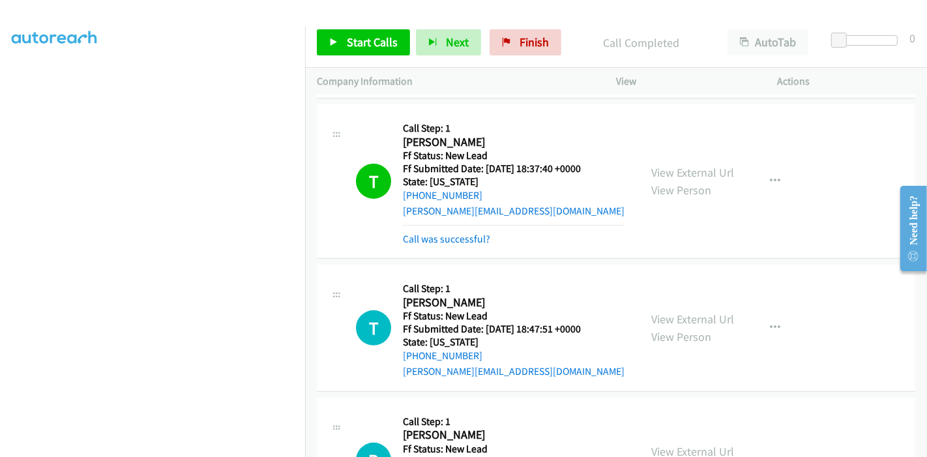
scroll to position [425, 0]
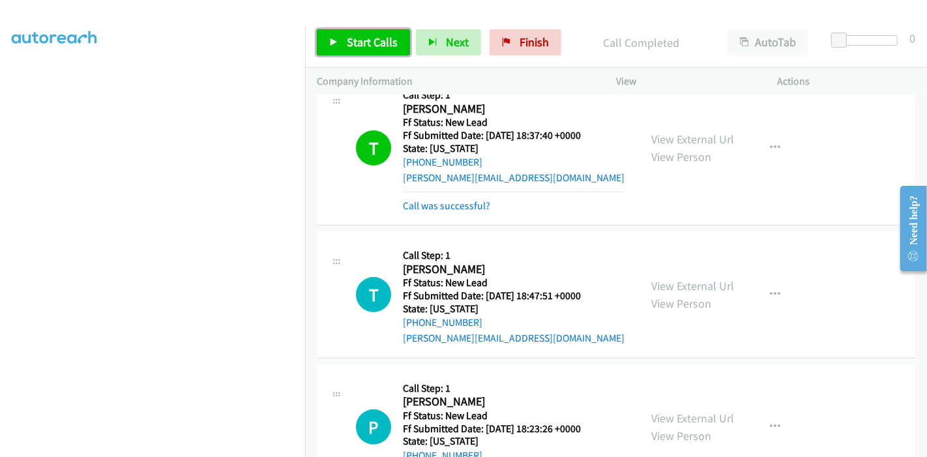
click at [347, 44] on span "Start Calls" at bounding box center [372, 42] width 51 height 15
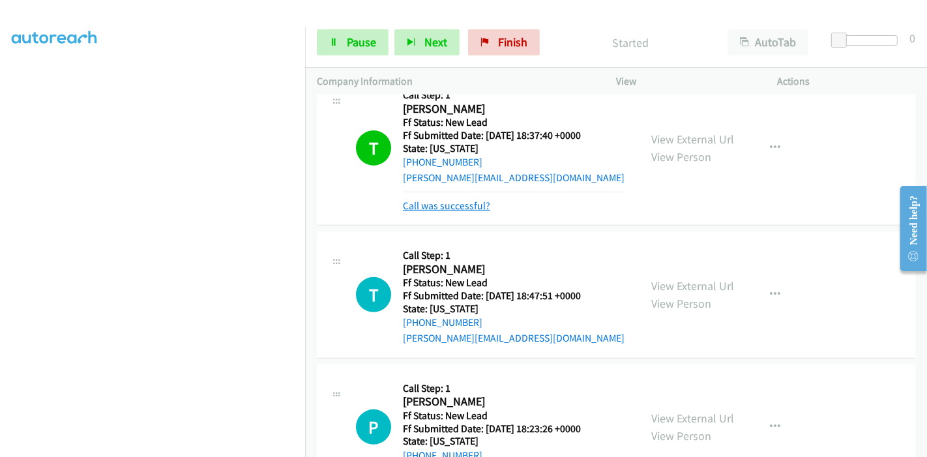
click at [431, 206] on link "Call was successful?" at bounding box center [446, 206] width 87 height 12
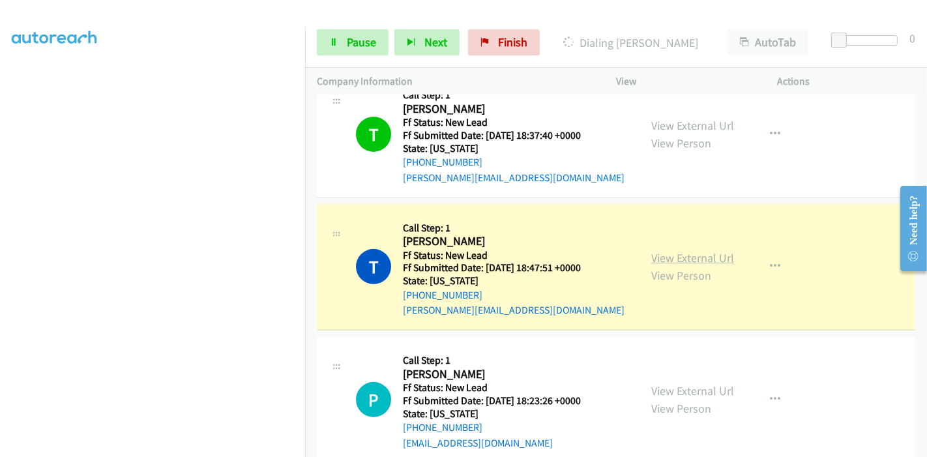
click at [702, 253] on link "View External Url" at bounding box center [692, 257] width 83 height 15
click at [352, 45] on span "Pause" at bounding box center [361, 42] width 29 height 15
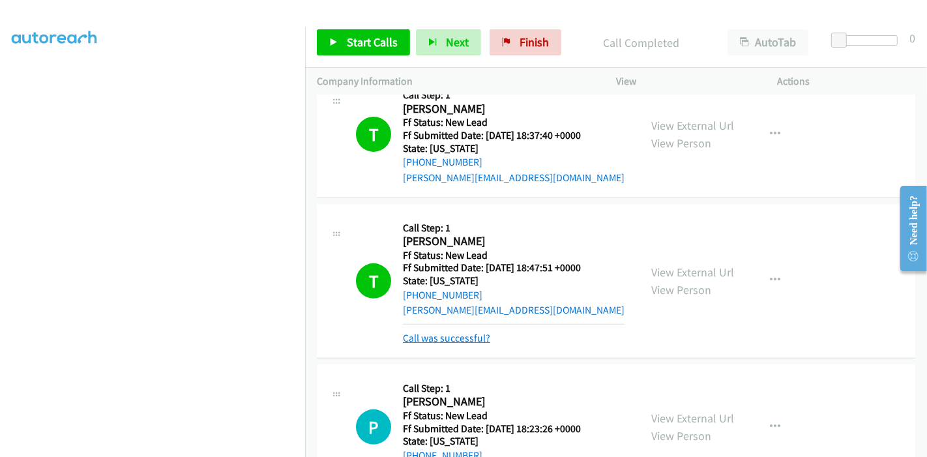
click at [430, 339] on link "Call was successful?" at bounding box center [446, 338] width 87 height 12
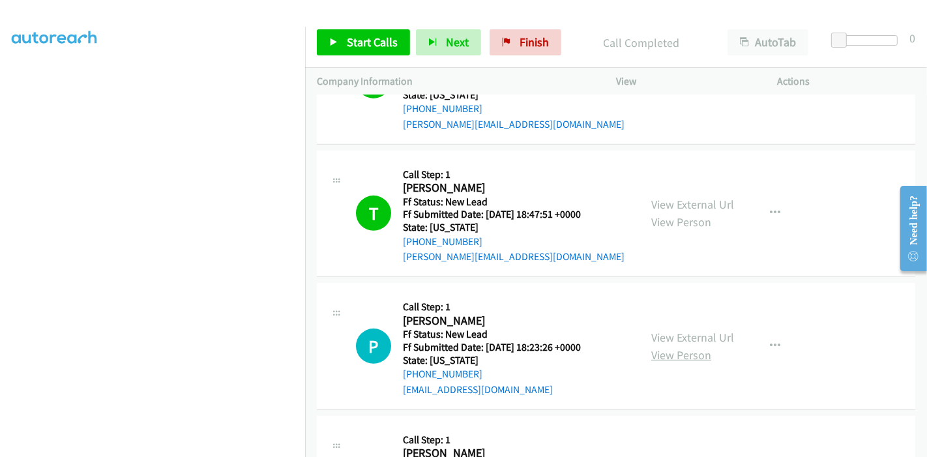
scroll to position [497, 0]
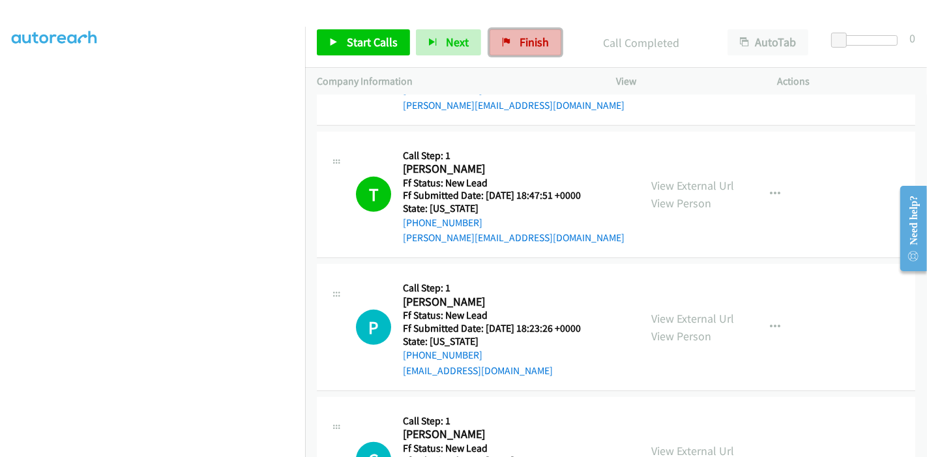
click at [531, 44] on span "Finish" at bounding box center [534, 42] width 29 height 15
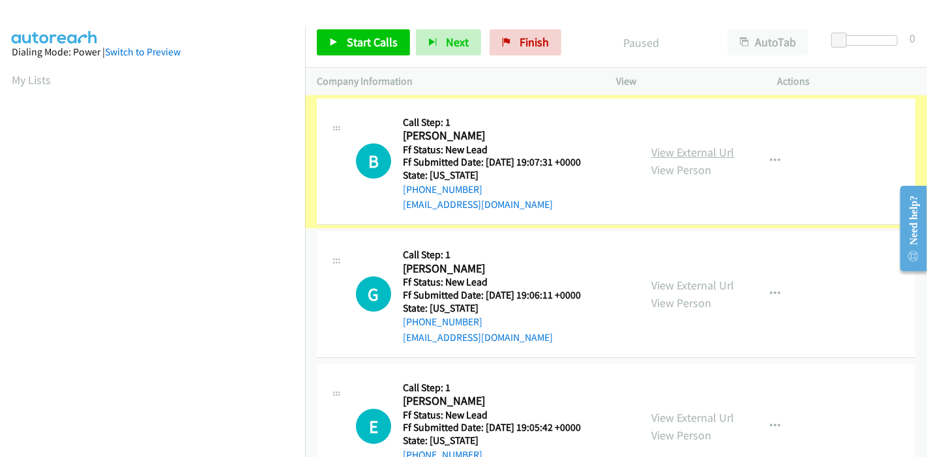
click at [687, 156] on link "View External Url" at bounding box center [692, 152] width 83 height 15
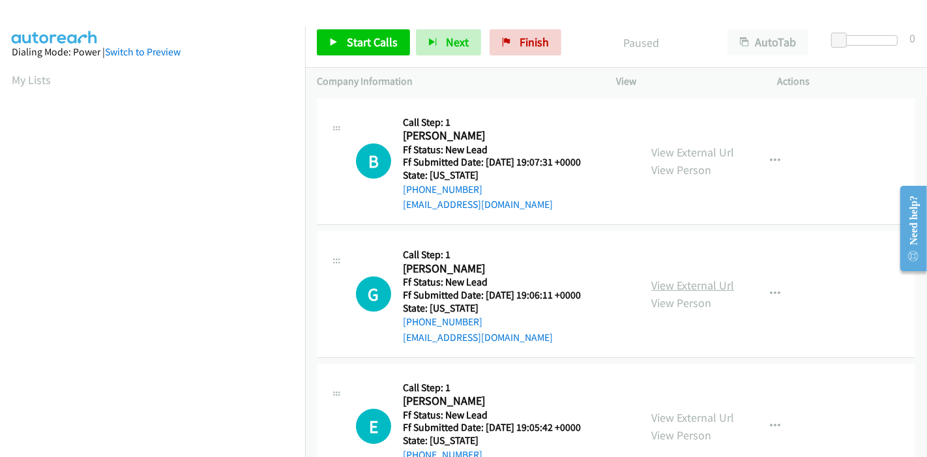
click at [685, 288] on link "View External Url" at bounding box center [692, 285] width 83 height 15
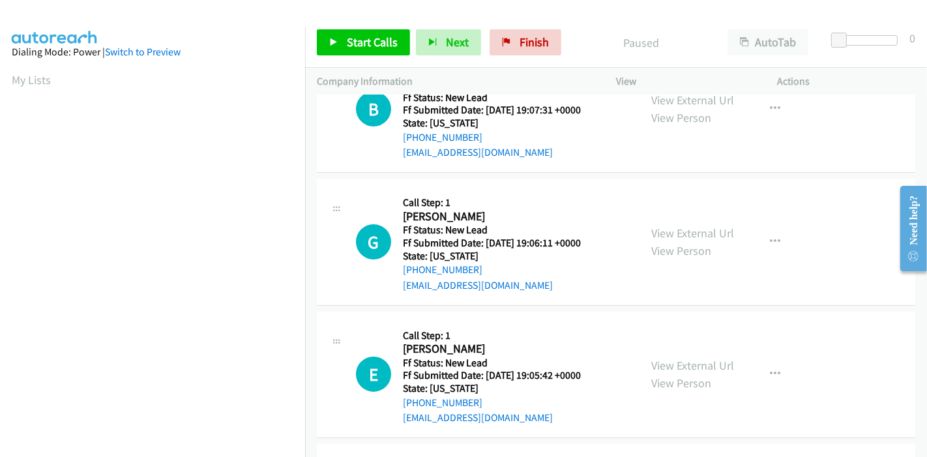
scroll to position [145, 0]
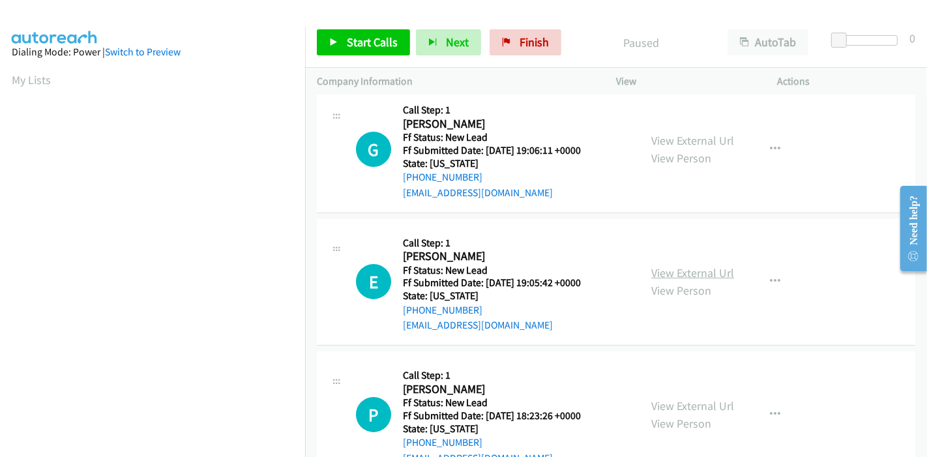
click at [683, 278] on link "View External Url" at bounding box center [692, 272] width 83 height 15
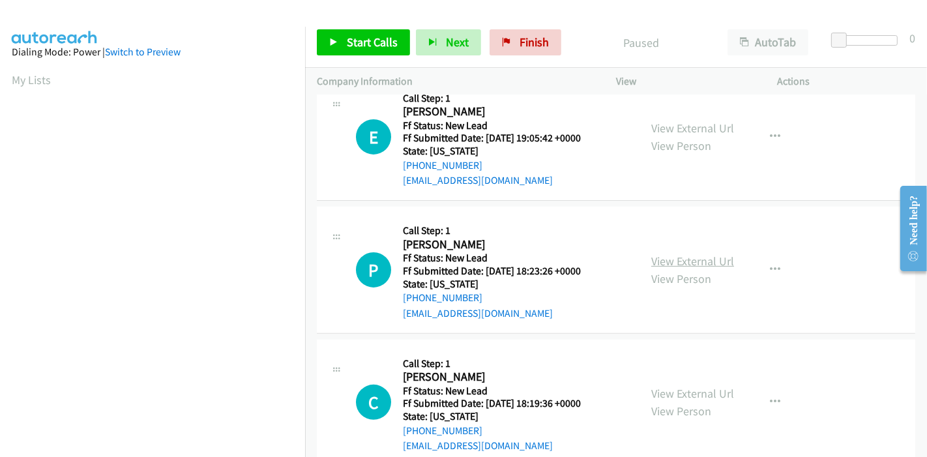
click at [700, 254] on link "View External Url" at bounding box center [692, 261] width 83 height 15
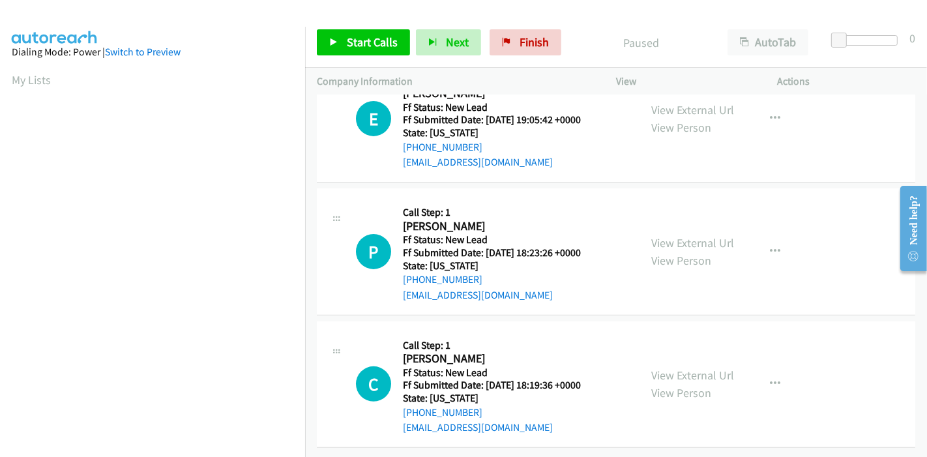
scroll to position [318, 0]
click at [685, 367] on link "View External Url" at bounding box center [692, 374] width 83 height 15
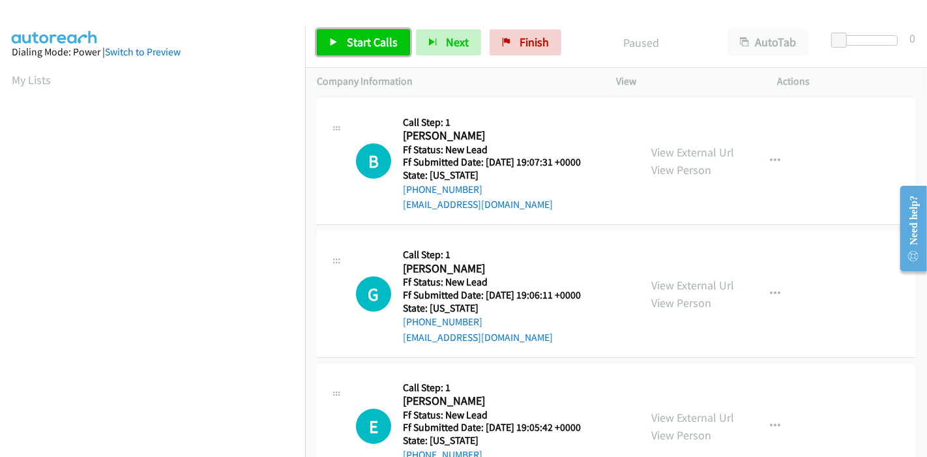
click at [352, 40] on span "Start Calls" at bounding box center [372, 42] width 51 height 15
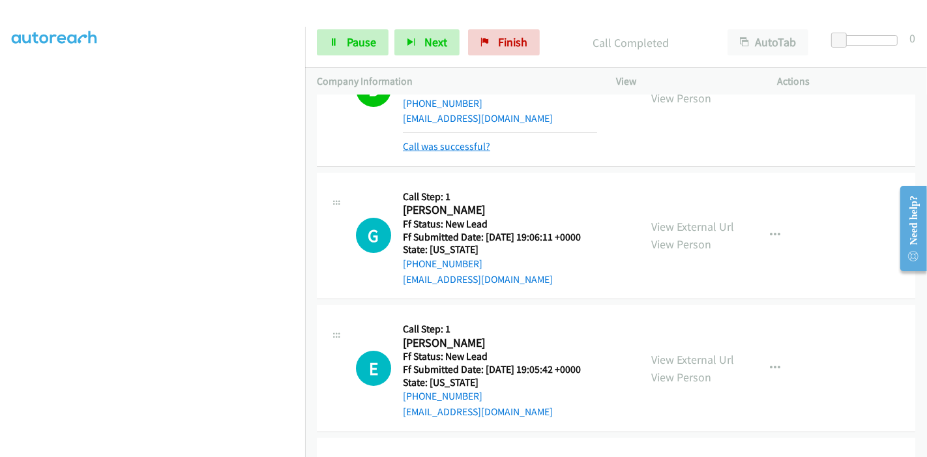
click at [462, 149] on link "Call was successful?" at bounding box center [446, 146] width 87 height 12
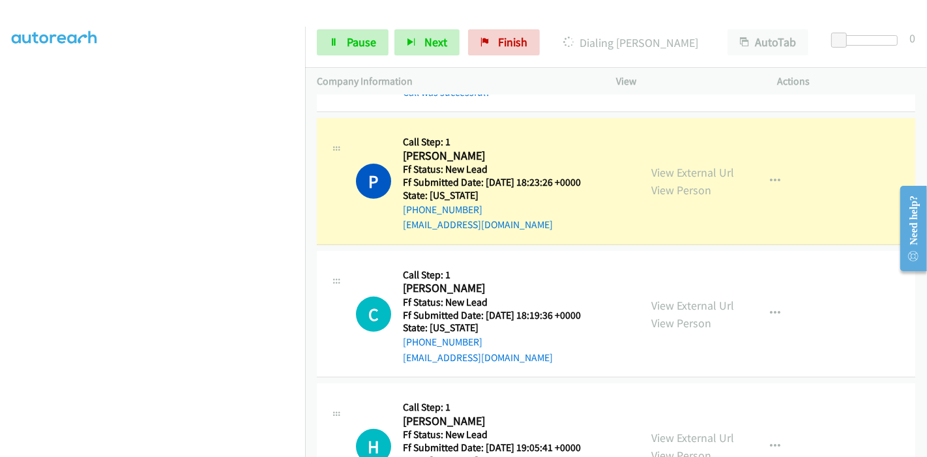
scroll to position [432, 0]
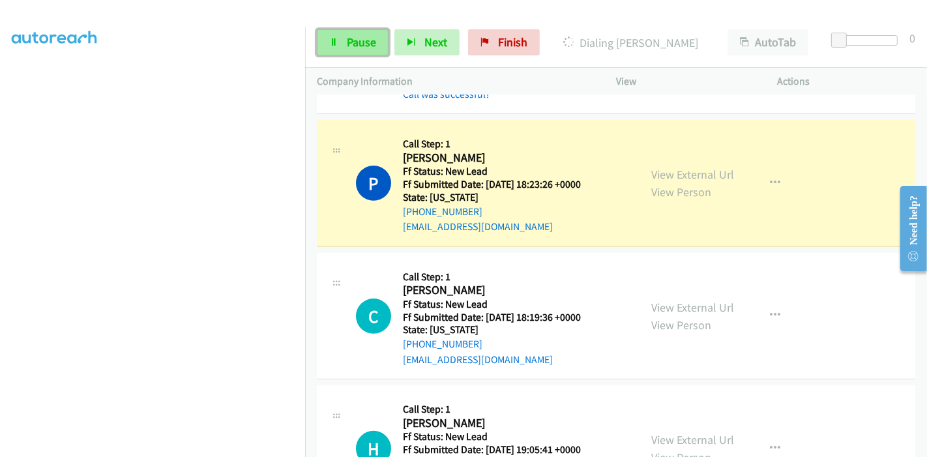
drag, startPoint x: 349, startPoint y: 42, endPoint x: 372, endPoint y: 41, distance: 22.2
click at [349, 42] on span "Pause" at bounding box center [361, 42] width 29 height 15
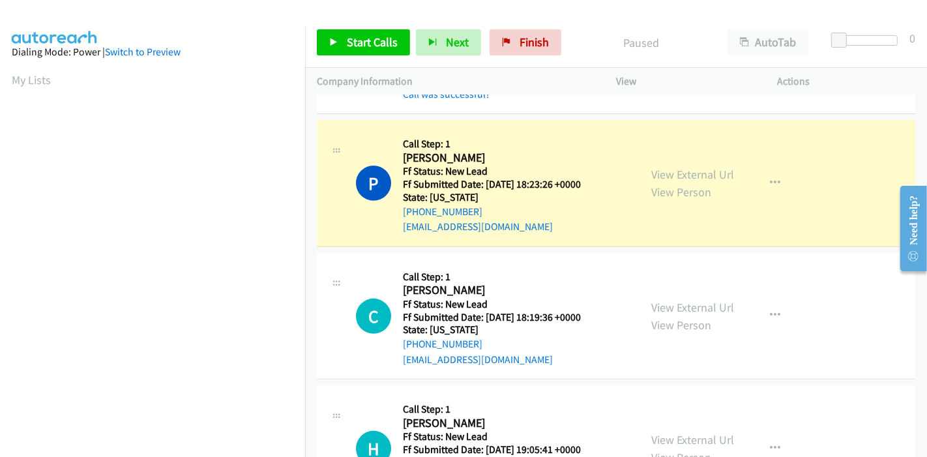
scroll to position [275, 0]
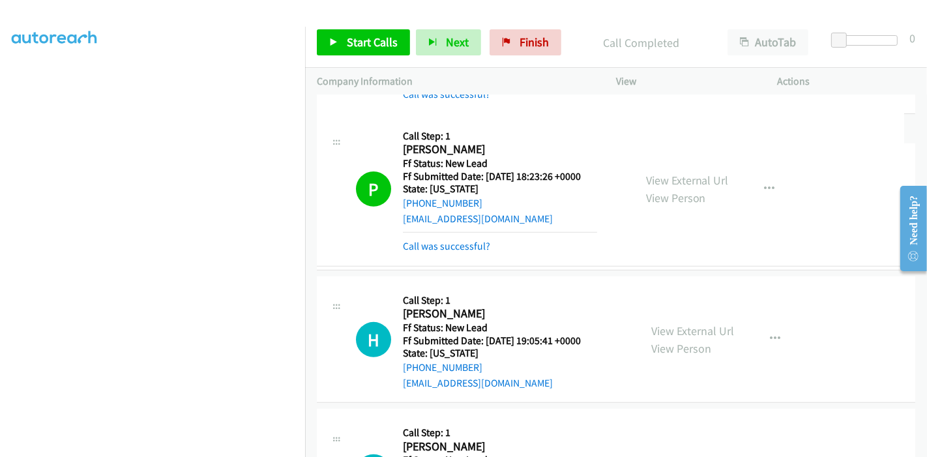
drag, startPoint x: 434, startPoint y: 252, endPoint x: 618, endPoint y: 245, distance: 184.7
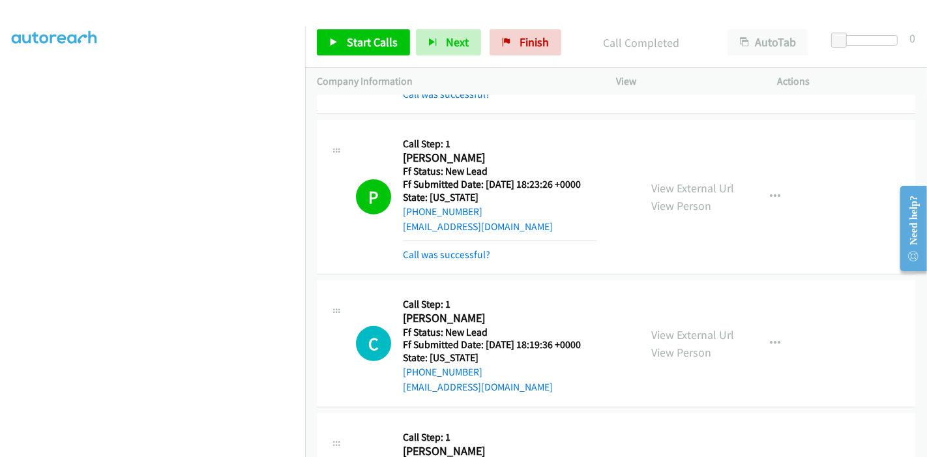
drag, startPoint x: 501, startPoint y: 64, endPoint x: 507, endPoint y: 57, distance: 8.8
click at [503, 62] on div "Start Calls Pause Next Finish Call Completed AutoTab AutoTab 0" at bounding box center [616, 43] width 622 height 50
click at [512, 49] on link "Finish" at bounding box center [526, 42] width 72 height 26
